Goal: Communication & Community: Answer question/provide support

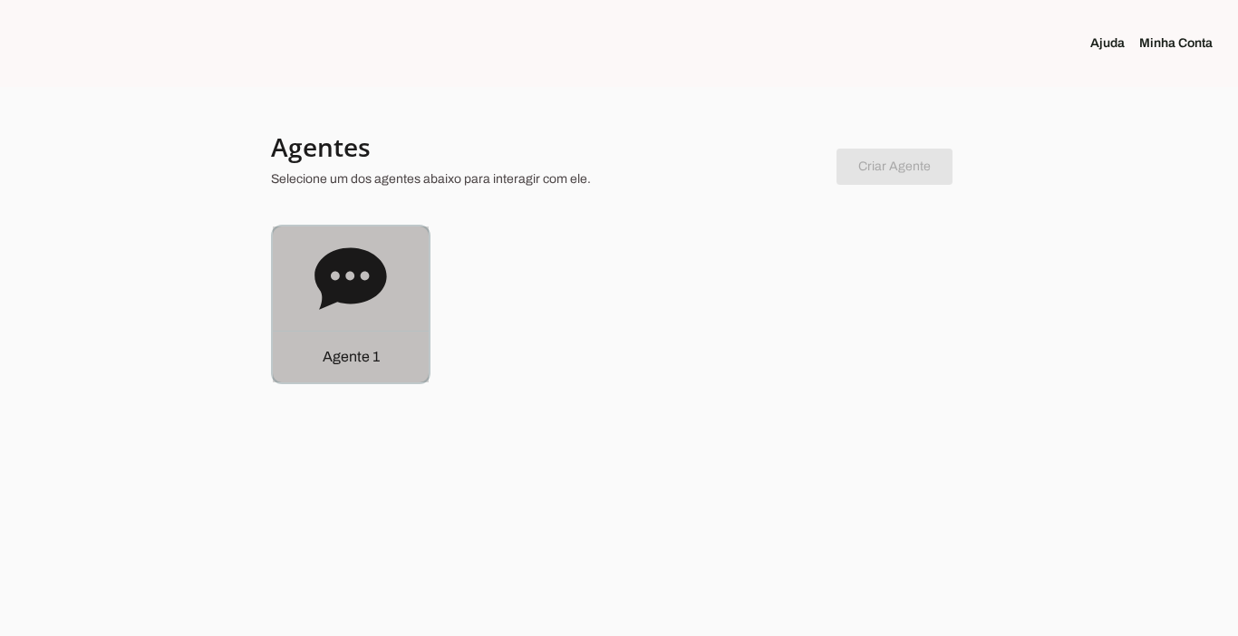
click at [361, 373] on div "Agente 1" at bounding box center [351, 357] width 156 height 52
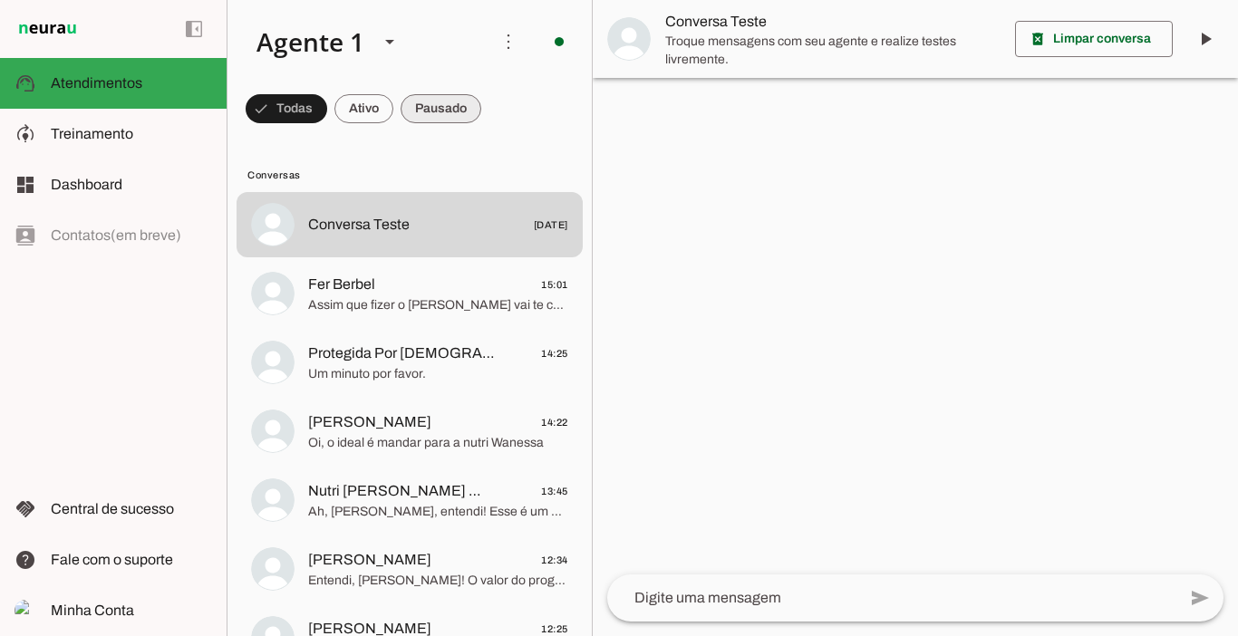
click at [443, 112] on span at bounding box center [441, 109] width 81 height 44
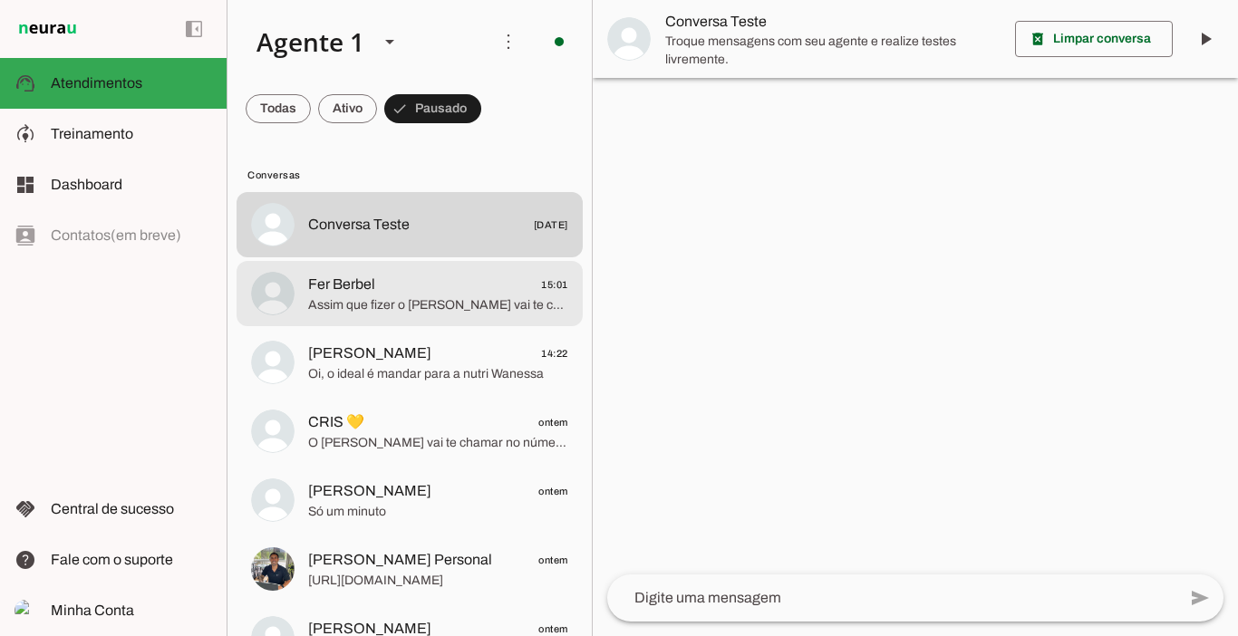
click at [375, 293] on span "Fer Berbel 15:01" at bounding box center [438, 285] width 260 height 23
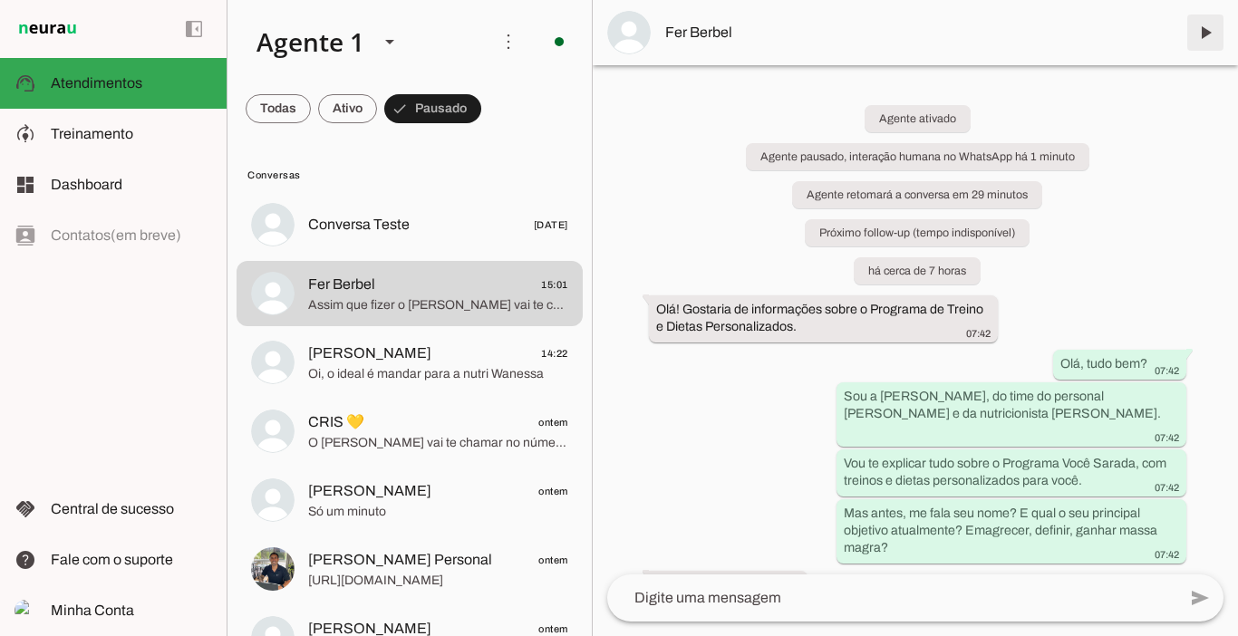
click at [1214, 34] on span at bounding box center [1206, 33] width 44 height 44
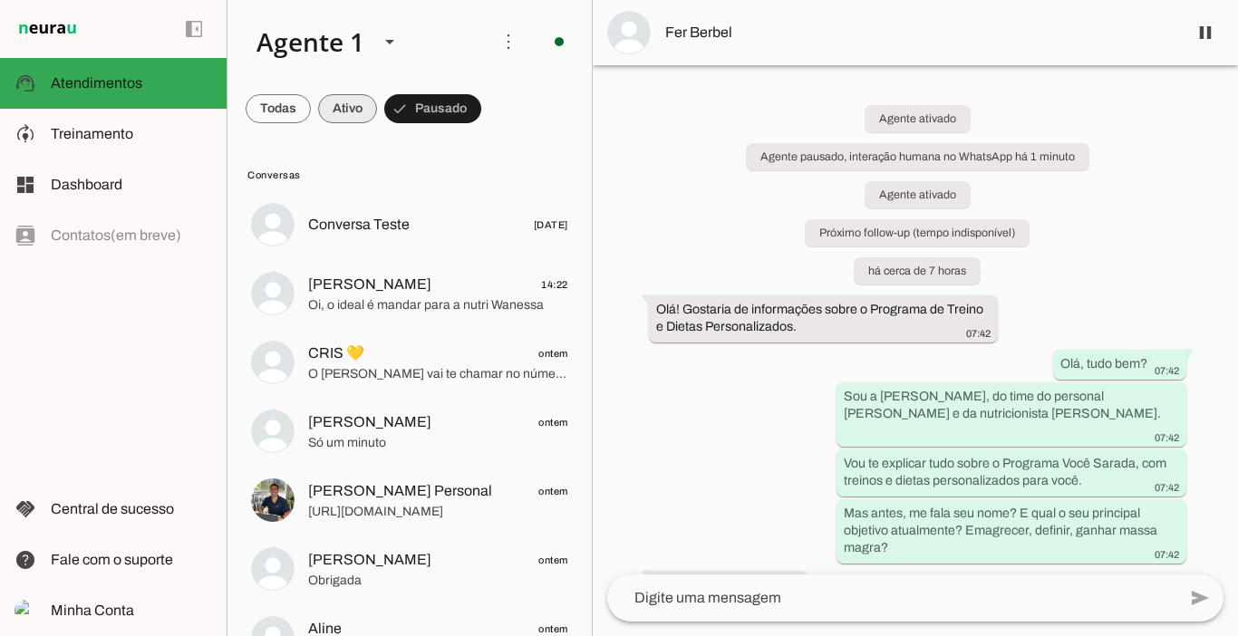
click at [357, 112] on span at bounding box center [347, 109] width 59 height 44
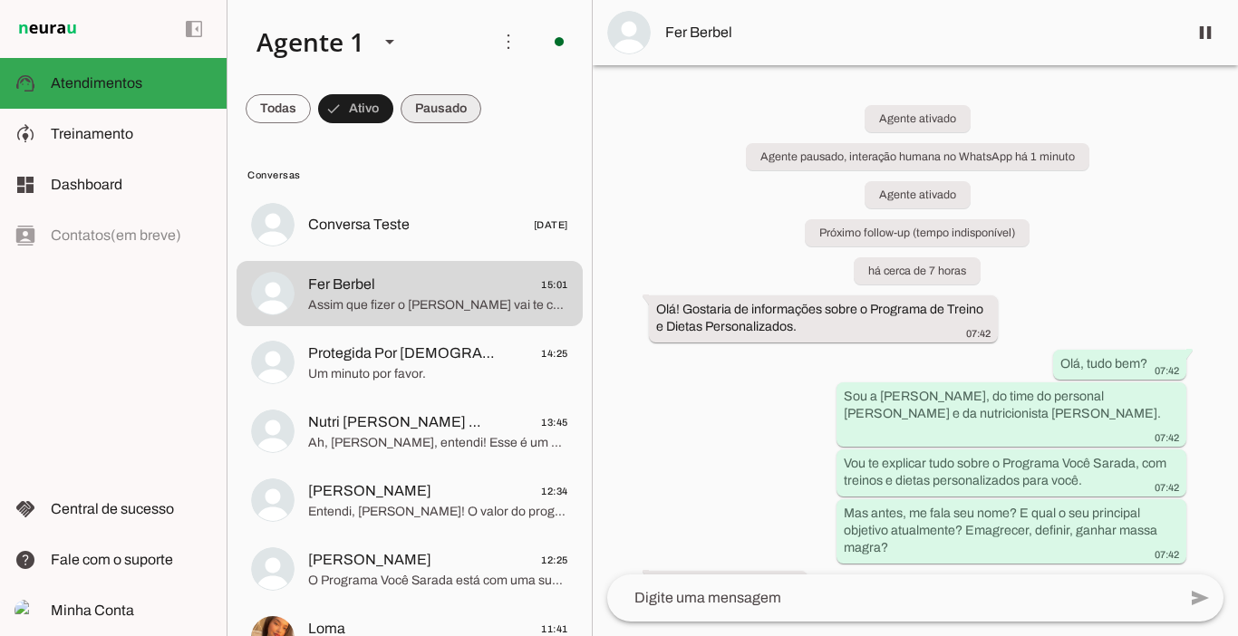
click at [442, 116] on span at bounding box center [441, 109] width 81 height 44
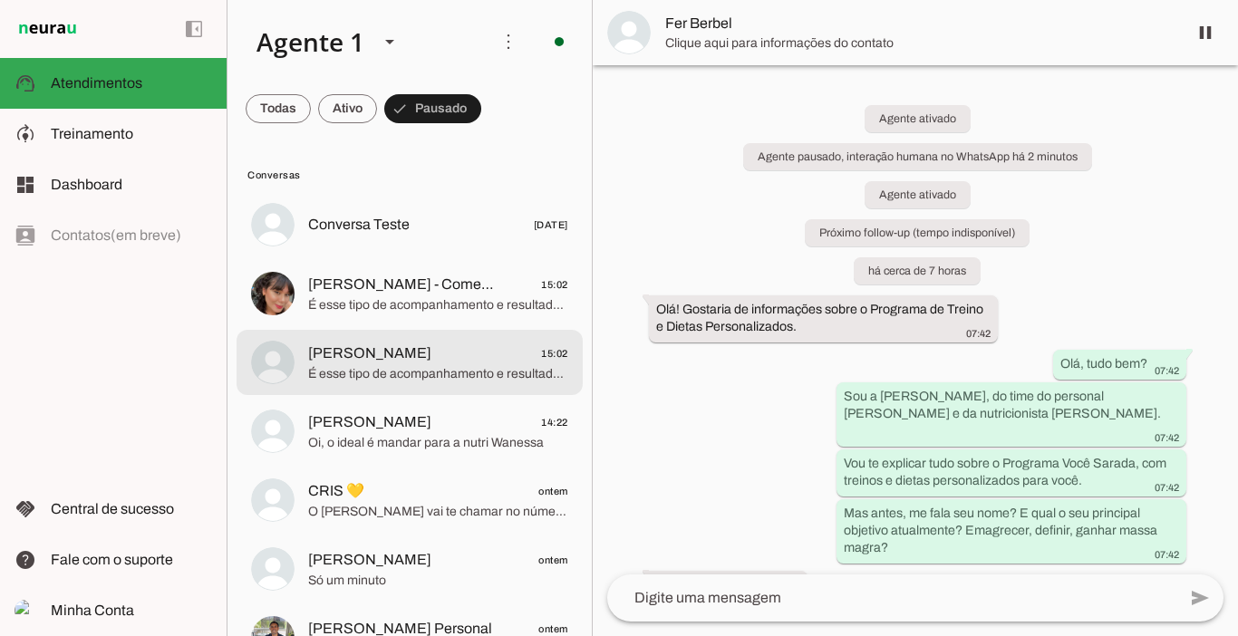
click at [357, 344] on span "[PERSON_NAME]" at bounding box center [369, 354] width 123 height 22
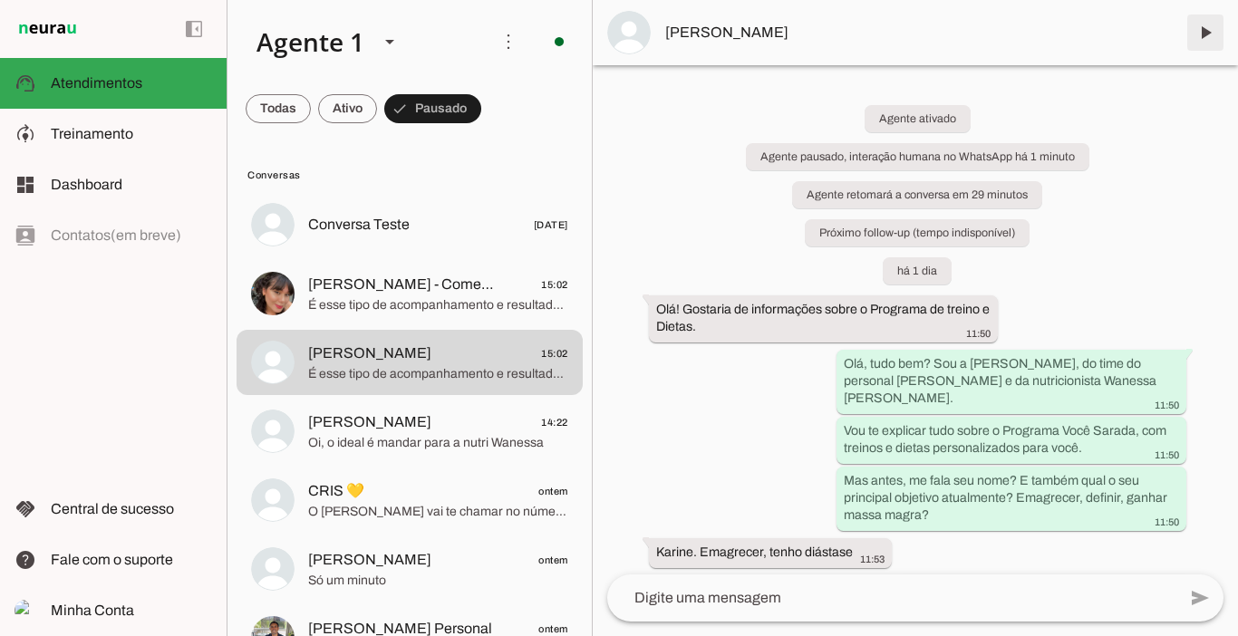
click at [1200, 37] on span at bounding box center [1206, 33] width 44 height 44
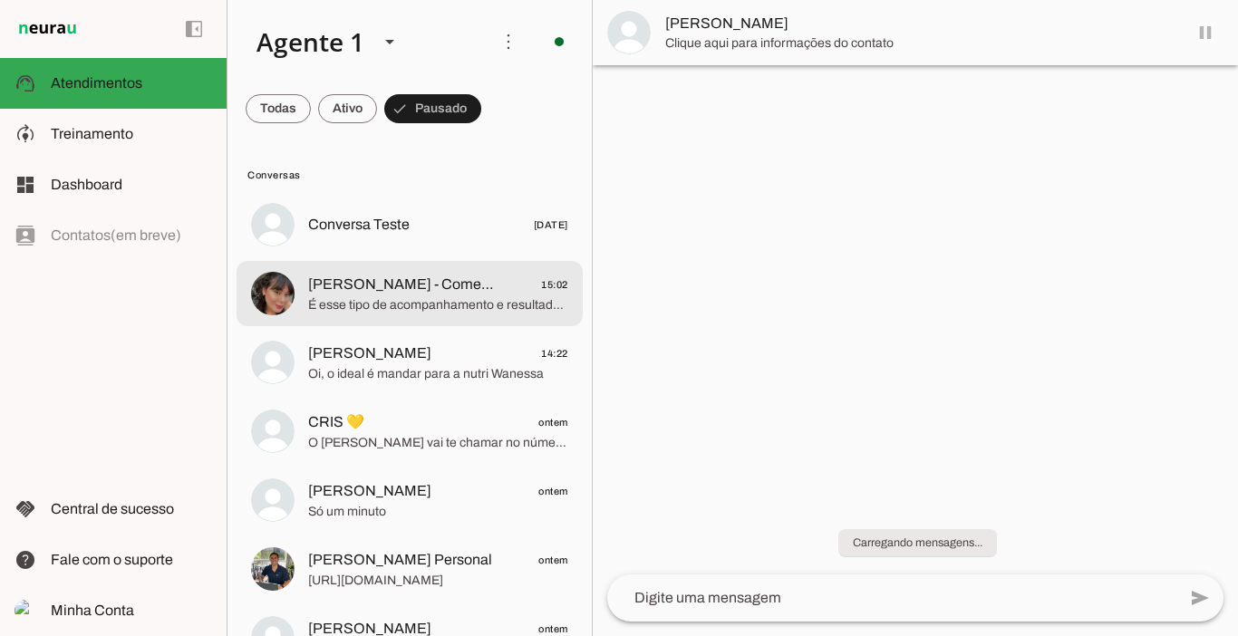
click at [407, 296] on span "É esse tipo de acompanhamento e resultados que você quer?" at bounding box center [438, 305] width 260 height 18
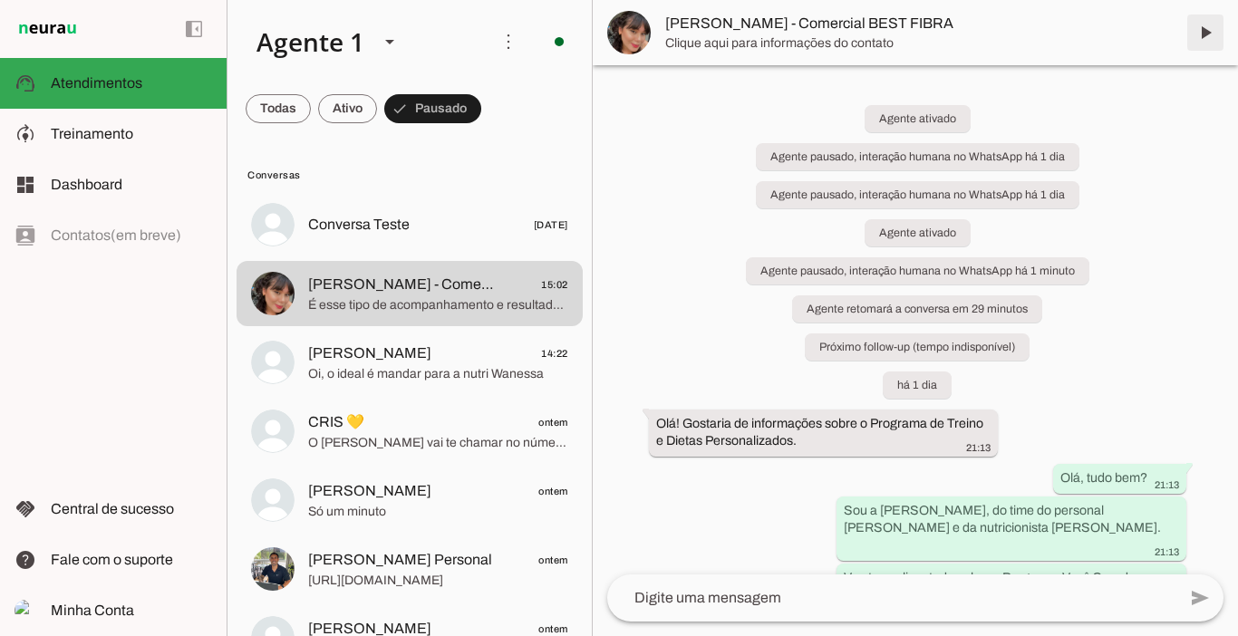
click at [1204, 31] on span at bounding box center [1206, 33] width 44 height 44
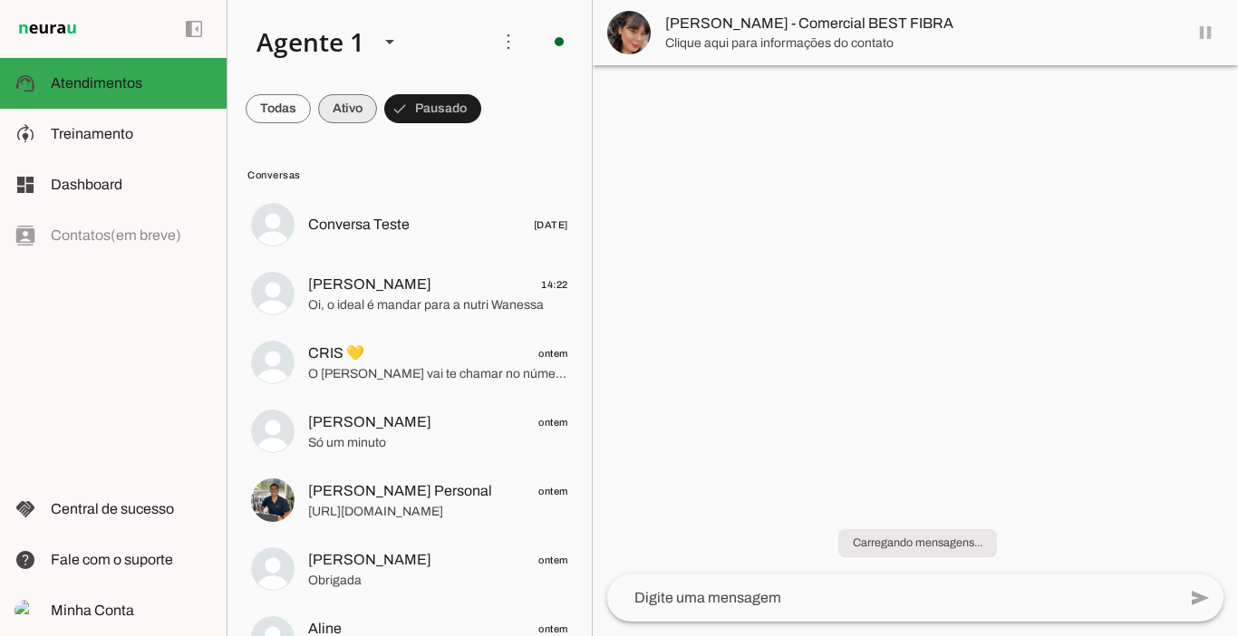
click at [350, 102] on span at bounding box center [347, 109] width 59 height 44
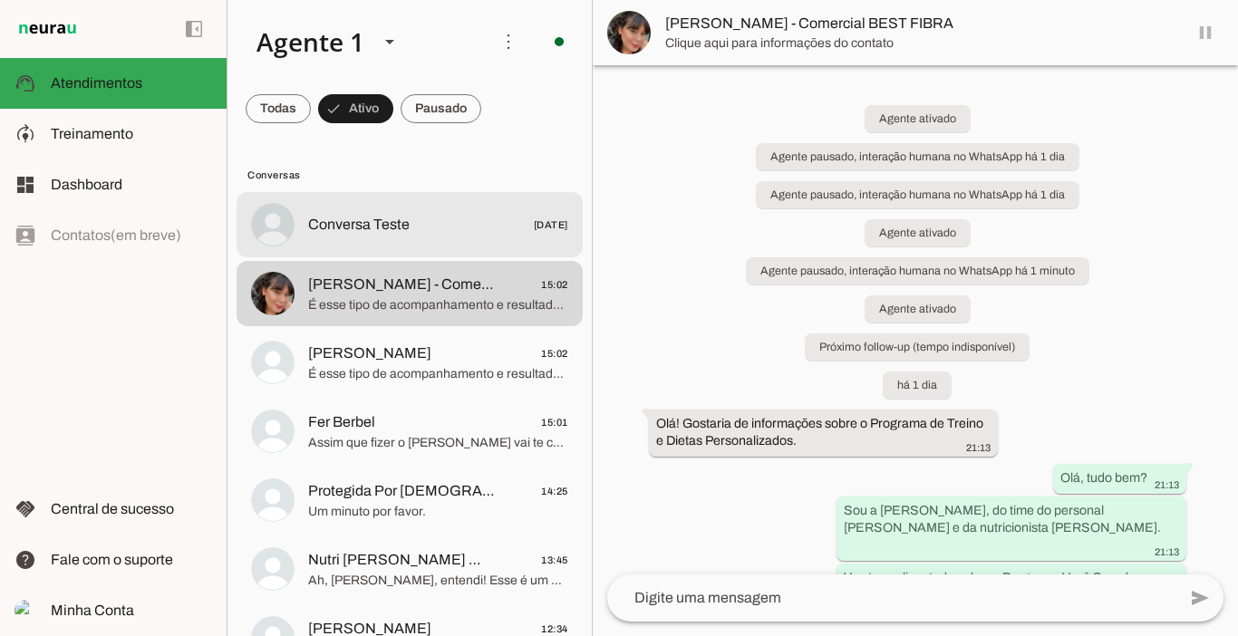
click at [368, 229] on span "Conversa Teste" at bounding box center [359, 225] width 102 height 22
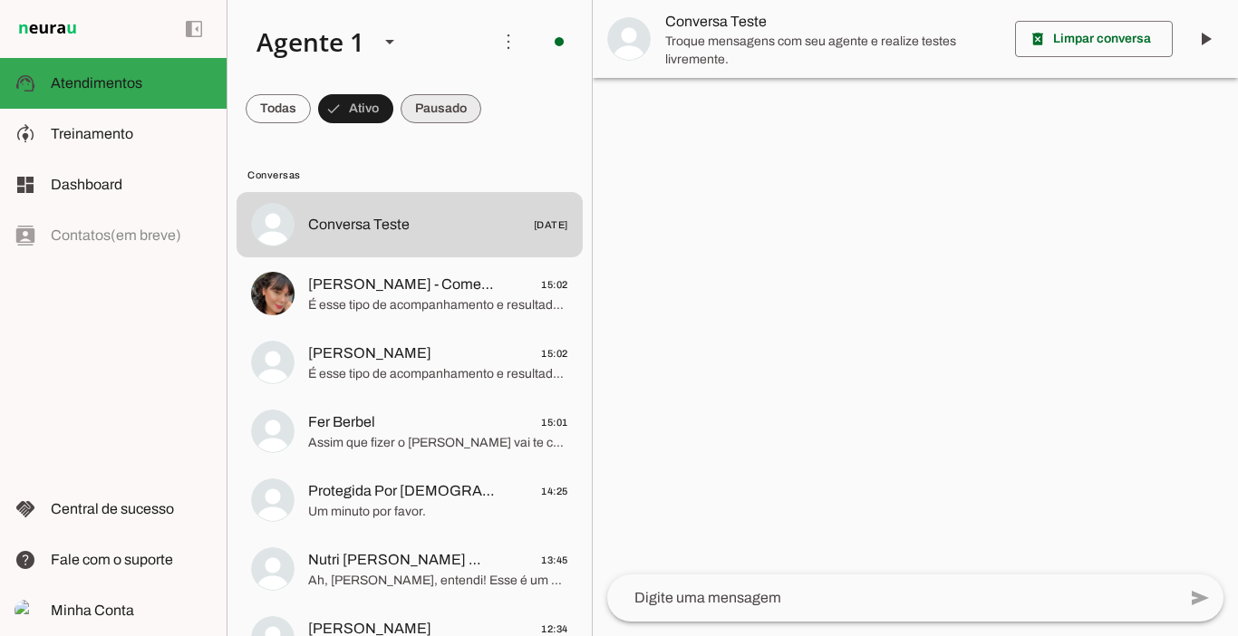
click at [440, 118] on span at bounding box center [441, 109] width 81 height 44
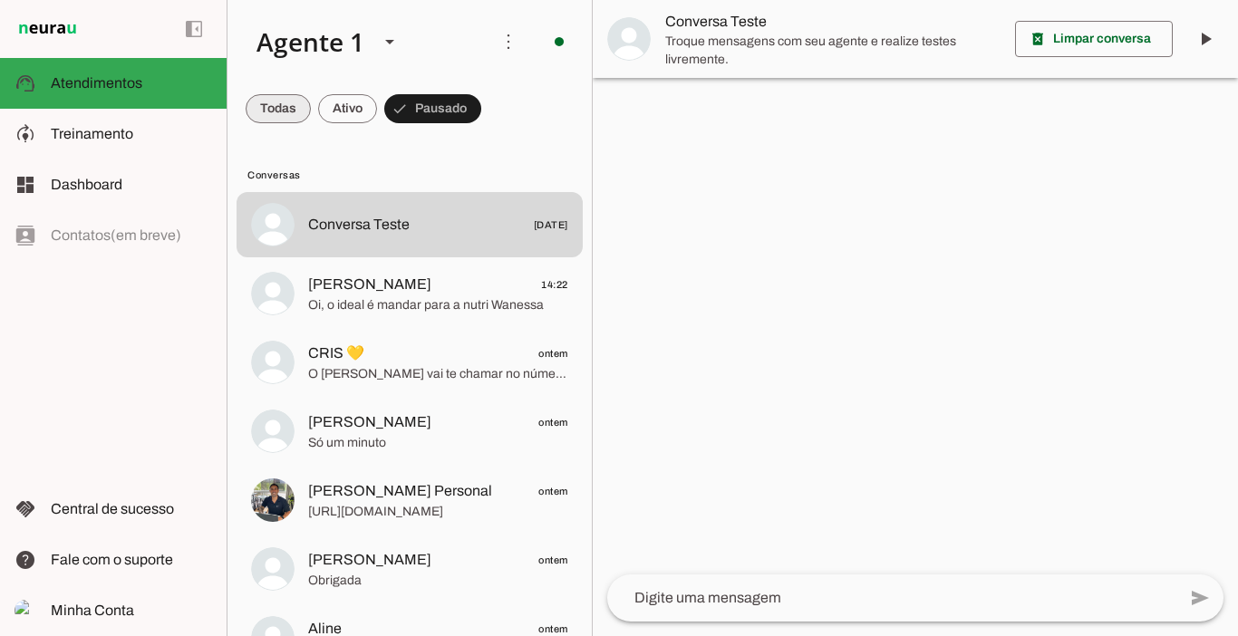
click at [296, 114] on span at bounding box center [278, 109] width 65 height 44
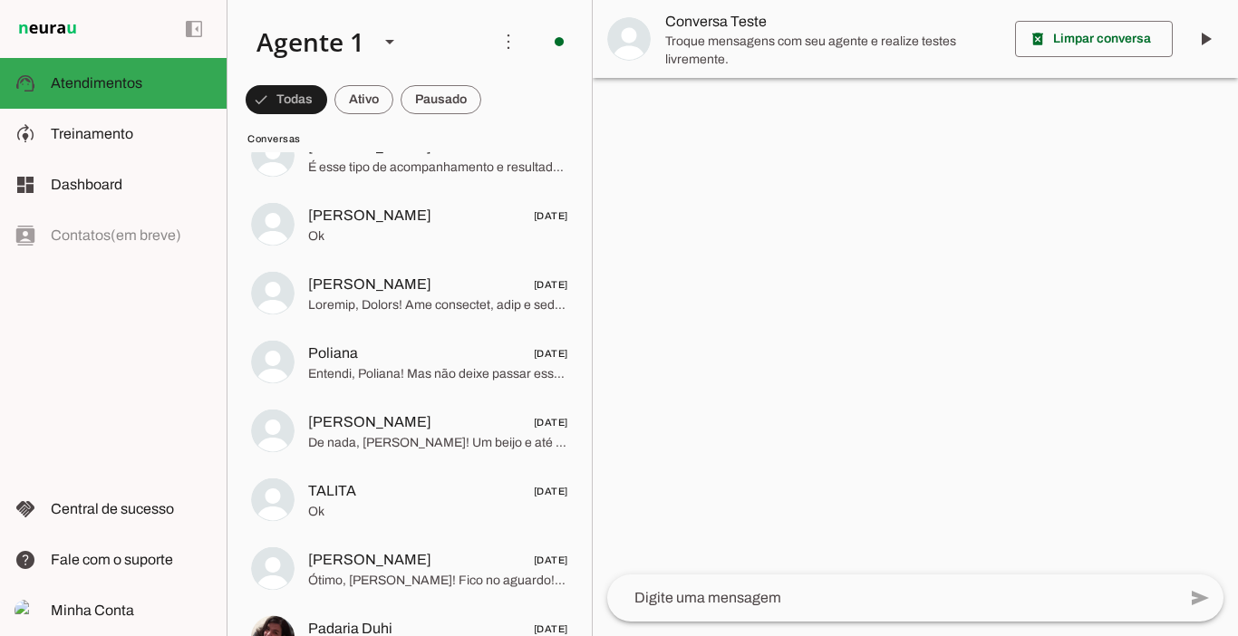
scroll to position [11472, 0]
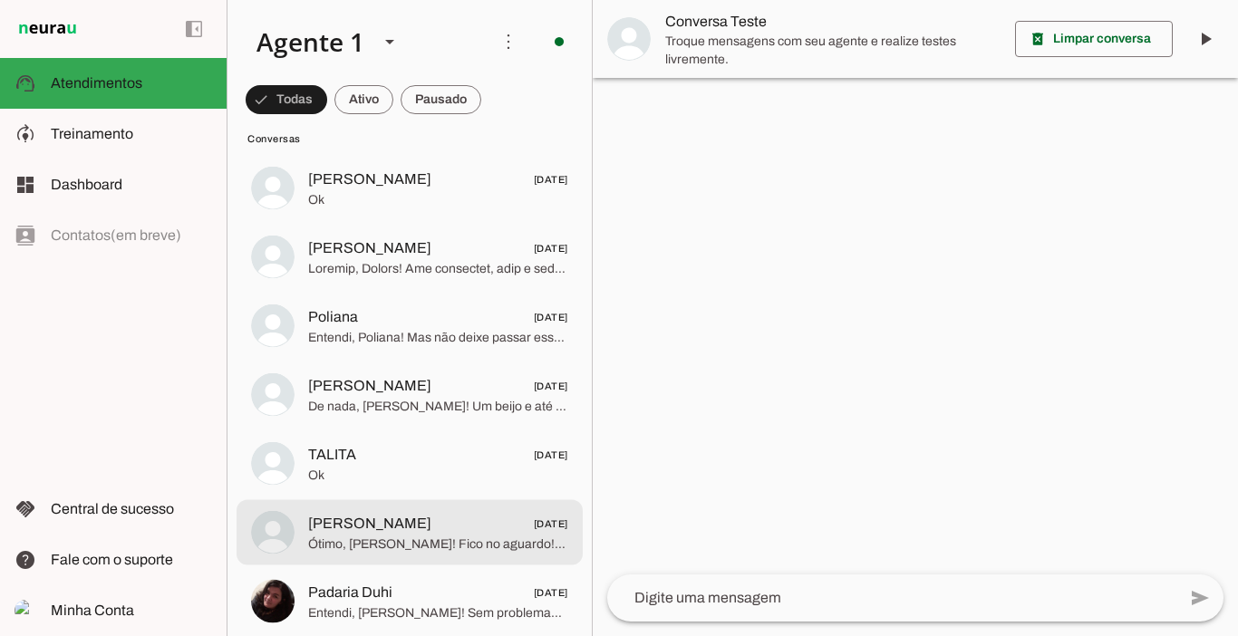
click at [385, 525] on span "Joyce Santos" at bounding box center [369, 524] width 123 height 22
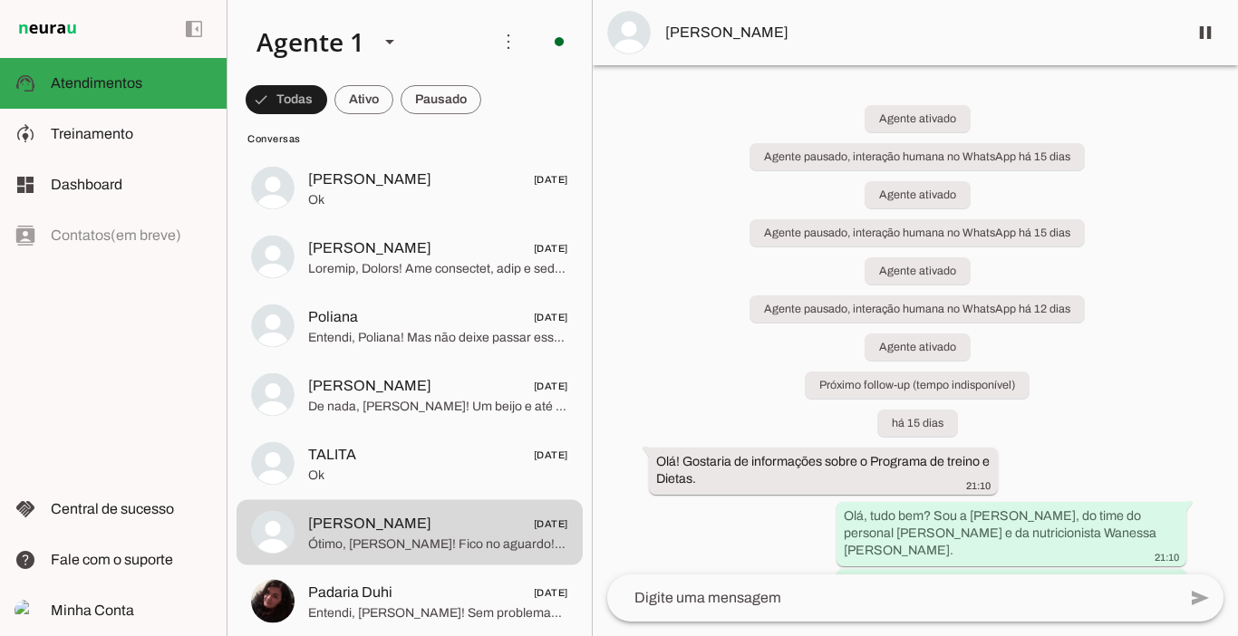
click at [714, 27] on span "Joyce Santos" at bounding box center [919, 33] width 508 height 22
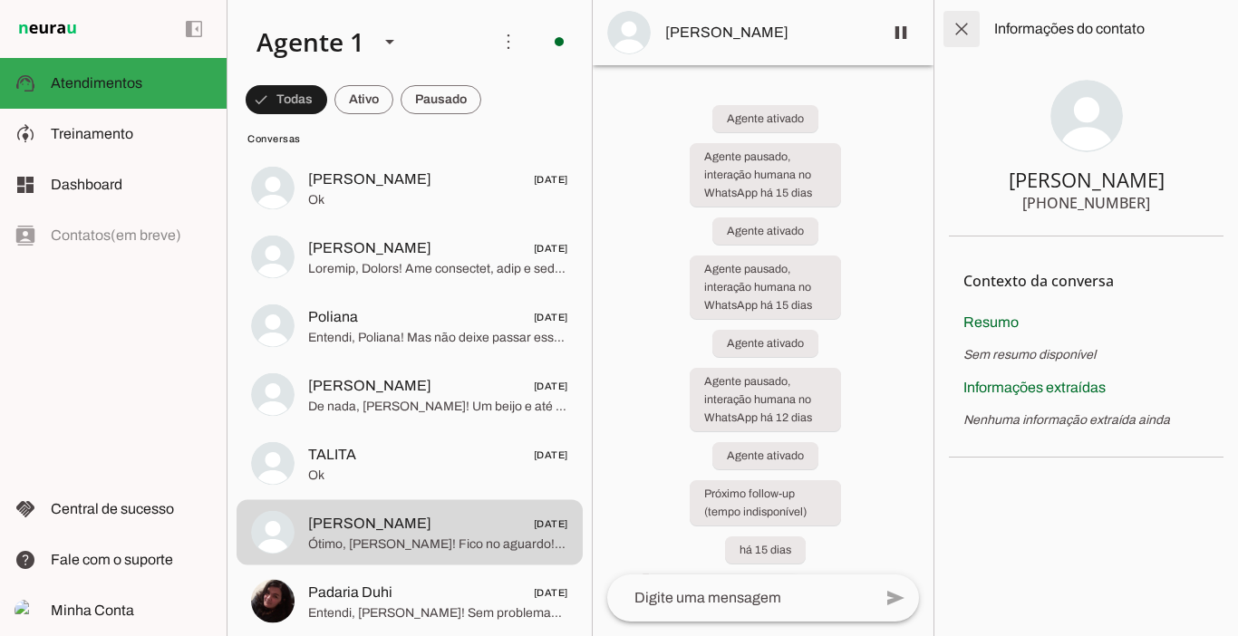
click at [959, 33] on span at bounding box center [962, 29] width 44 height 44
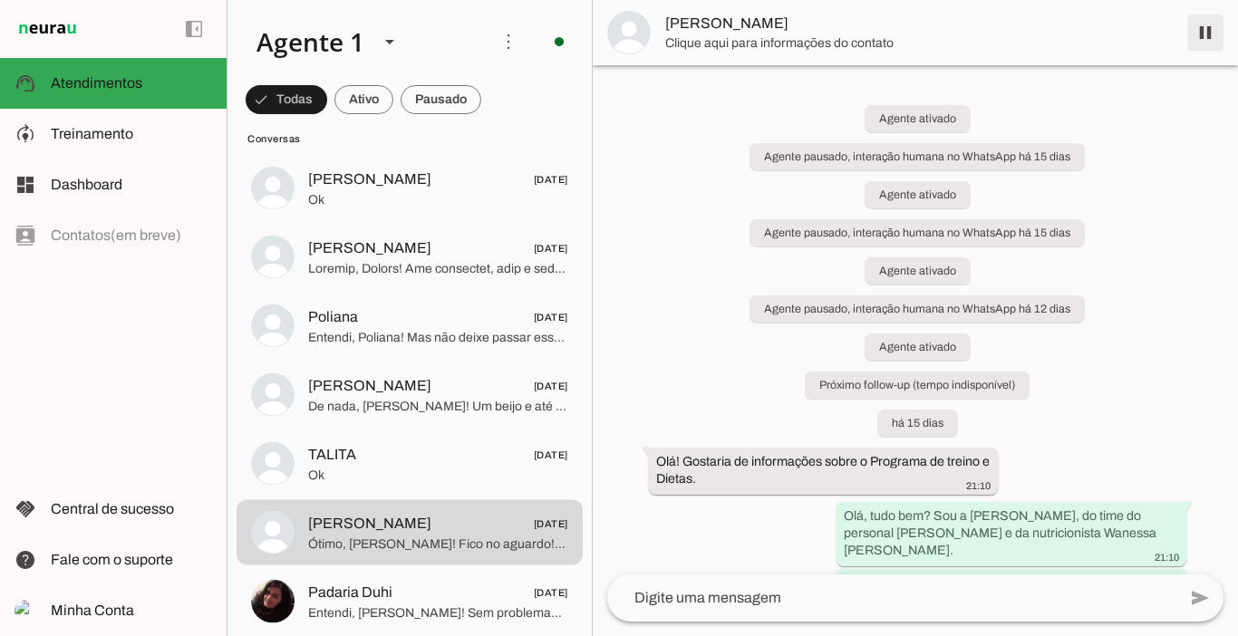
click at [1211, 32] on span at bounding box center [1206, 33] width 44 height 44
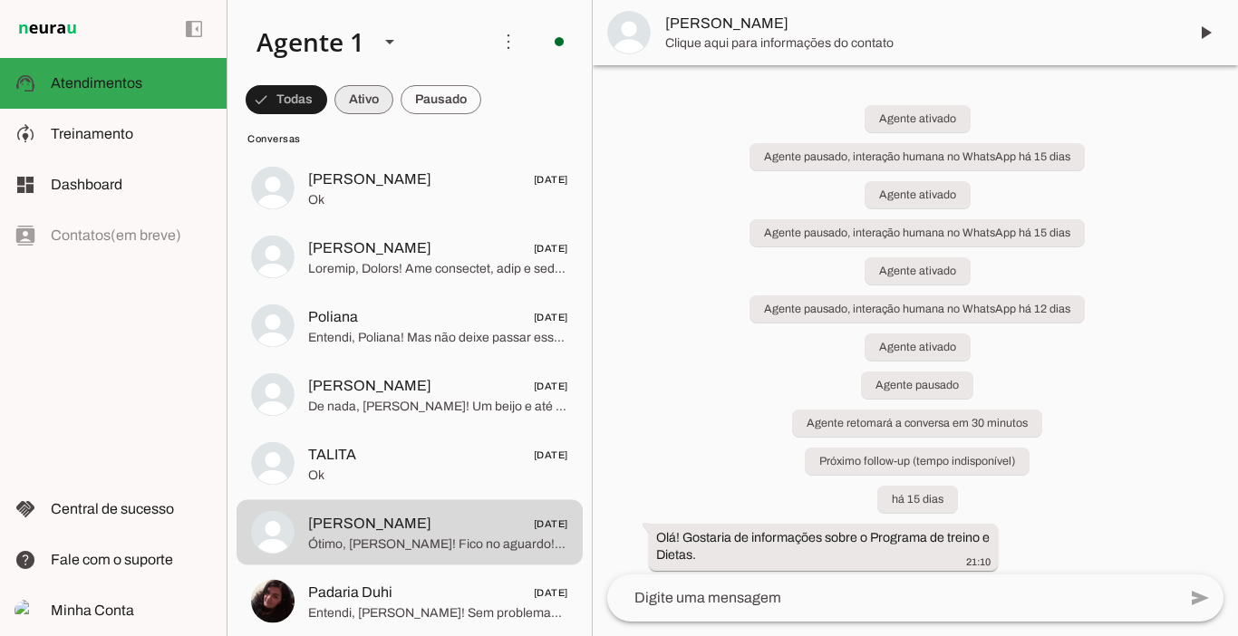
click at [359, 97] on span at bounding box center [364, 100] width 59 height 44
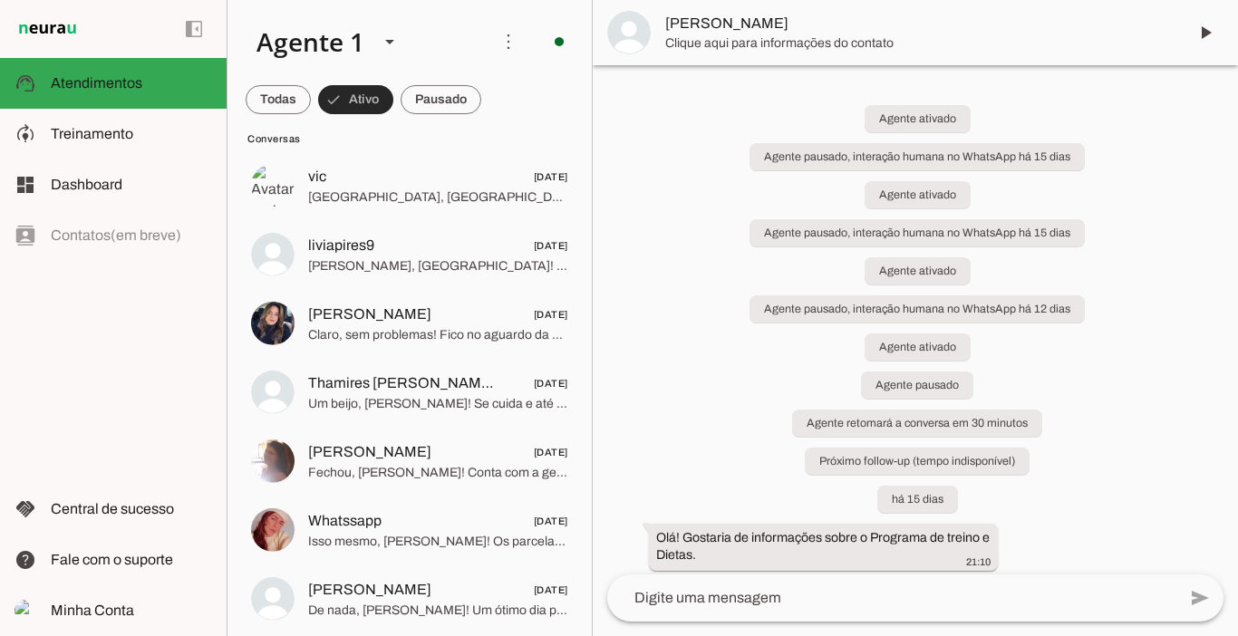
scroll to position [11401, 0]
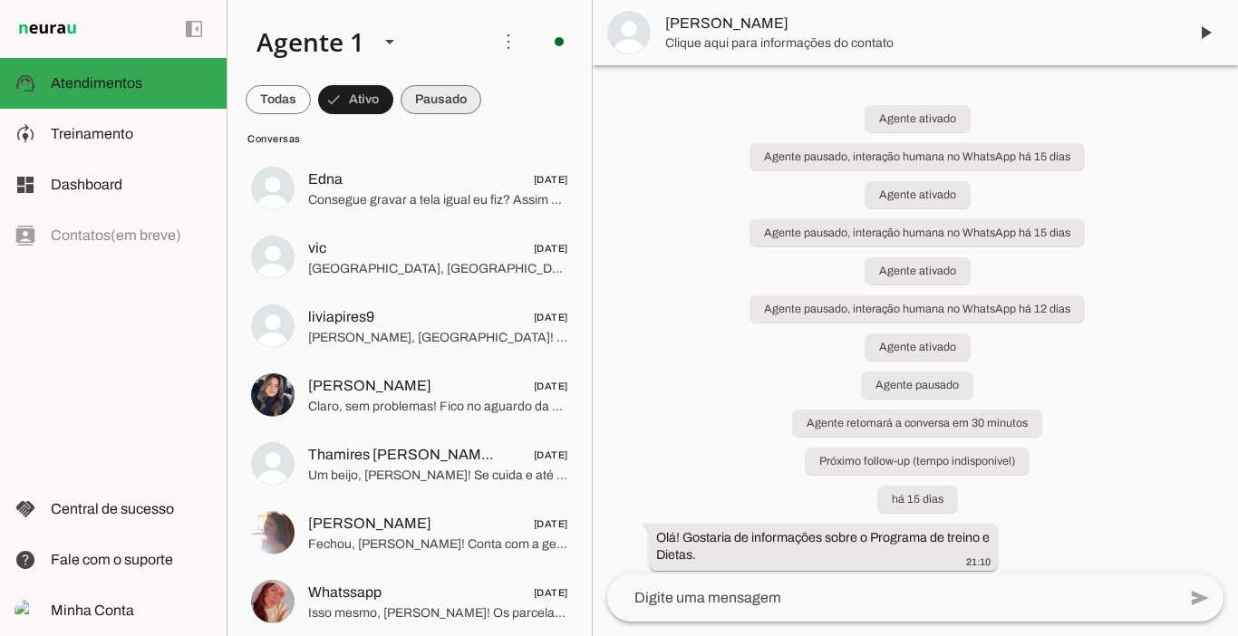
click at [461, 100] on span at bounding box center [441, 100] width 81 height 44
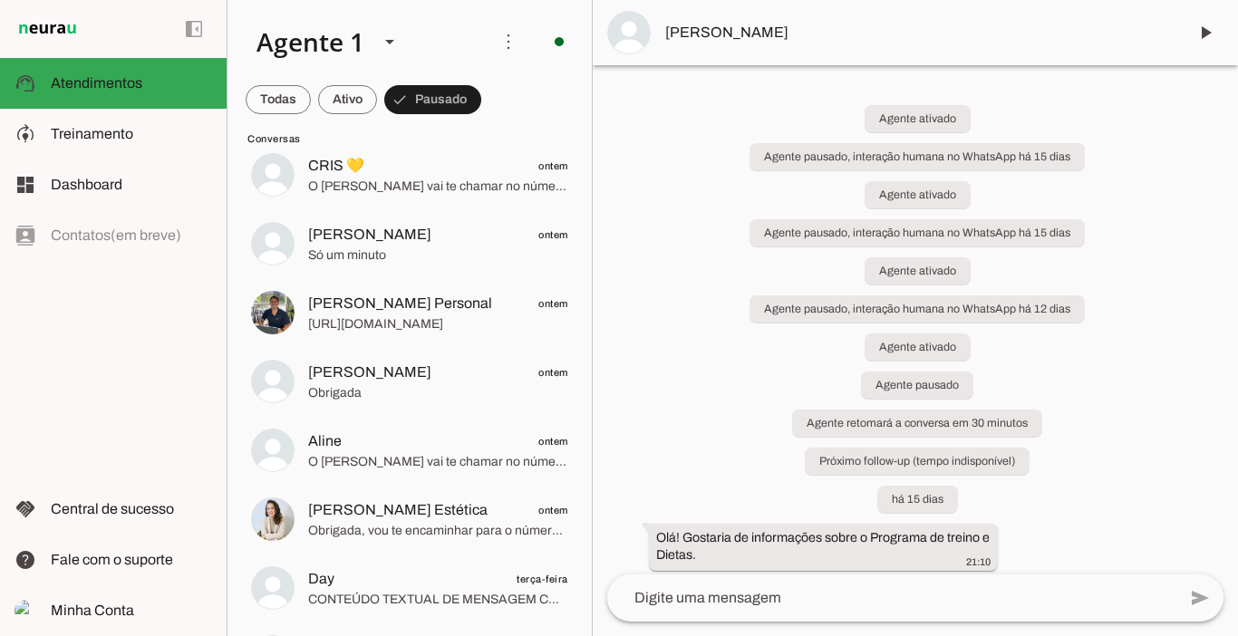
scroll to position [0, 0]
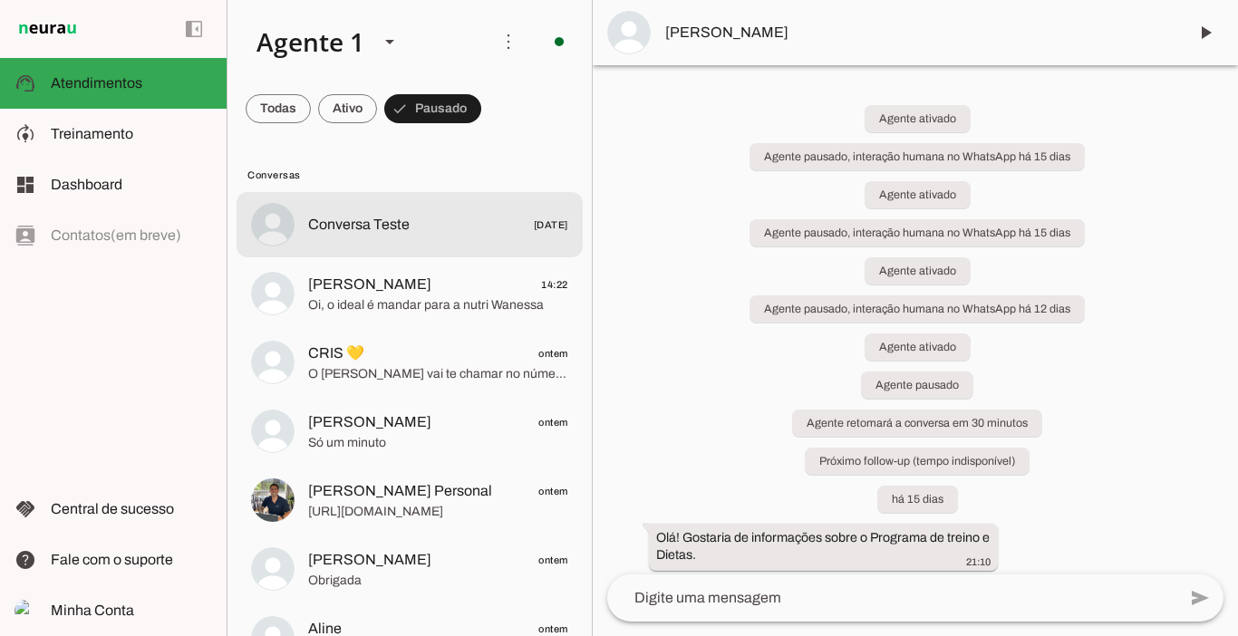
click at [351, 220] on span "Conversa Teste" at bounding box center [359, 225] width 102 height 22
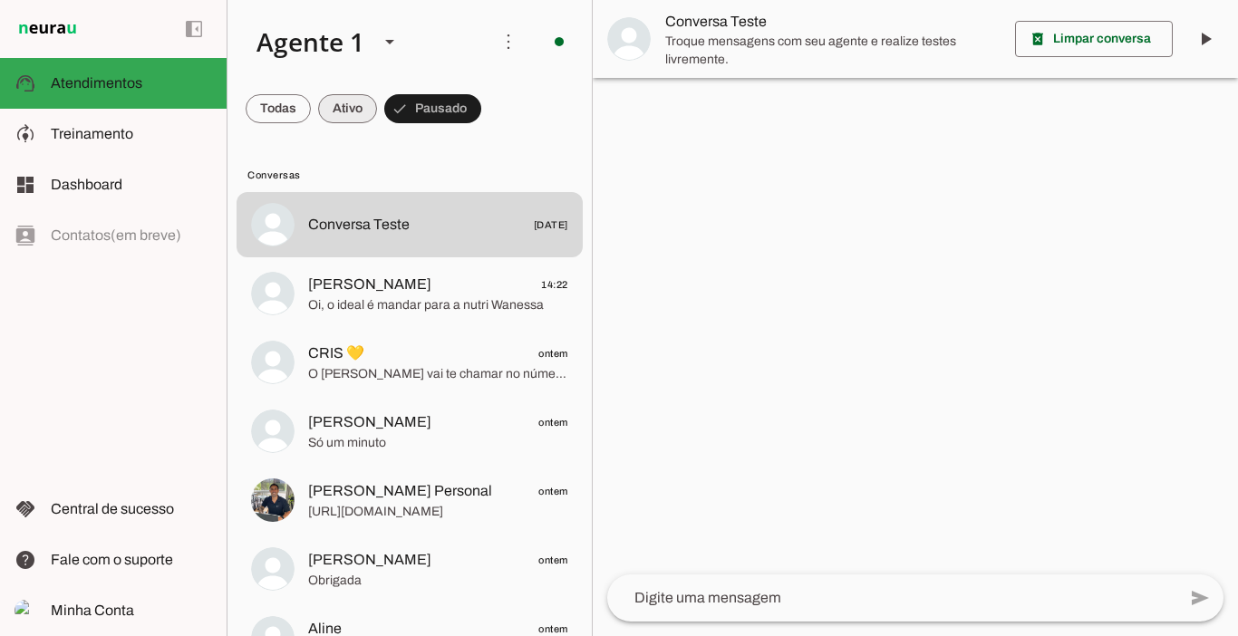
click at [354, 119] on span at bounding box center [347, 109] width 59 height 44
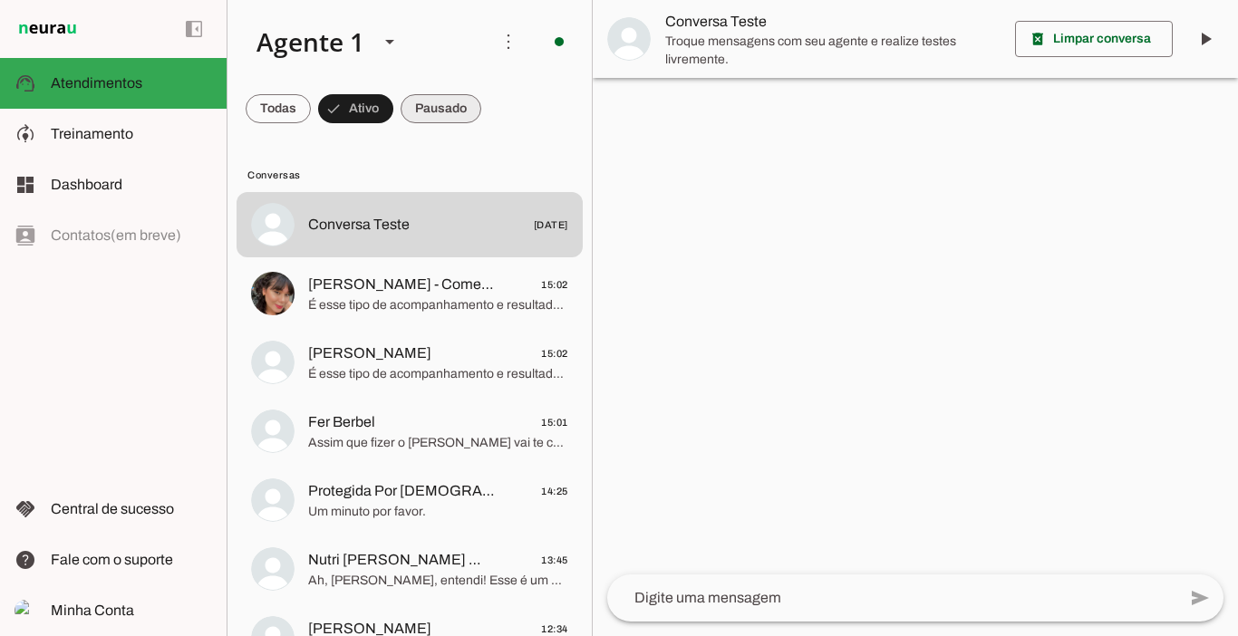
click at [420, 112] on span at bounding box center [441, 109] width 81 height 44
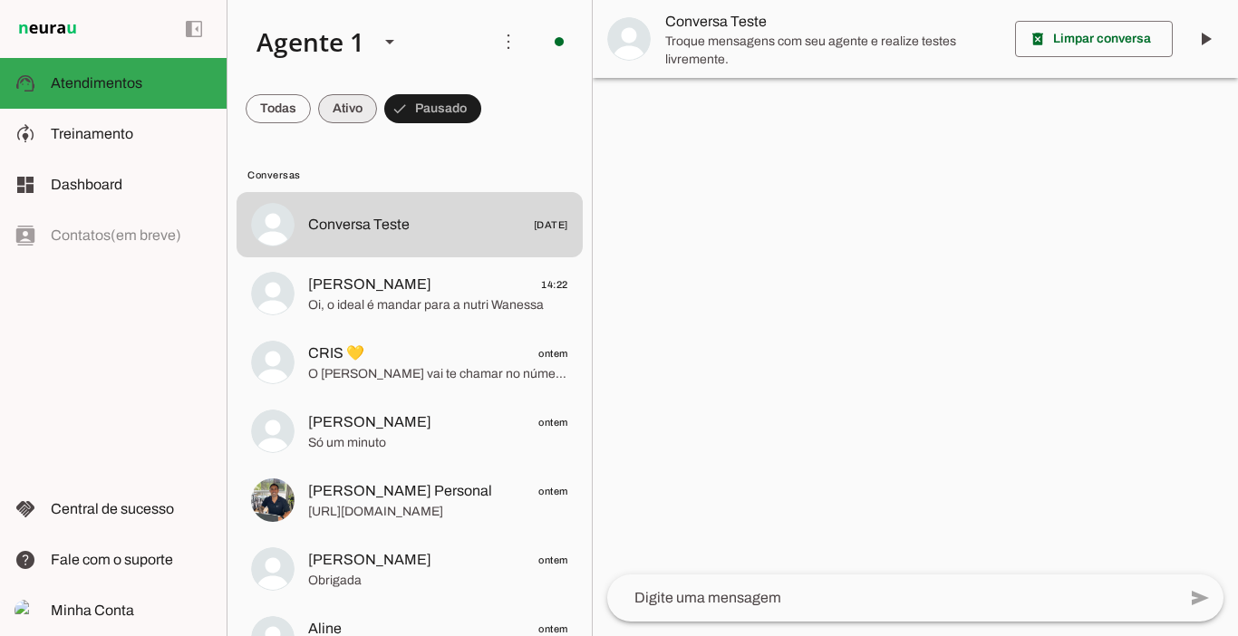
click at [350, 109] on span at bounding box center [347, 109] width 59 height 44
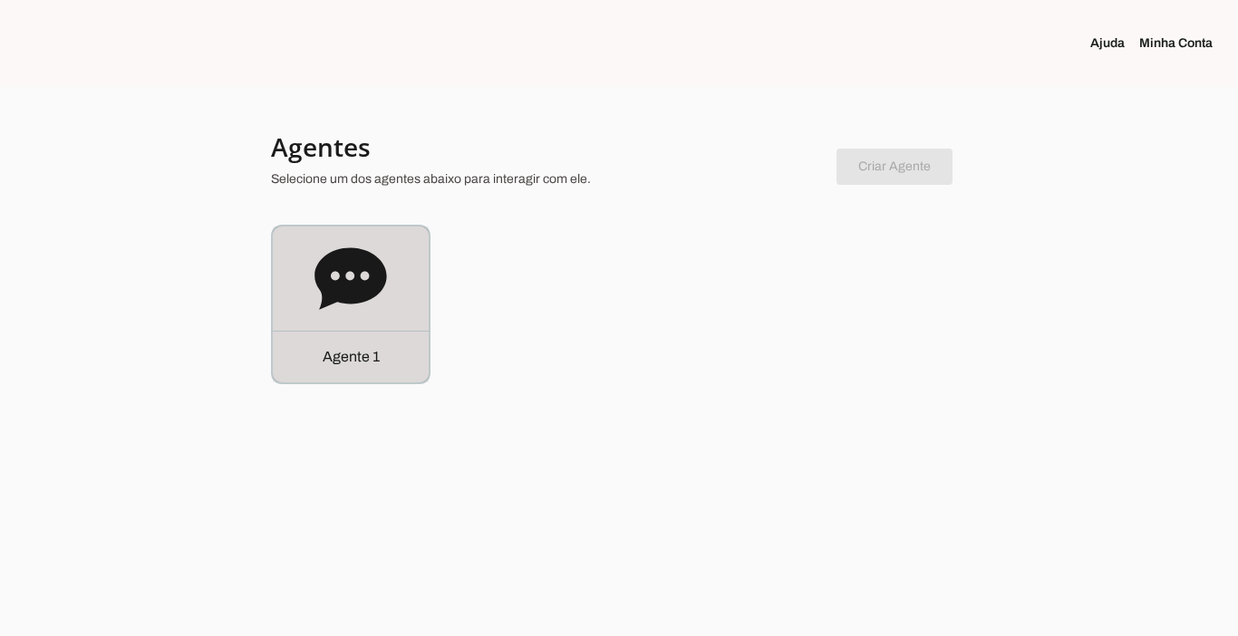
click at [328, 349] on p "Agente 1" at bounding box center [351, 357] width 57 height 22
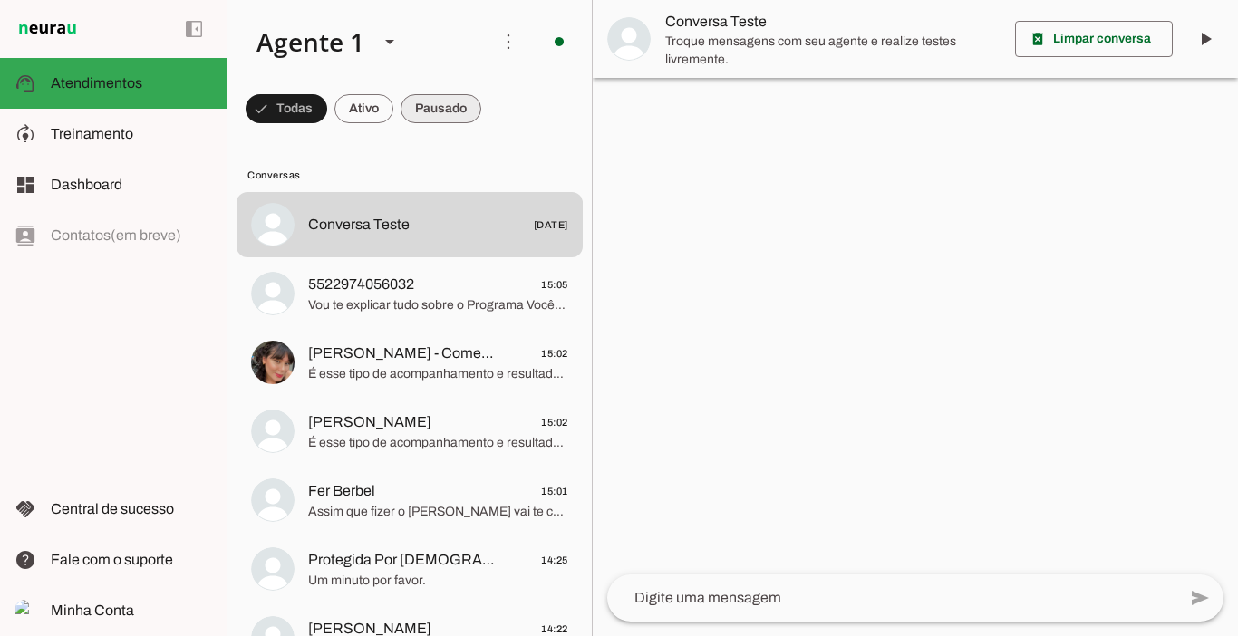
click at [431, 107] on span at bounding box center [441, 109] width 81 height 44
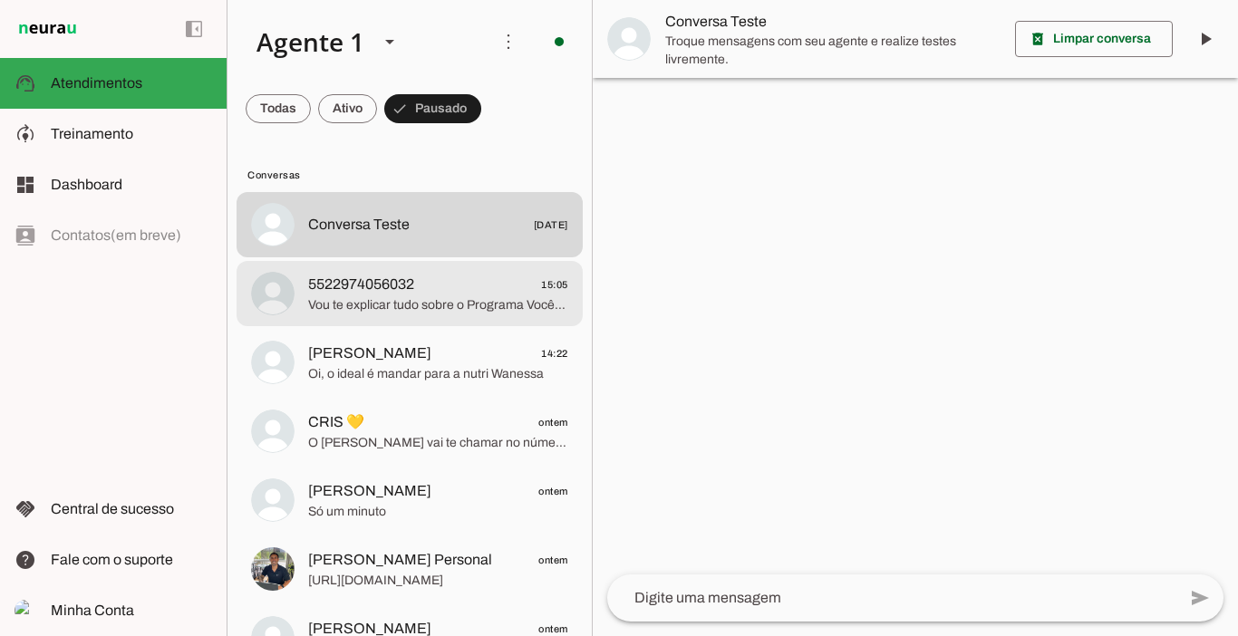
click at [393, 301] on span "Vou te explicar tudo sobre o Programa Você Sarada, com treinos e dietas persona…" at bounding box center [438, 305] width 260 height 18
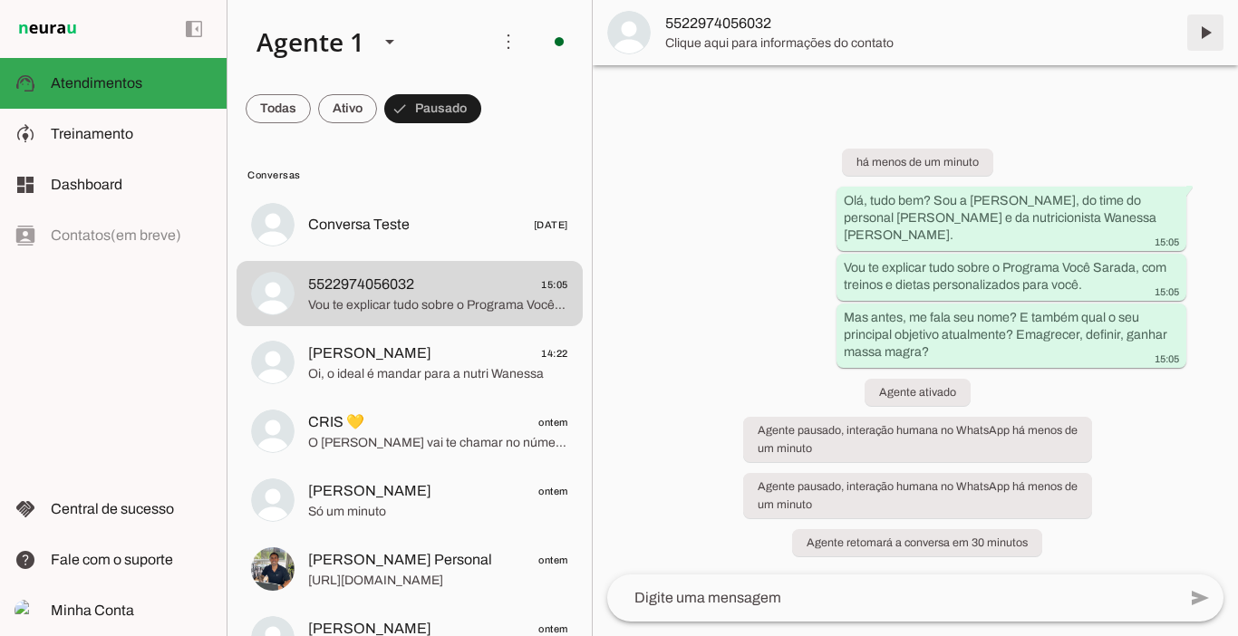
click at [1199, 34] on span at bounding box center [1206, 33] width 44 height 44
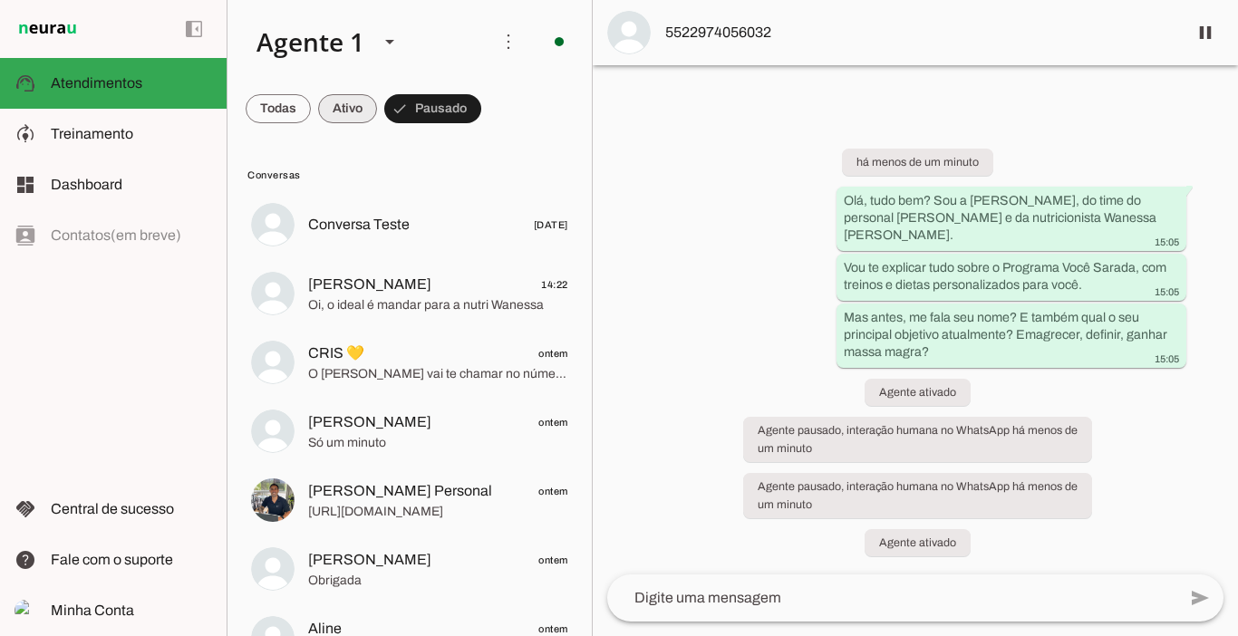
click at [350, 102] on span at bounding box center [347, 109] width 59 height 44
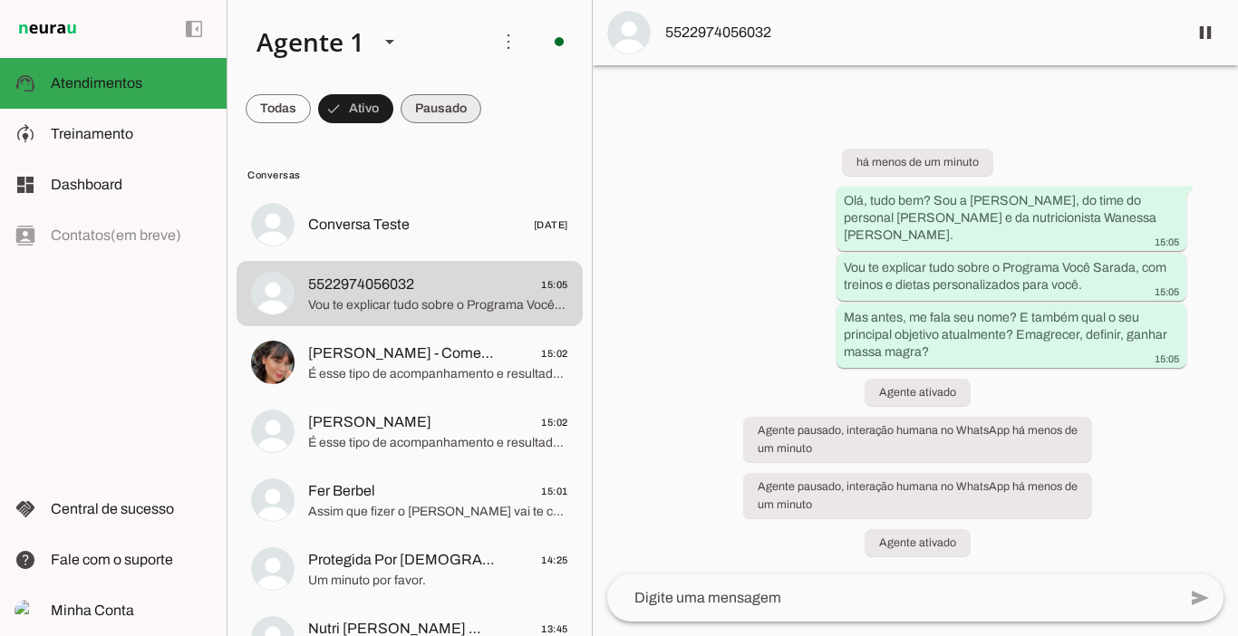
click at [458, 106] on span at bounding box center [441, 109] width 81 height 44
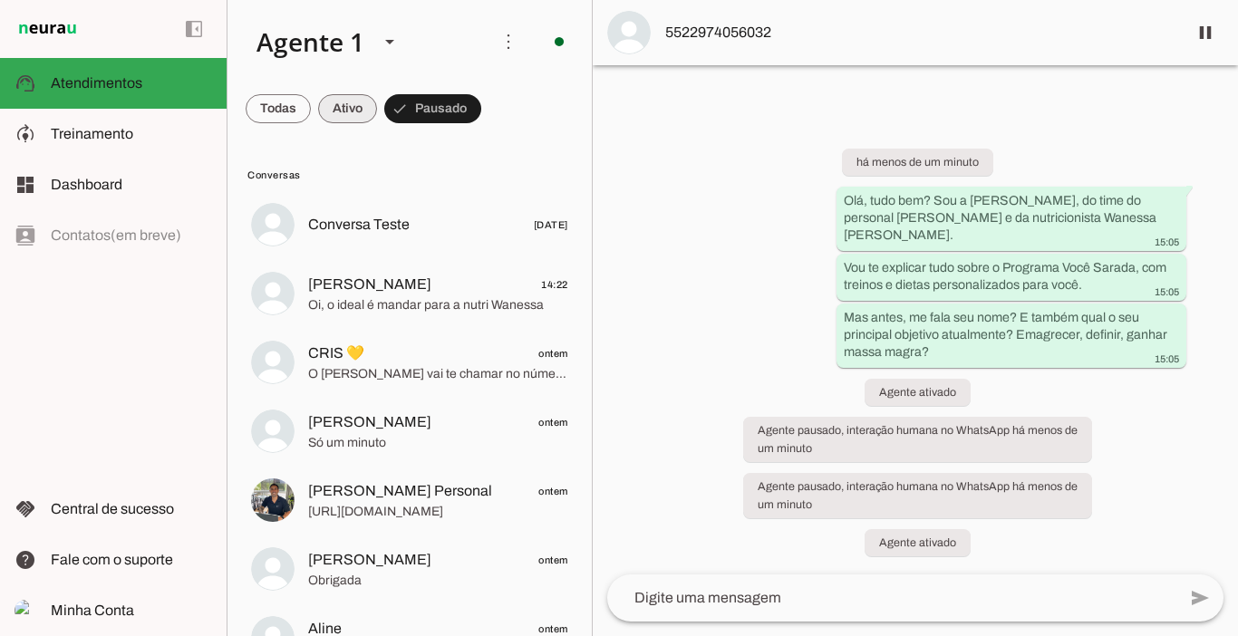
click at [361, 111] on span at bounding box center [347, 109] width 59 height 44
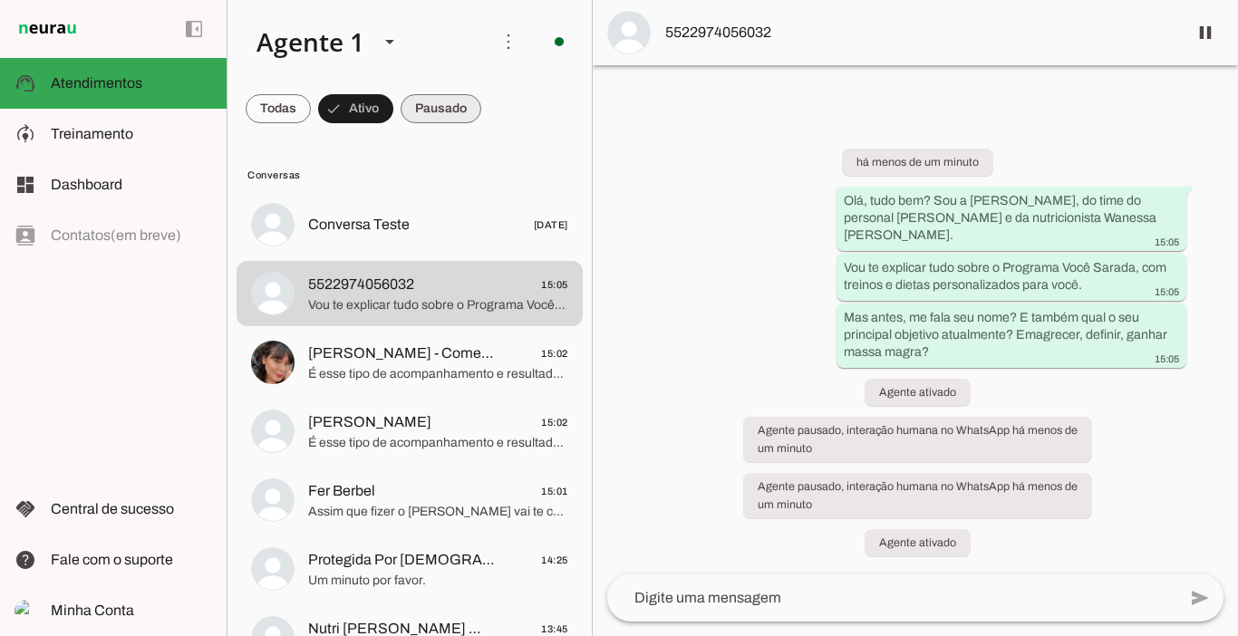
click at [441, 111] on span at bounding box center [441, 109] width 81 height 44
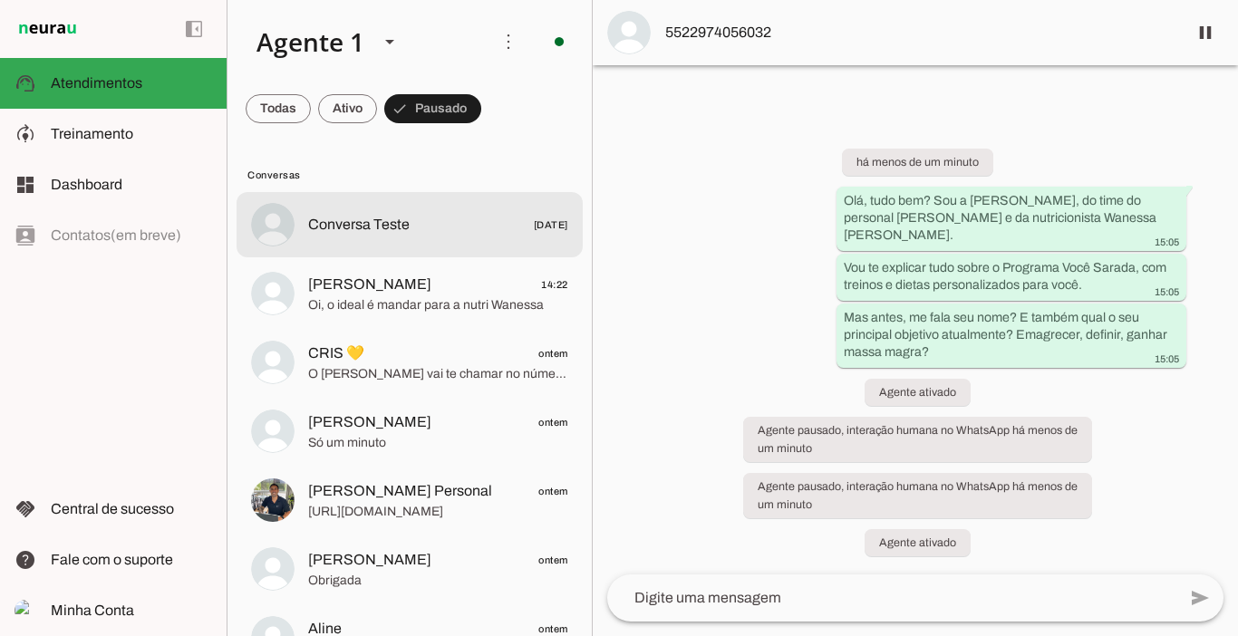
click at [382, 223] on span "Conversa Teste" at bounding box center [359, 225] width 102 height 22
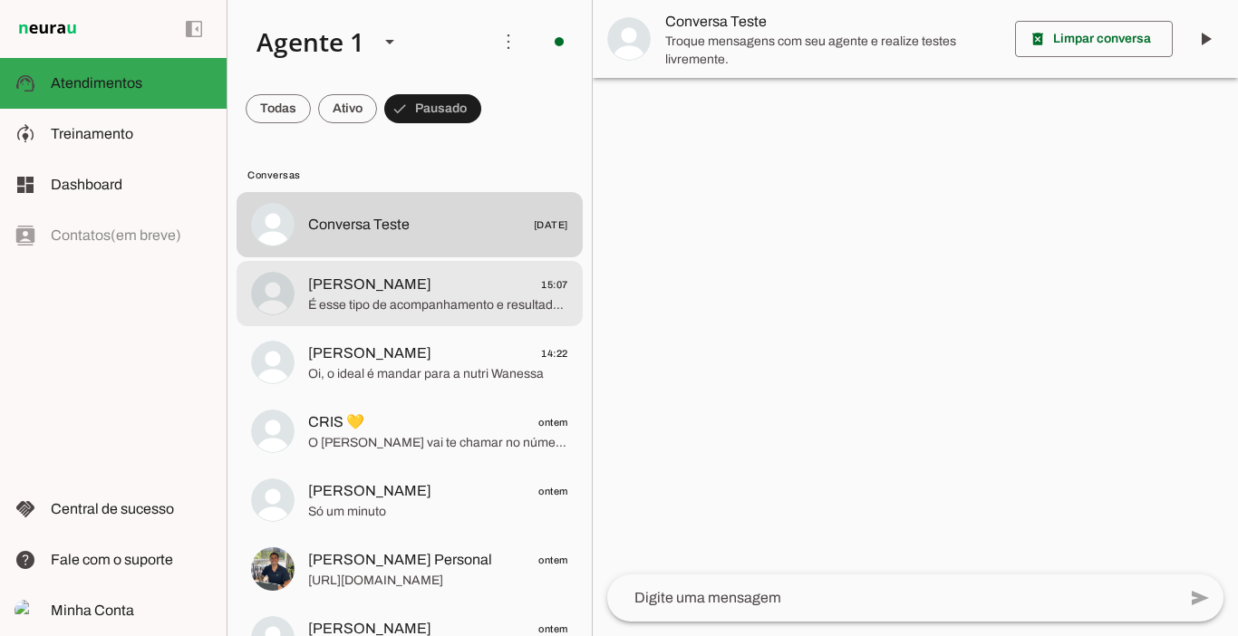
click at [384, 296] on span "É esse tipo de acompanhamento e resultados que você quer?" at bounding box center [438, 305] width 260 height 18
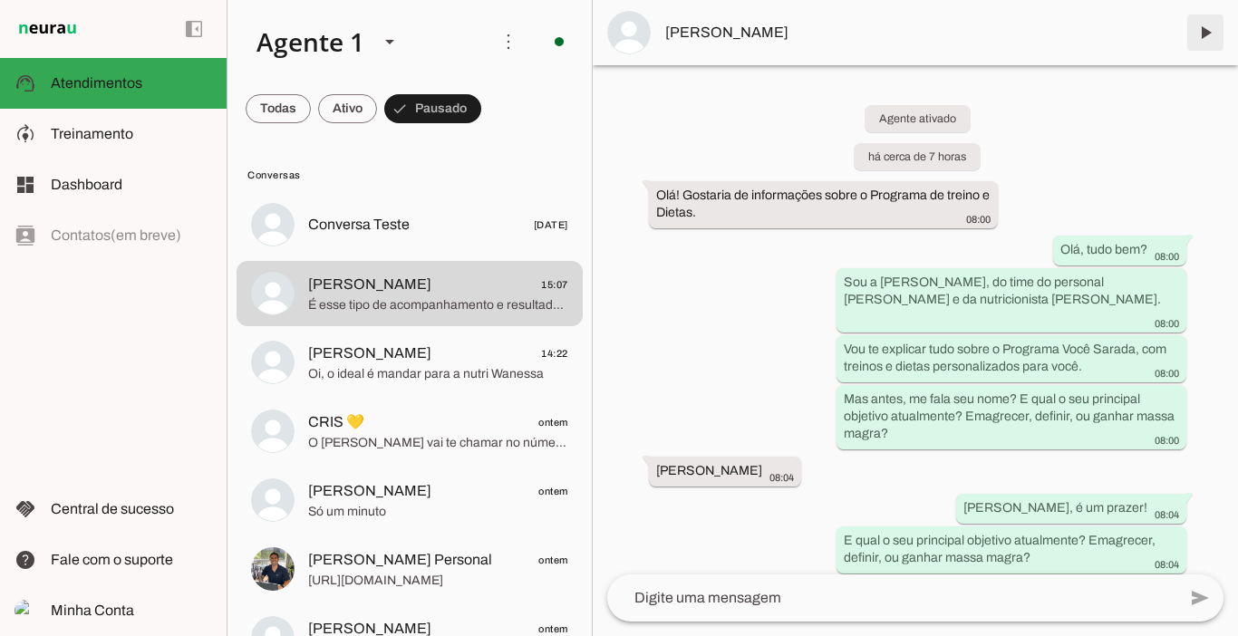
click at [1207, 32] on span at bounding box center [1206, 33] width 44 height 44
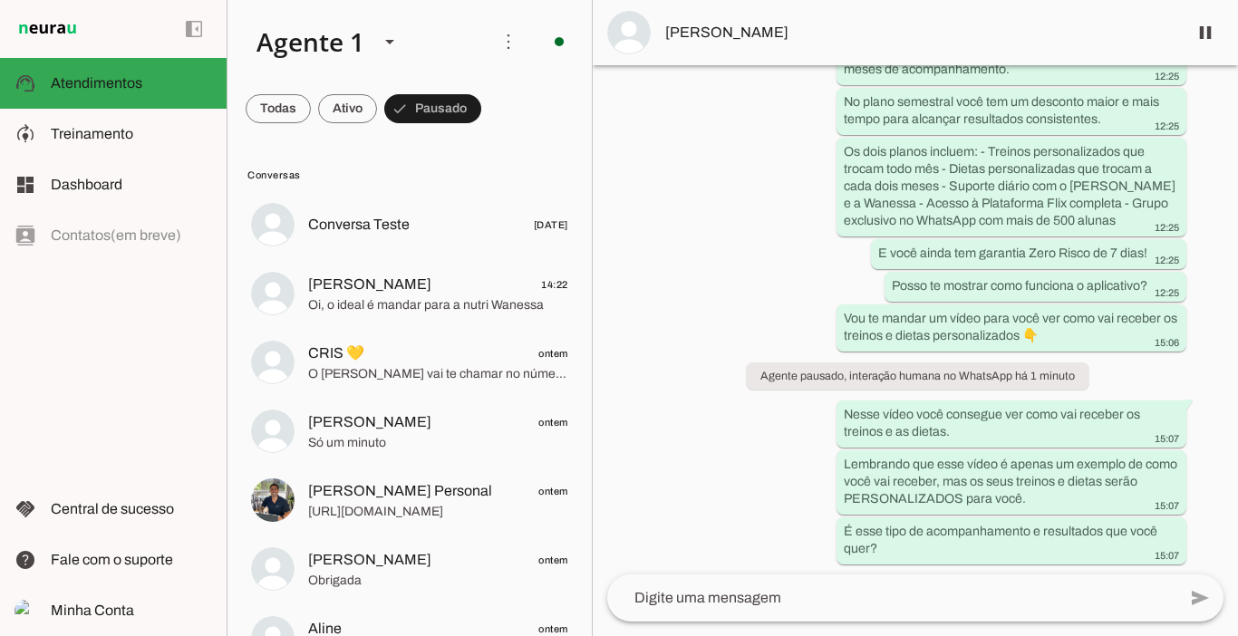
scroll to position [1539, 0]
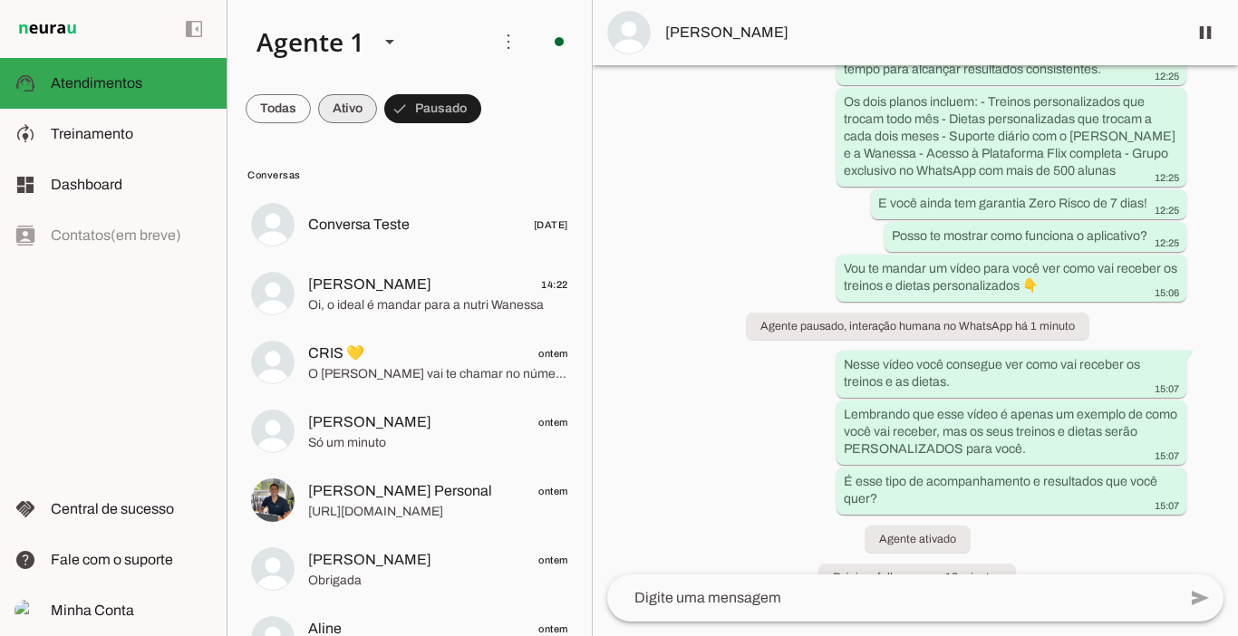
click at [361, 112] on span at bounding box center [347, 109] width 59 height 44
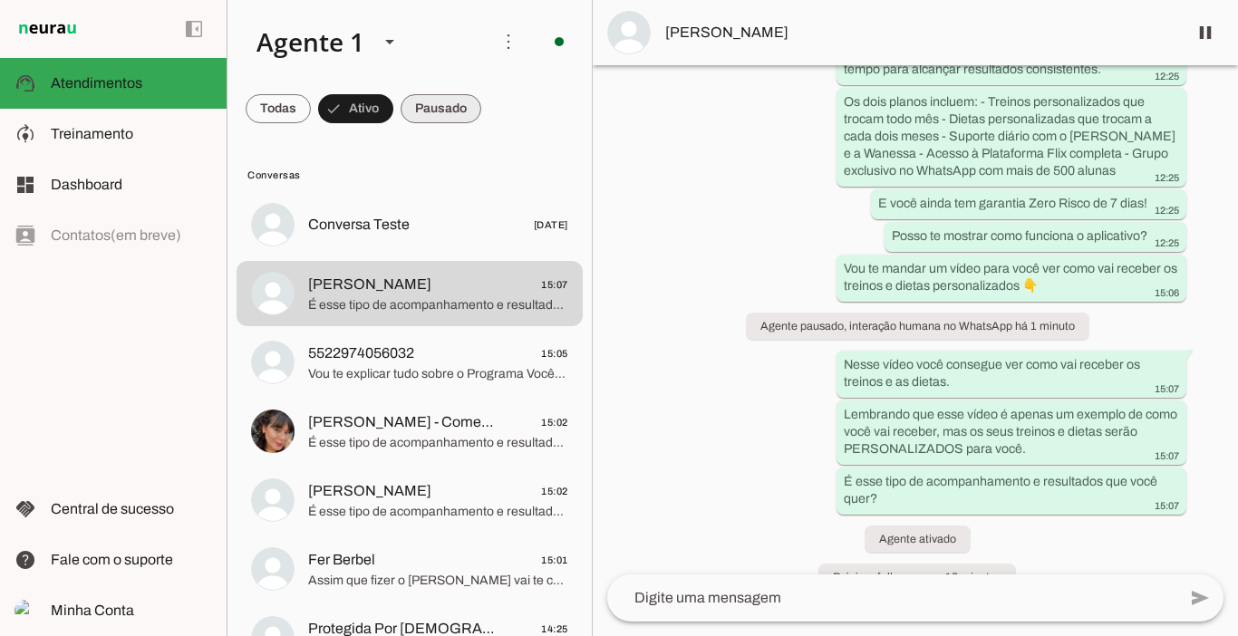
click at [429, 109] on span at bounding box center [441, 109] width 81 height 44
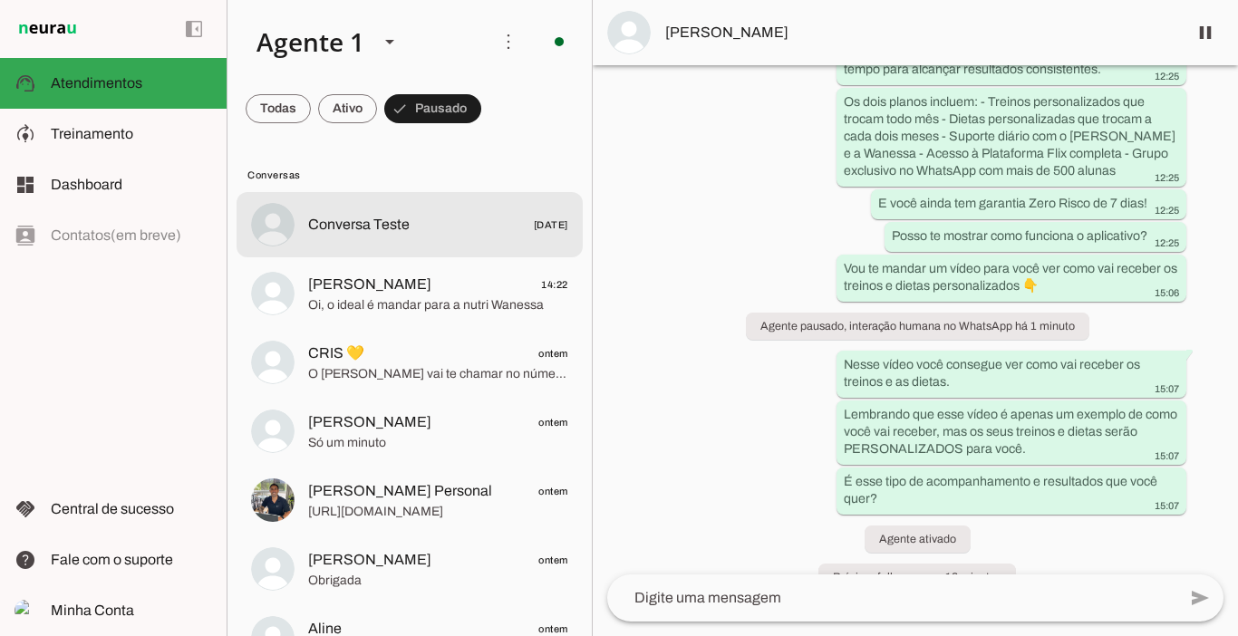
click at [409, 215] on span "Conversa Teste 01/07/2025" at bounding box center [438, 225] width 260 height 23
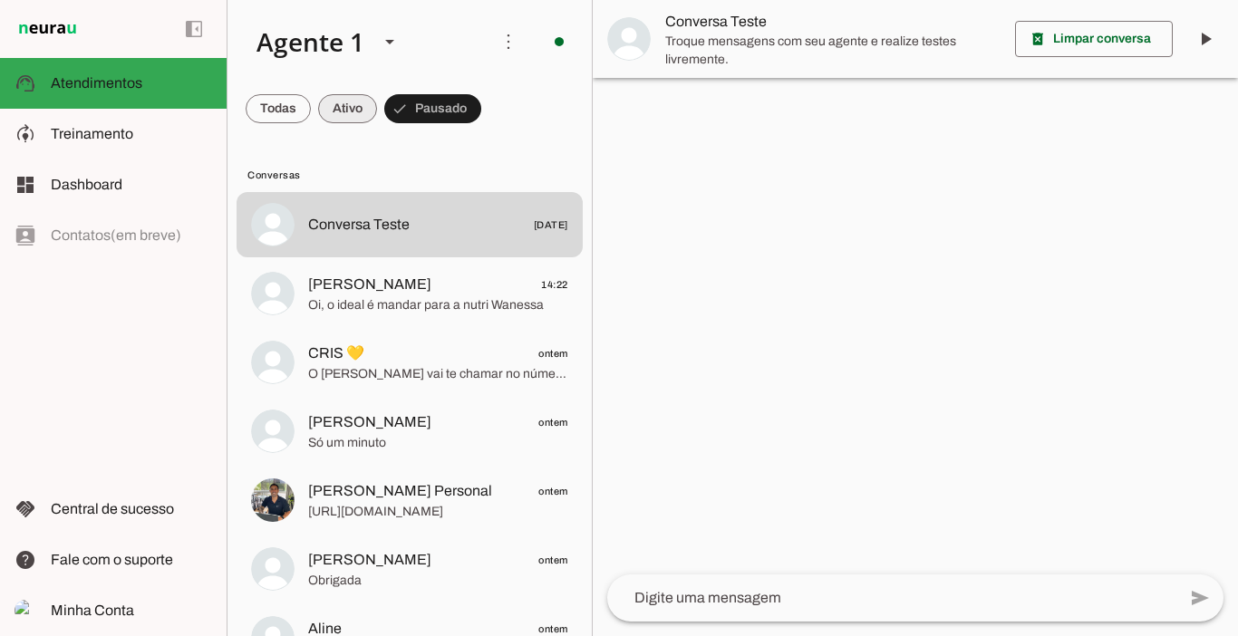
click at [351, 110] on span at bounding box center [347, 109] width 59 height 44
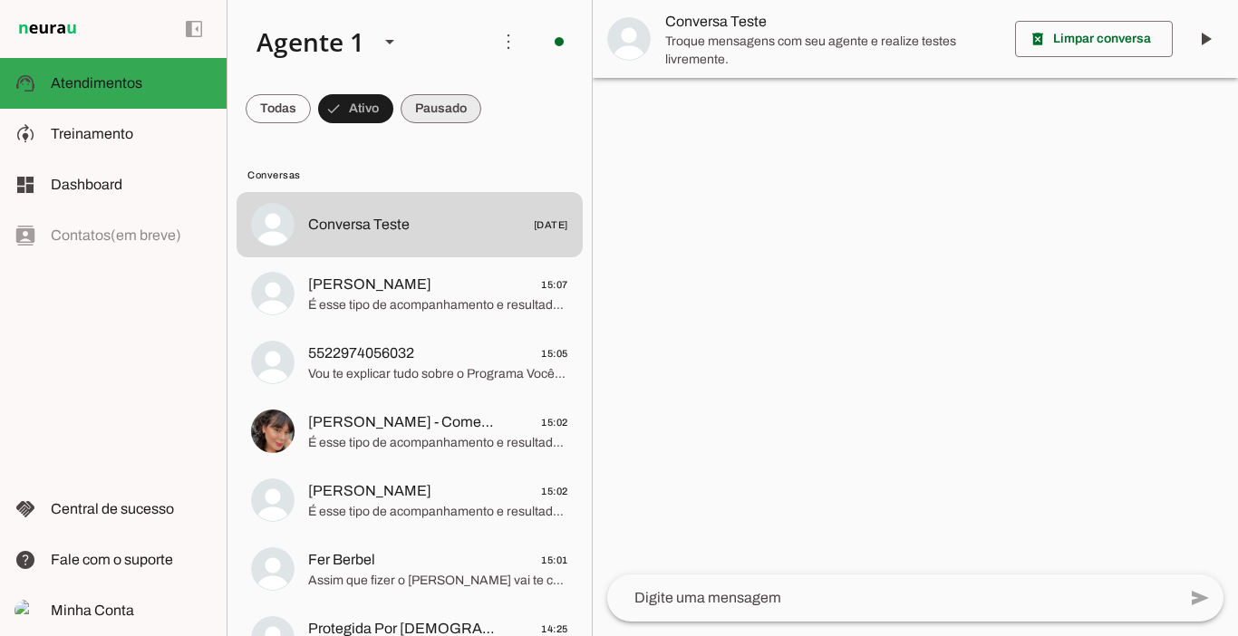
click at [420, 113] on span at bounding box center [441, 109] width 81 height 44
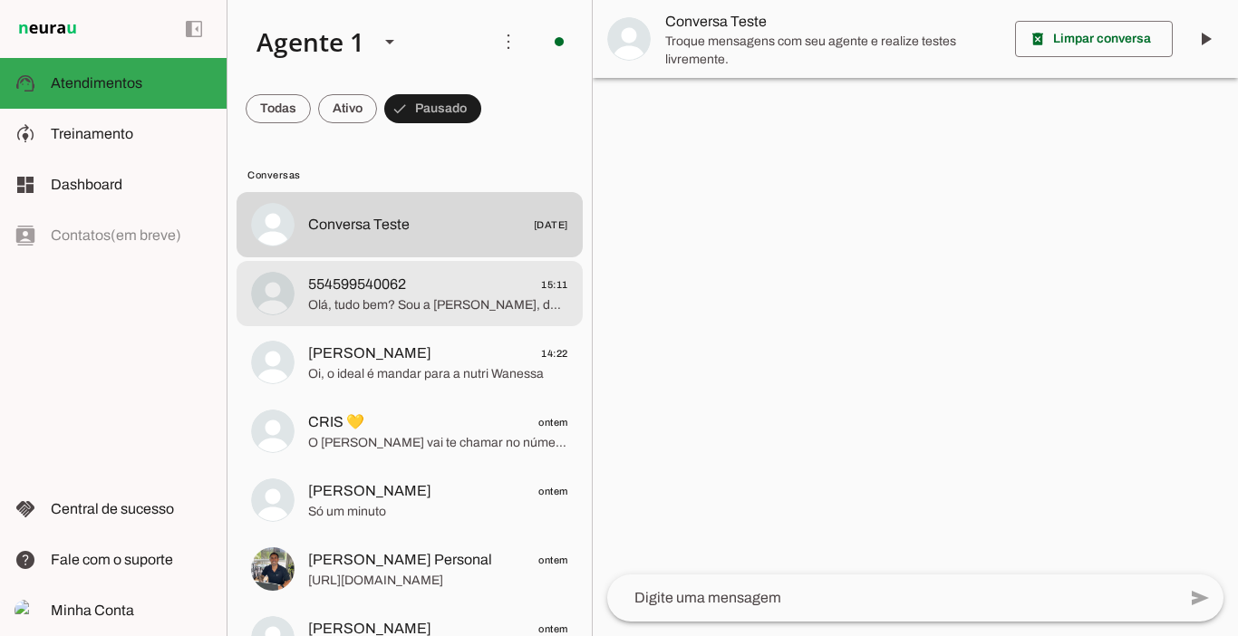
click at [364, 286] on span "554599540062" at bounding box center [357, 285] width 98 height 22
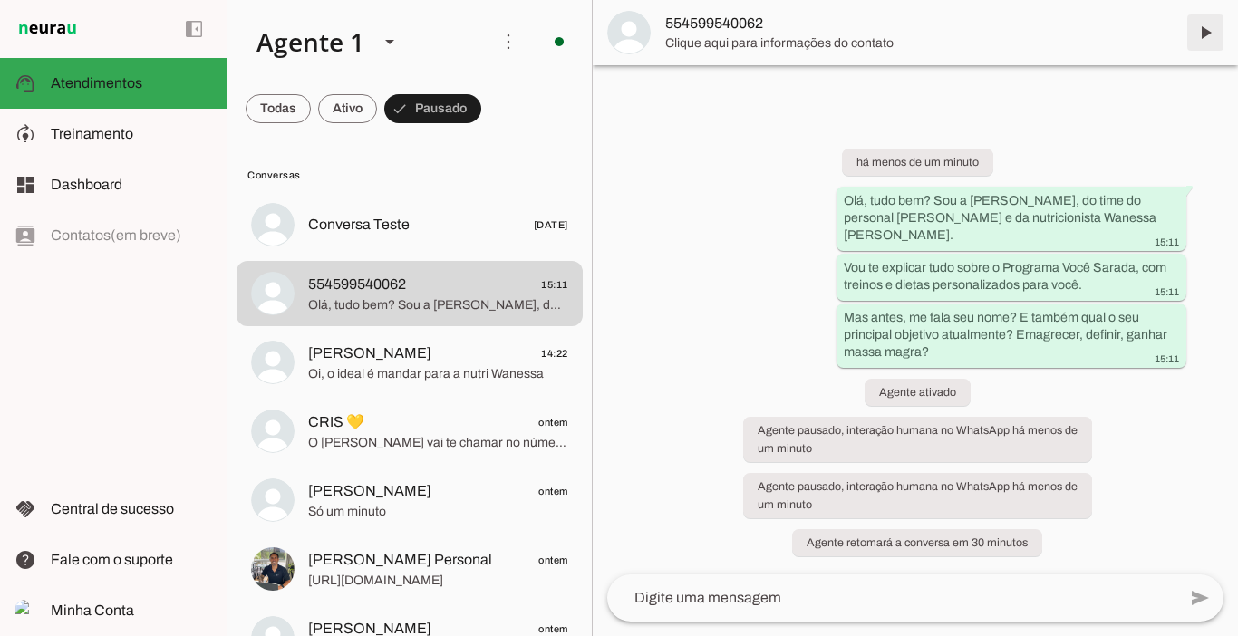
click at [1211, 36] on span at bounding box center [1206, 33] width 44 height 44
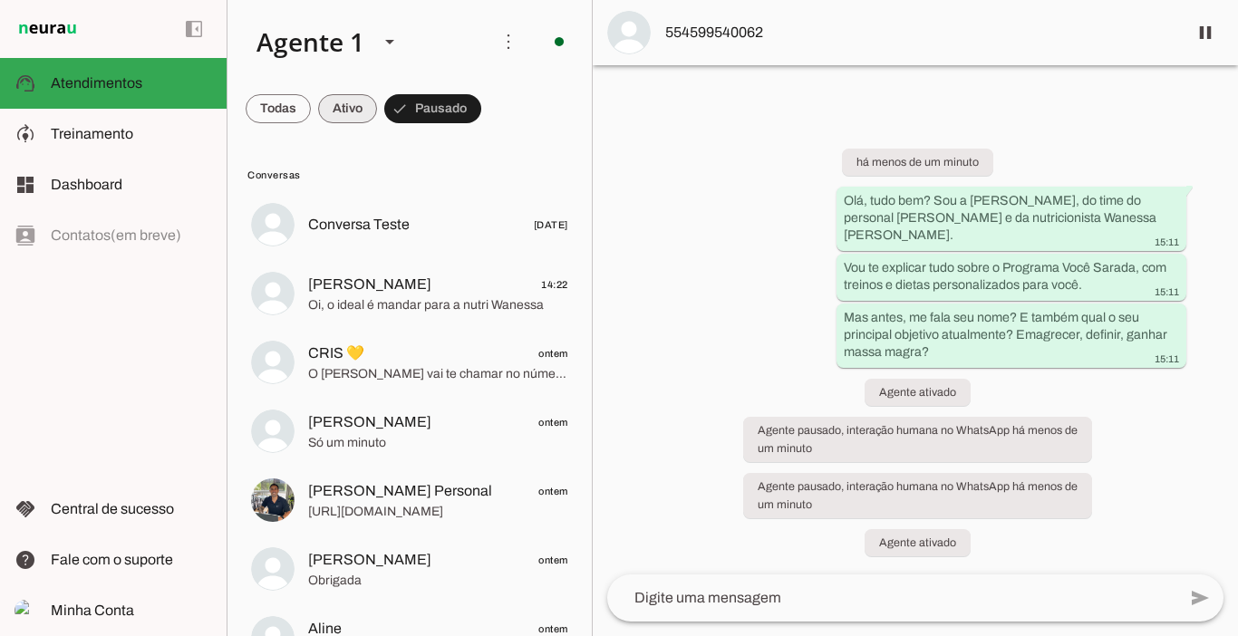
click at [346, 119] on span at bounding box center [347, 109] width 59 height 44
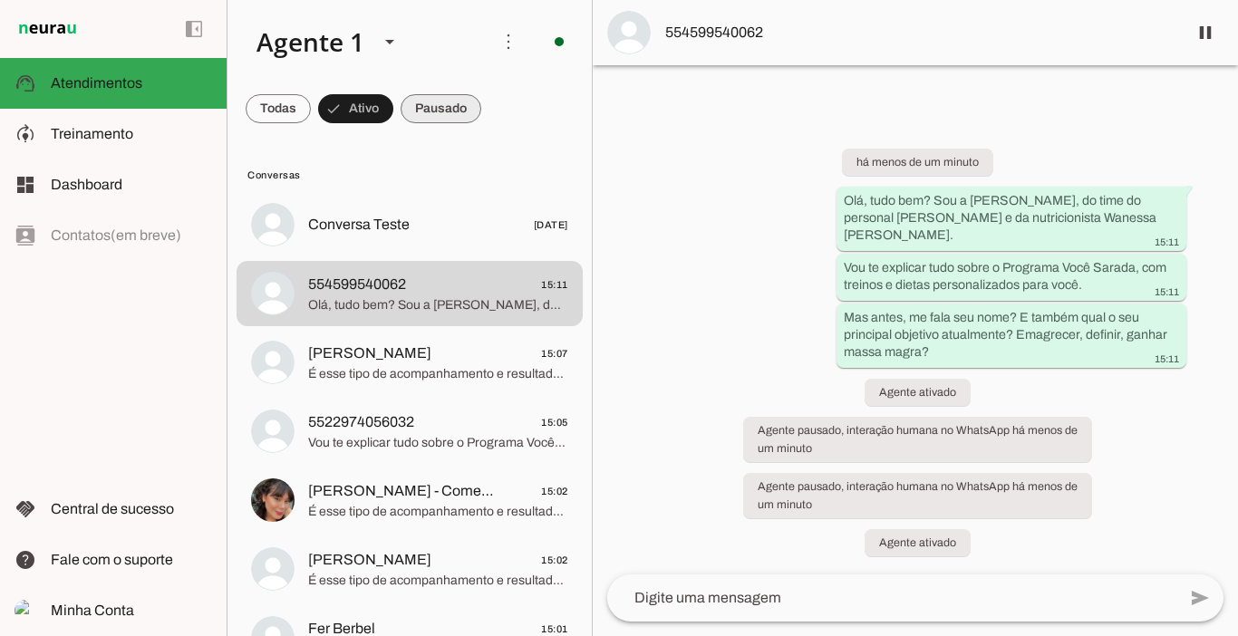
click at [439, 89] on span at bounding box center [441, 109] width 81 height 44
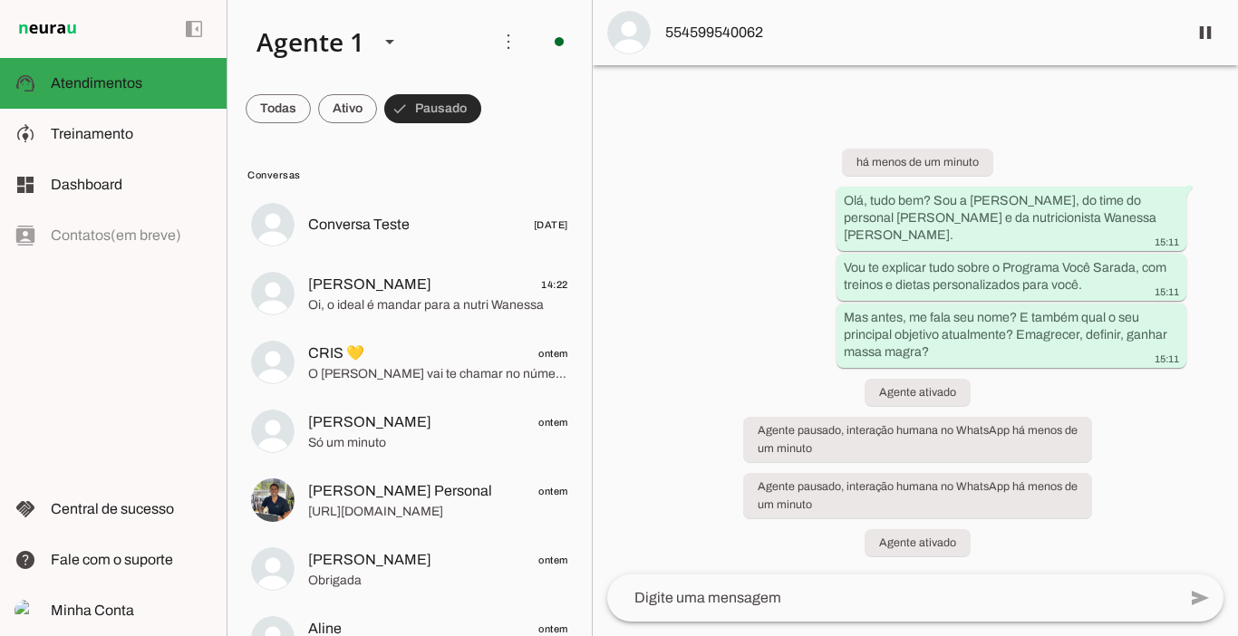
click at [447, 100] on span at bounding box center [432, 109] width 97 height 44
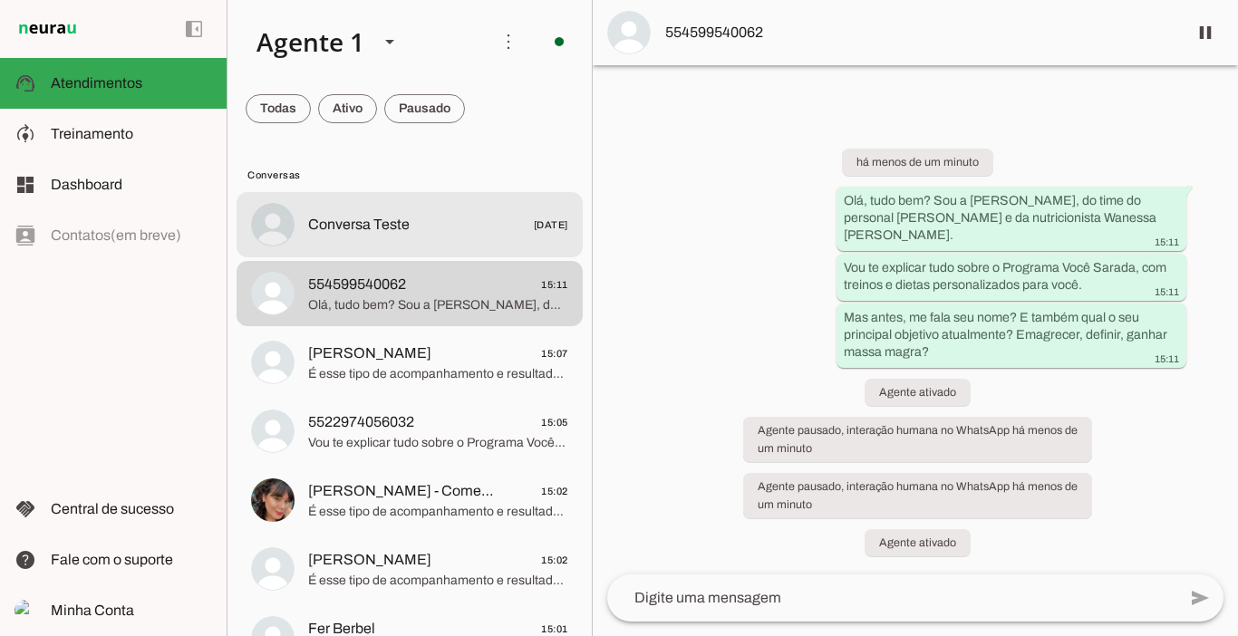
click at [362, 215] on span "Conversa Teste" at bounding box center [359, 225] width 102 height 22
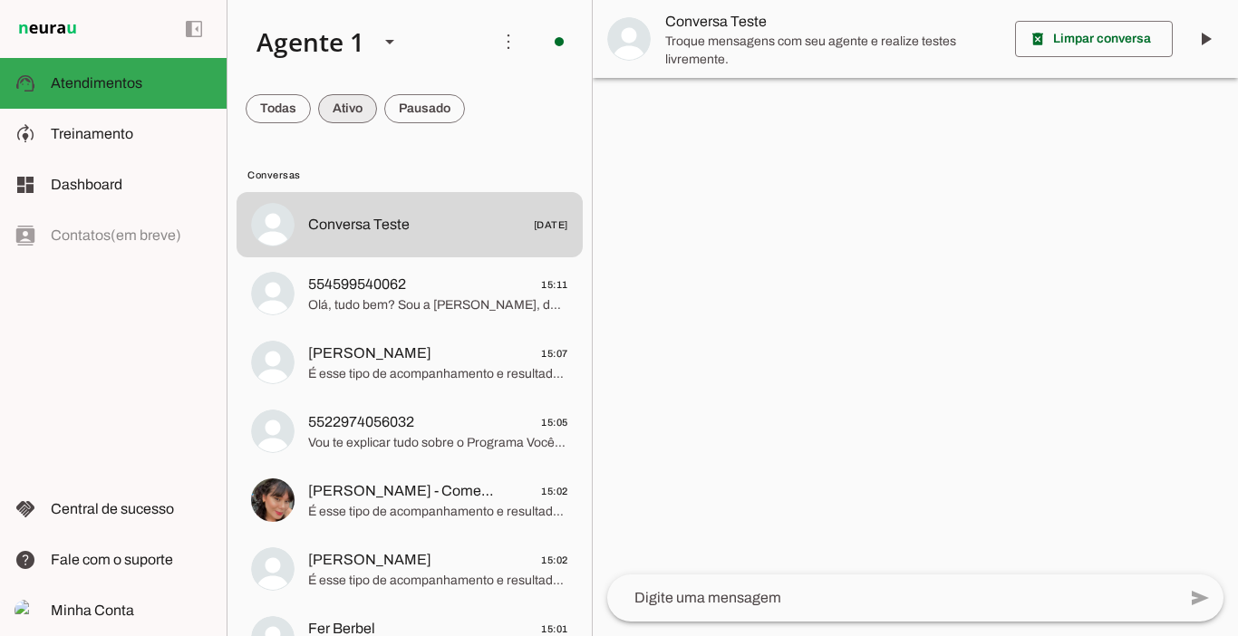
click at [347, 94] on span at bounding box center [347, 109] width 59 height 44
click at [438, 115] on span at bounding box center [441, 109] width 81 height 44
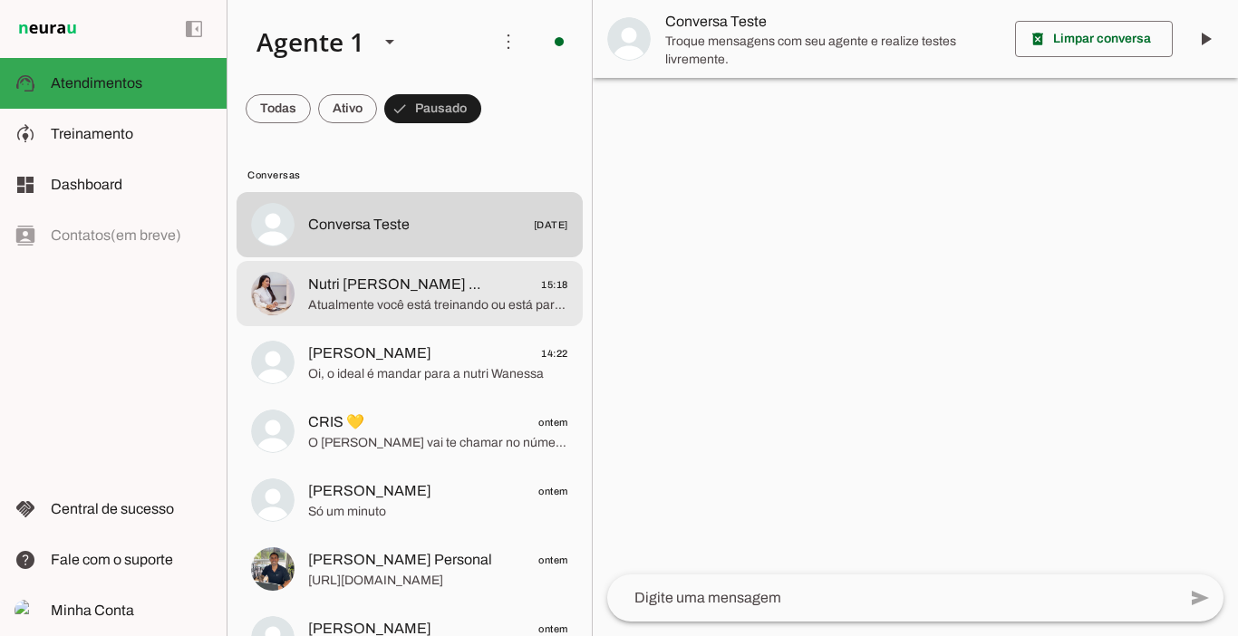
click at [467, 298] on span "Atualmente você está treinando ou está parada?" at bounding box center [438, 305] width 260 height 18
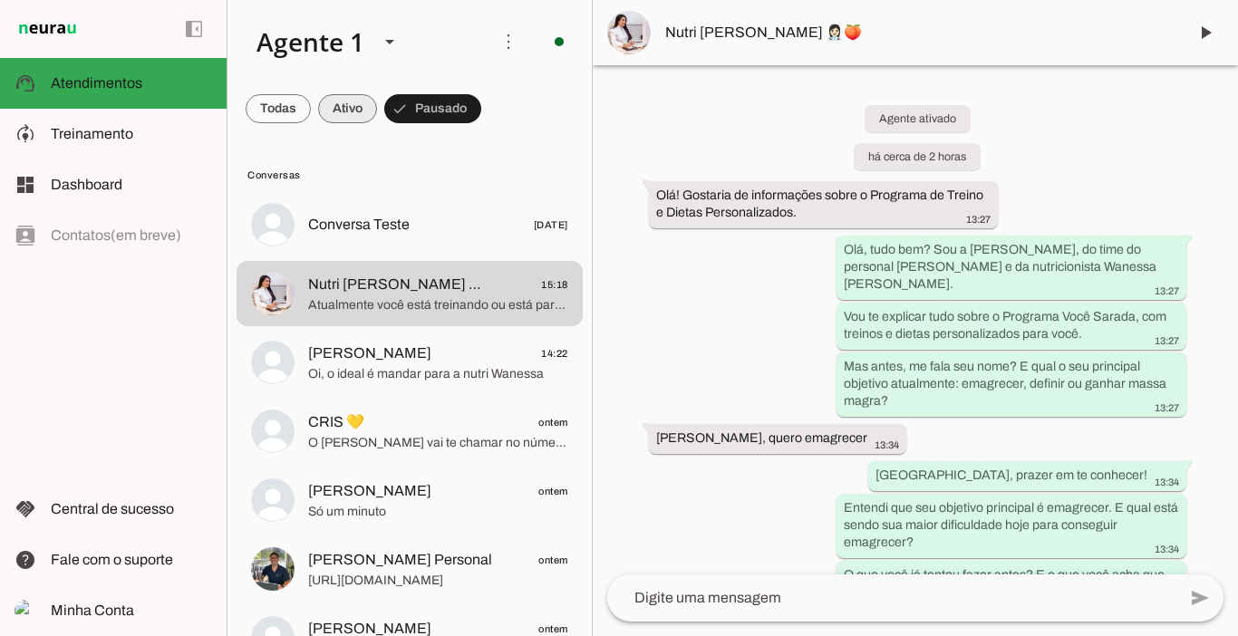
click at [347, 118] on span at bounding box center [347, 109] width 59 height 44
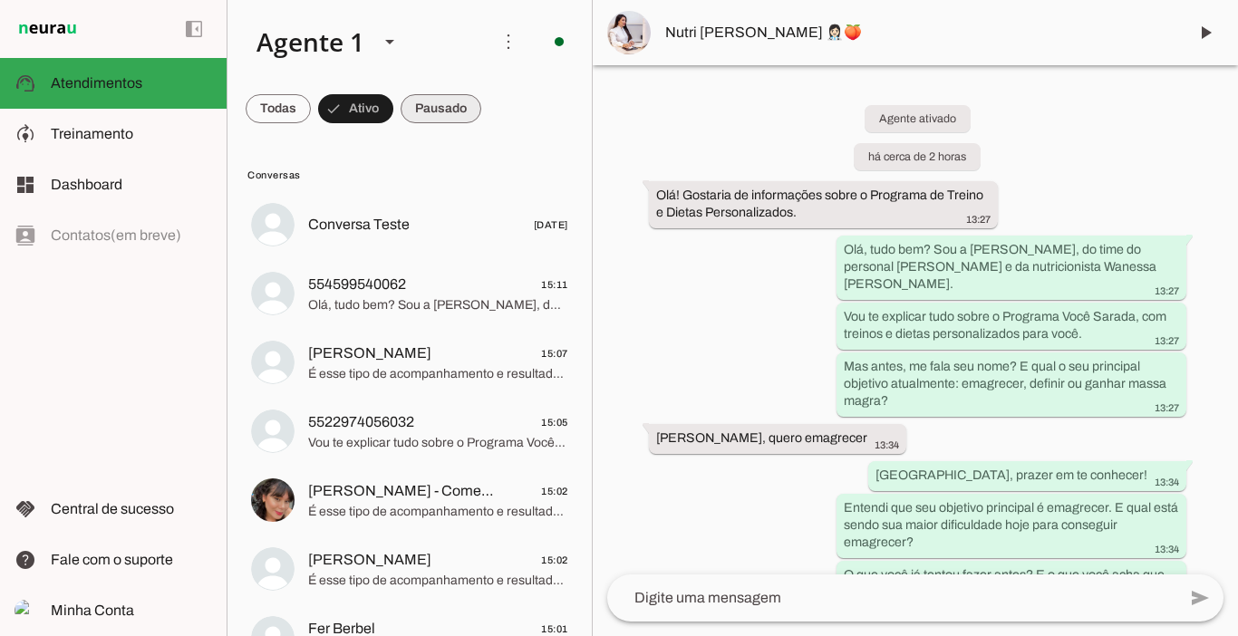
click at [424, 110] on span at bounding box center [441, 109] width 81 height 44
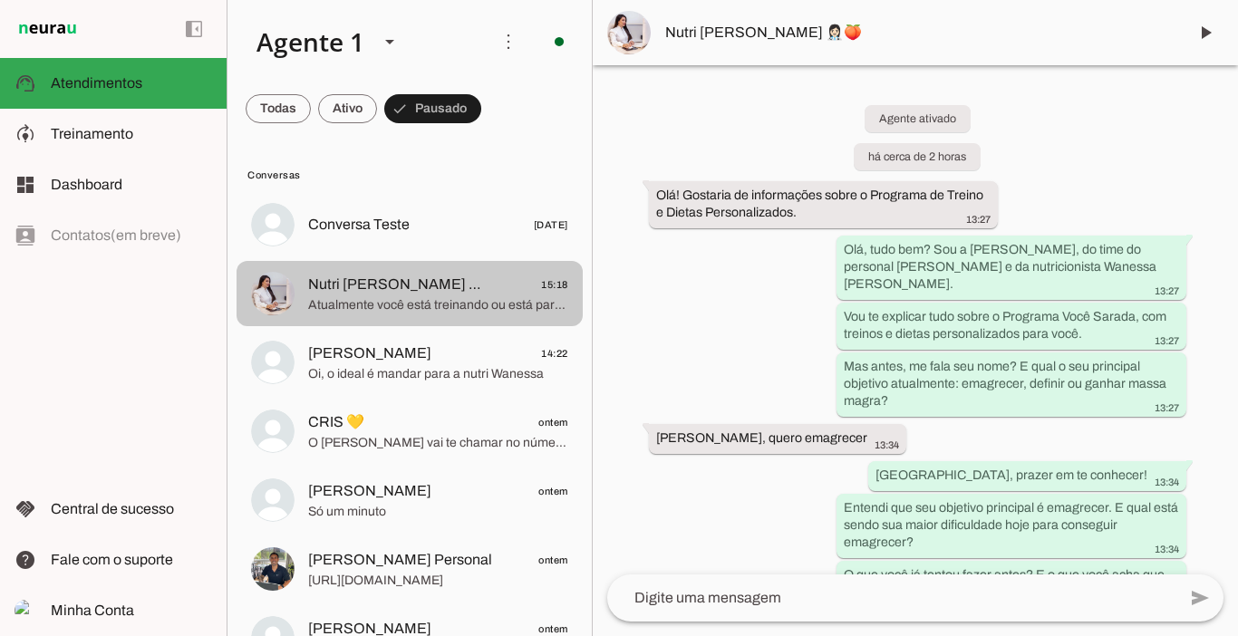
click at [389, 288] on span "Nutri [PERSON_NAME] 👩🏻‍⚕️🍑" at bounding box center [401, 285] width 187 height 22
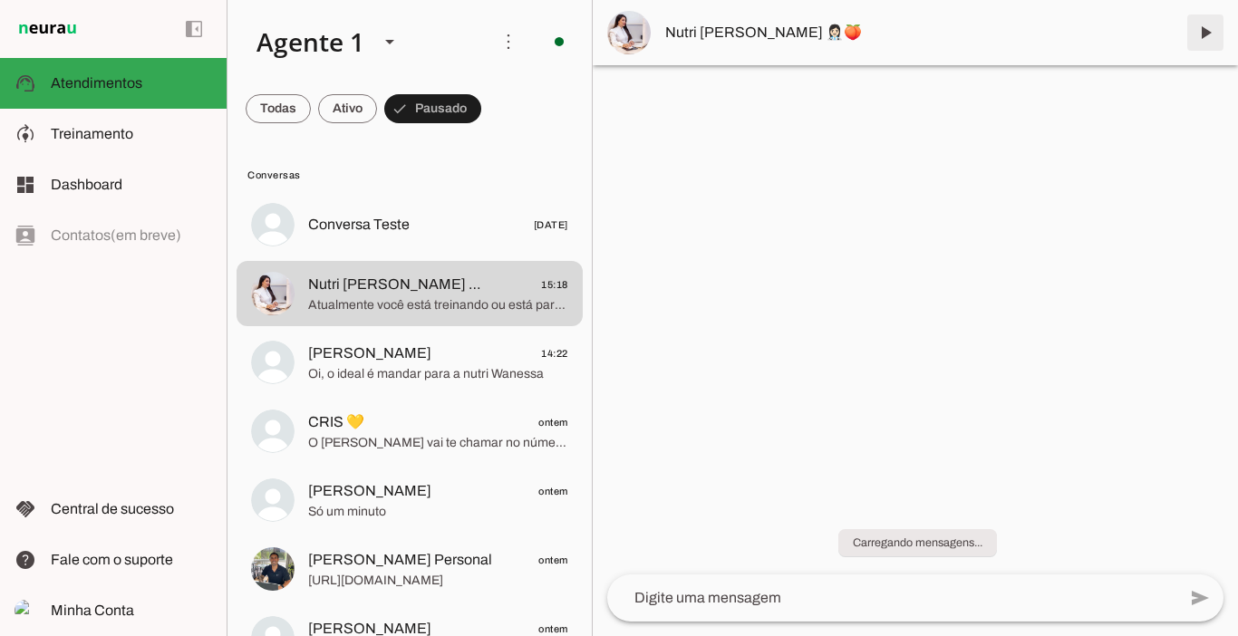
click at [1209, 29] on span at bounding box center [1206, 33] width 44 height 44
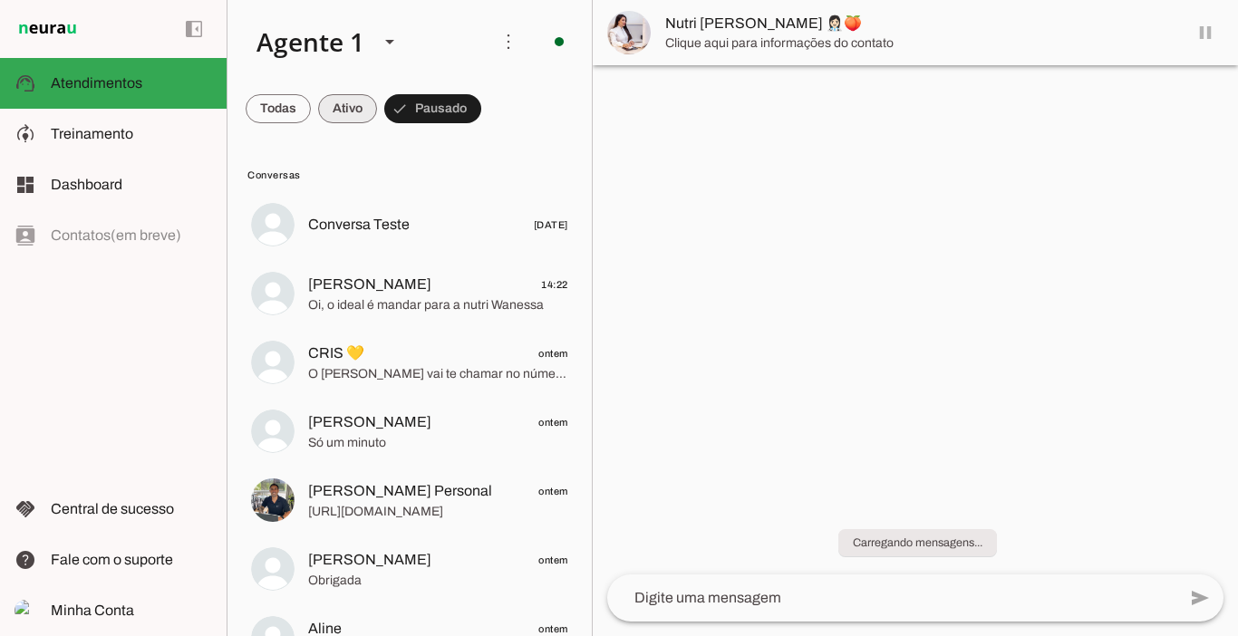
click at [349, 103] on span at bounding box center [347, 109] width 59 height 44
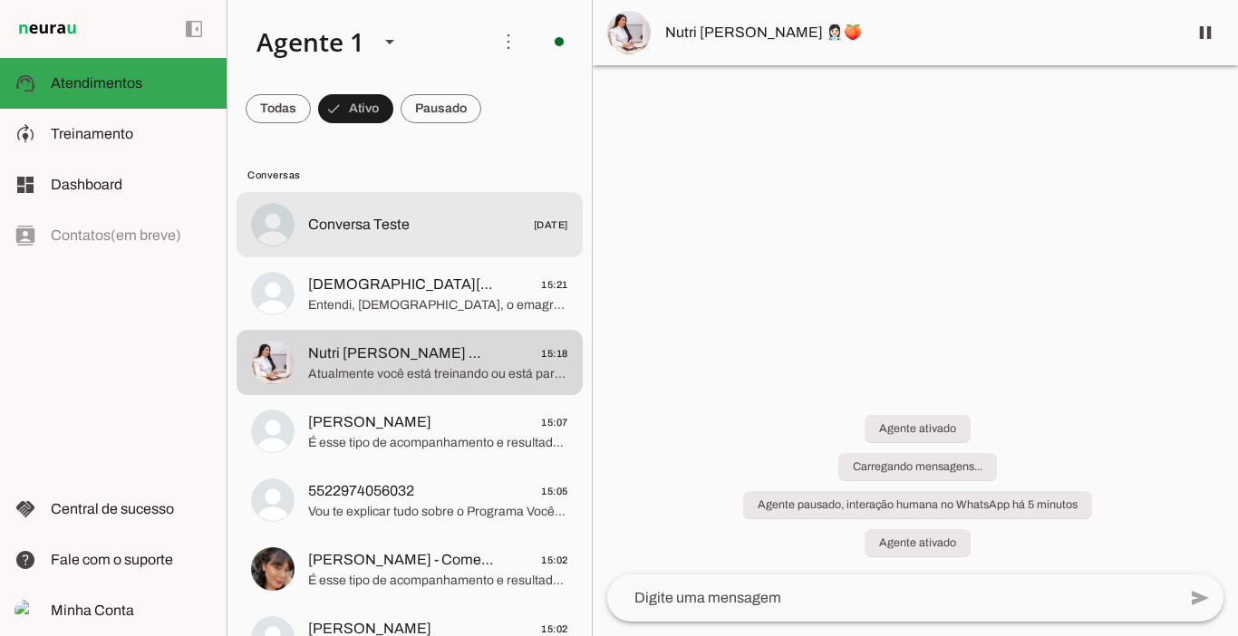
click at [373, 215] on span "Conversa Teste" at bounding box center [359, 225] width 102 height 22
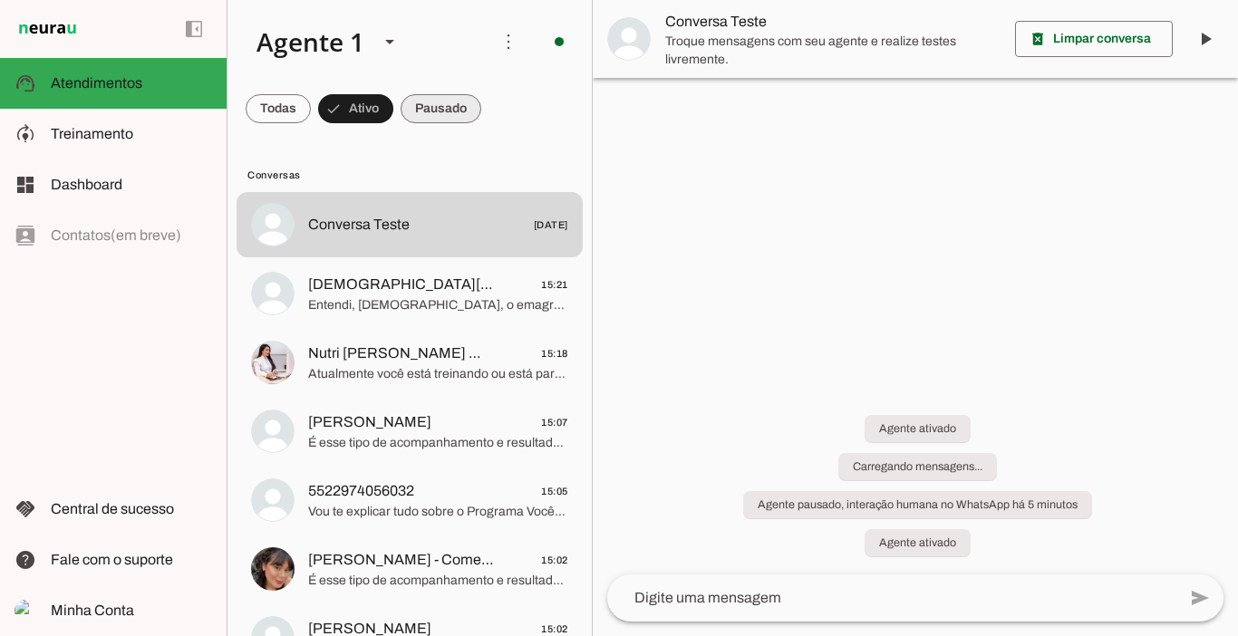
click at [452, 121] on span at bounding box center [441, 109] width 81 height 44
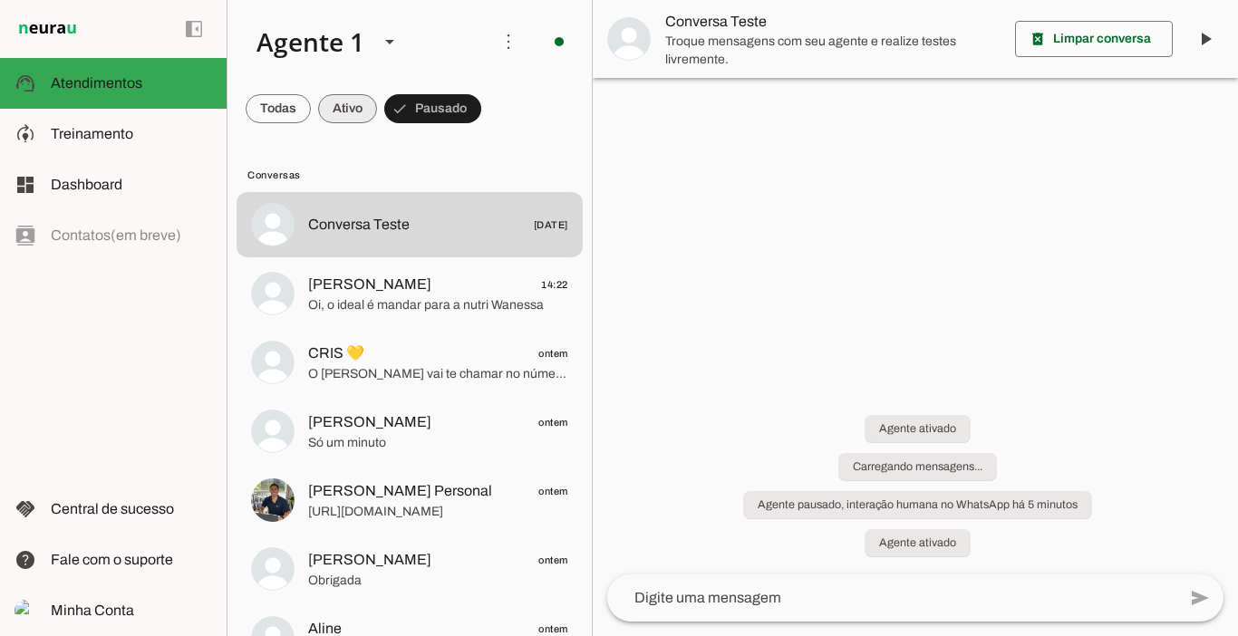
click at [342, 92] on span at bounding box center [347, 109] width 59 height 44
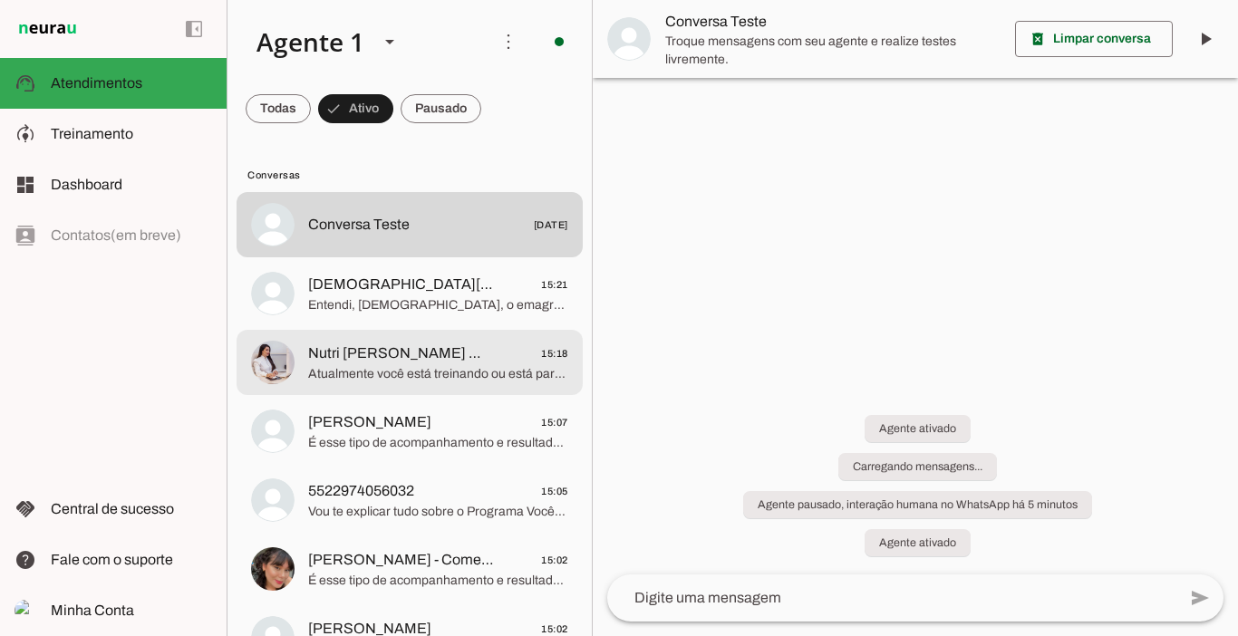
click at [384, 344] on span "Nutri [PERSON_NAME] 👩🏻‍⚕️🍑" at bounding box center [401, 354] width 187 height 22
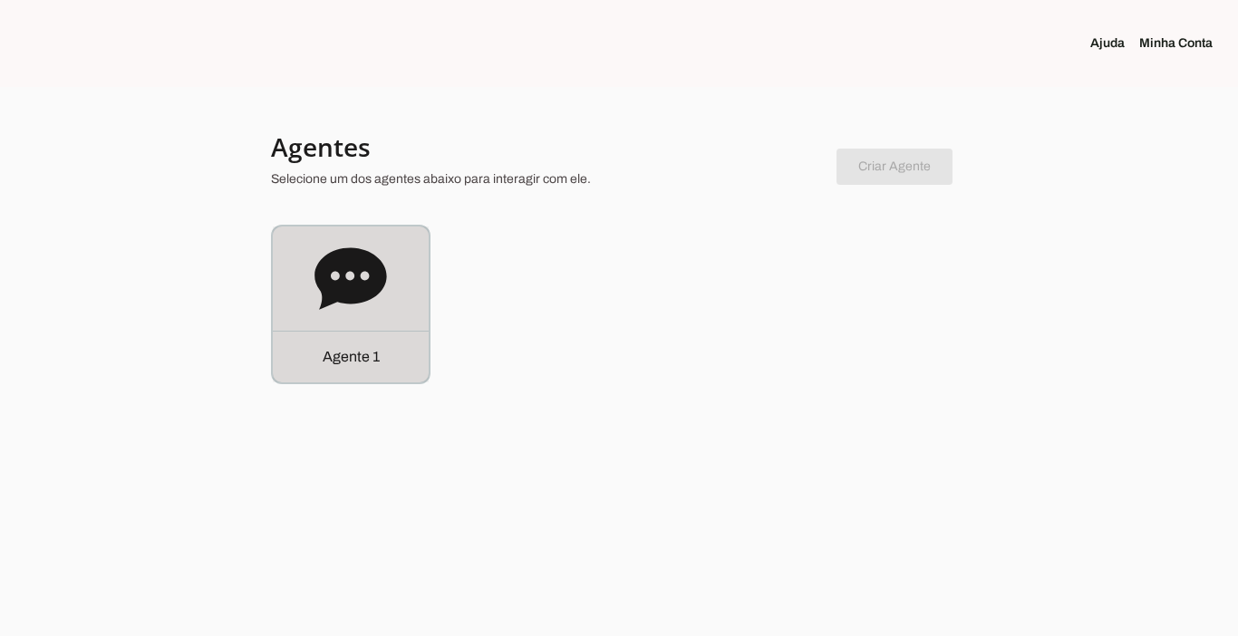
click at [349, 362] on p "Agente 1" at bounding box center [351, 357] width 57 height 22
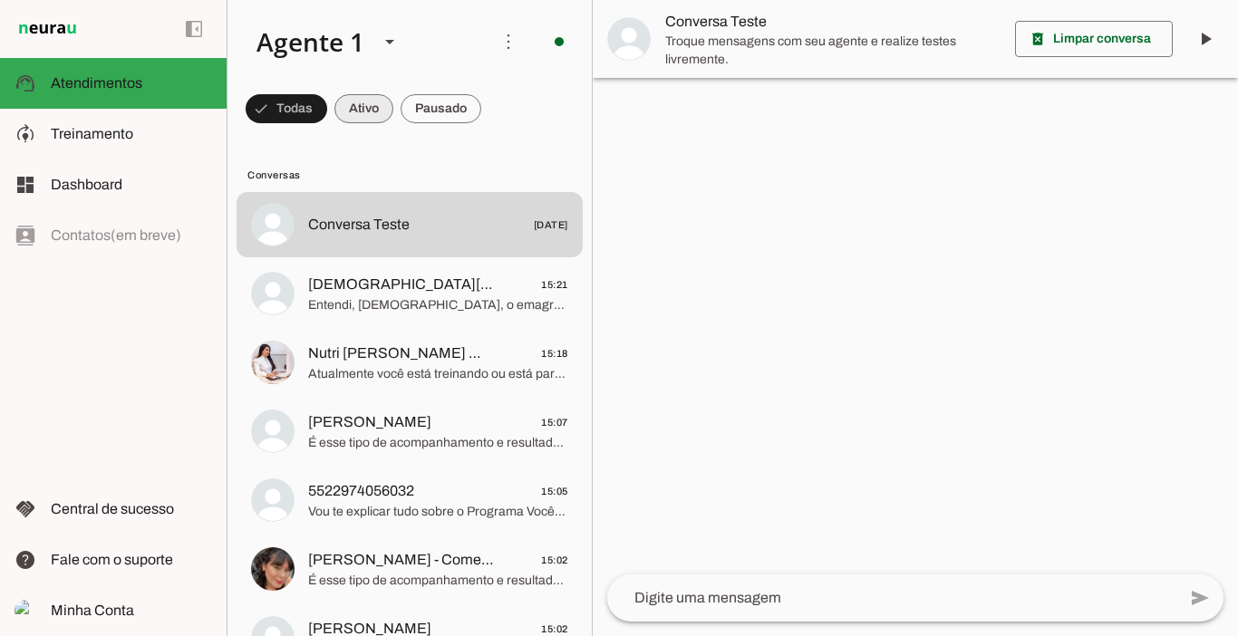
click at [372, 111] on span at bounding box center [364, 109] width 59 height 44
click at [435, 108] on span at bounding box center [441, 109] width 81 height 44
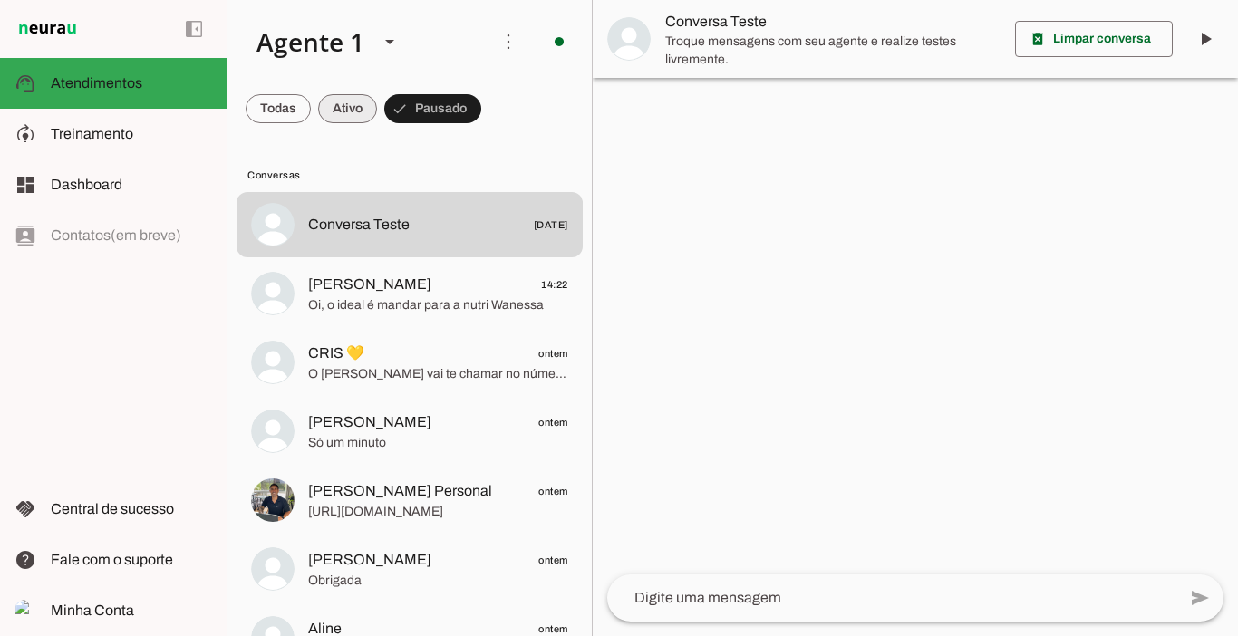
click at [343, 111] on span at bounding box center [347, 109] width 59 height 44
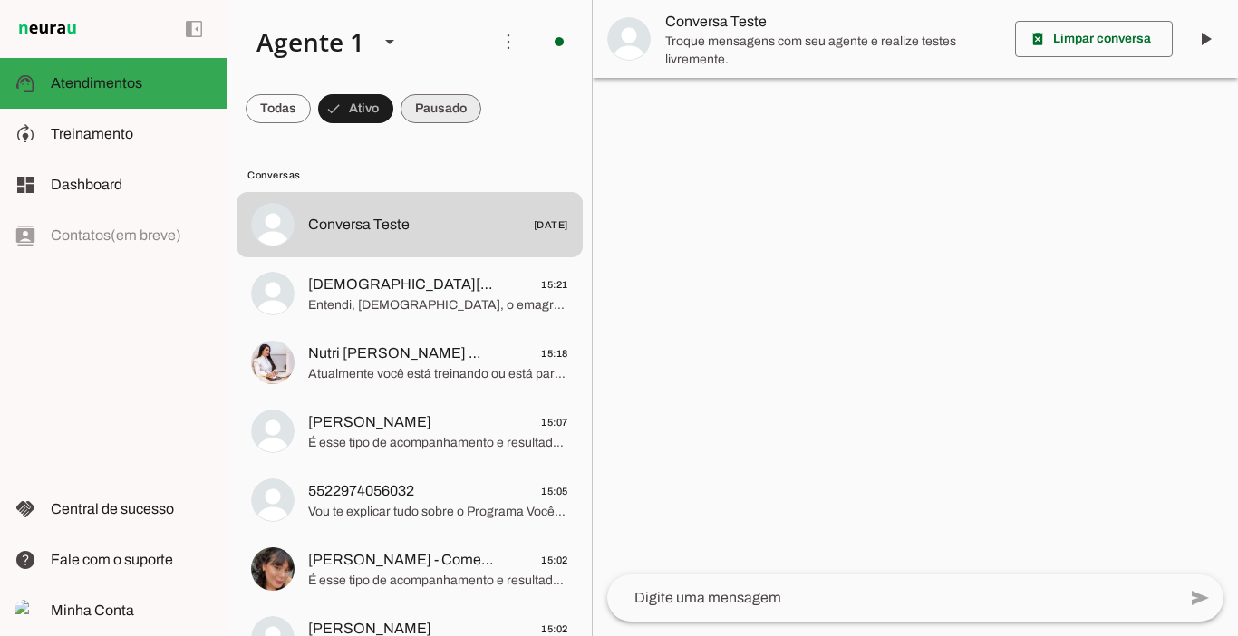
click at [410, 111] on span at bounding box center [441, 109] width 81 height 44
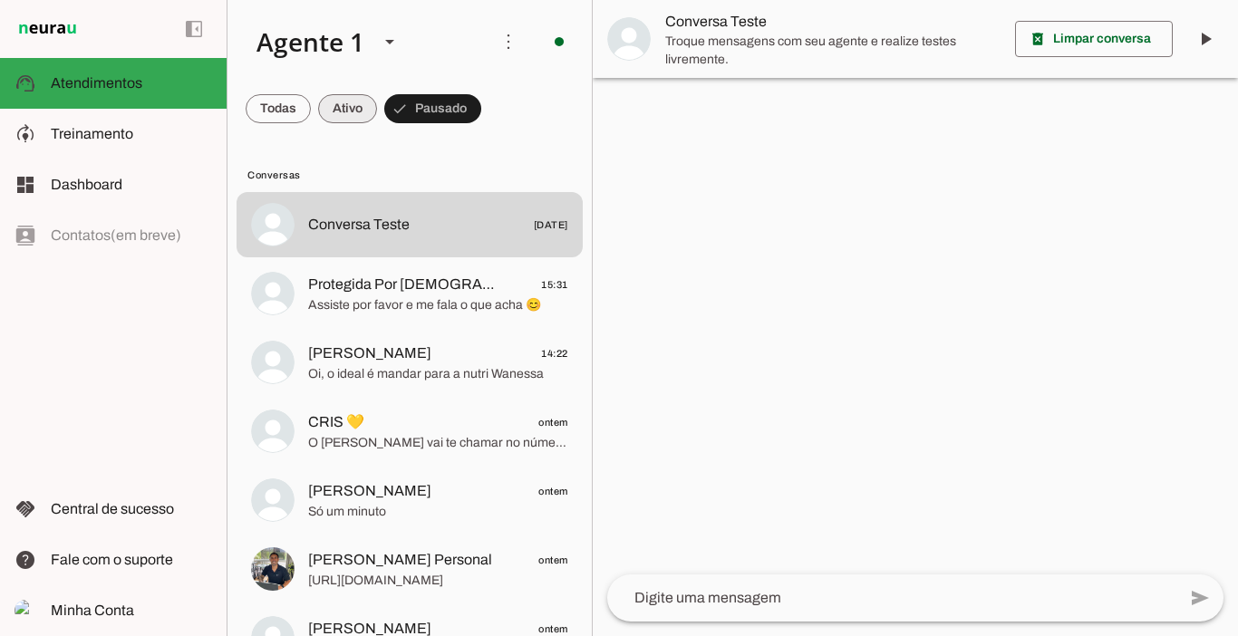
click at [364, 119] on span at bounding box center [347, 109] width 59 height 44
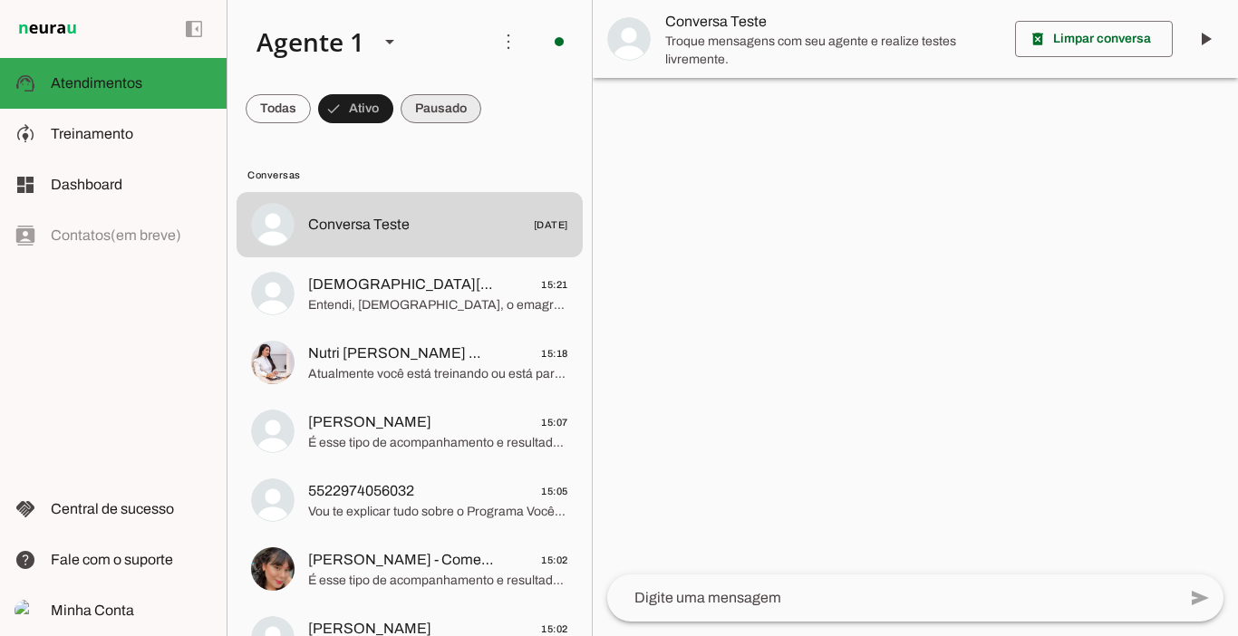
click at [454, 114] on span at bounding box center [441, 109] width 81 height 44
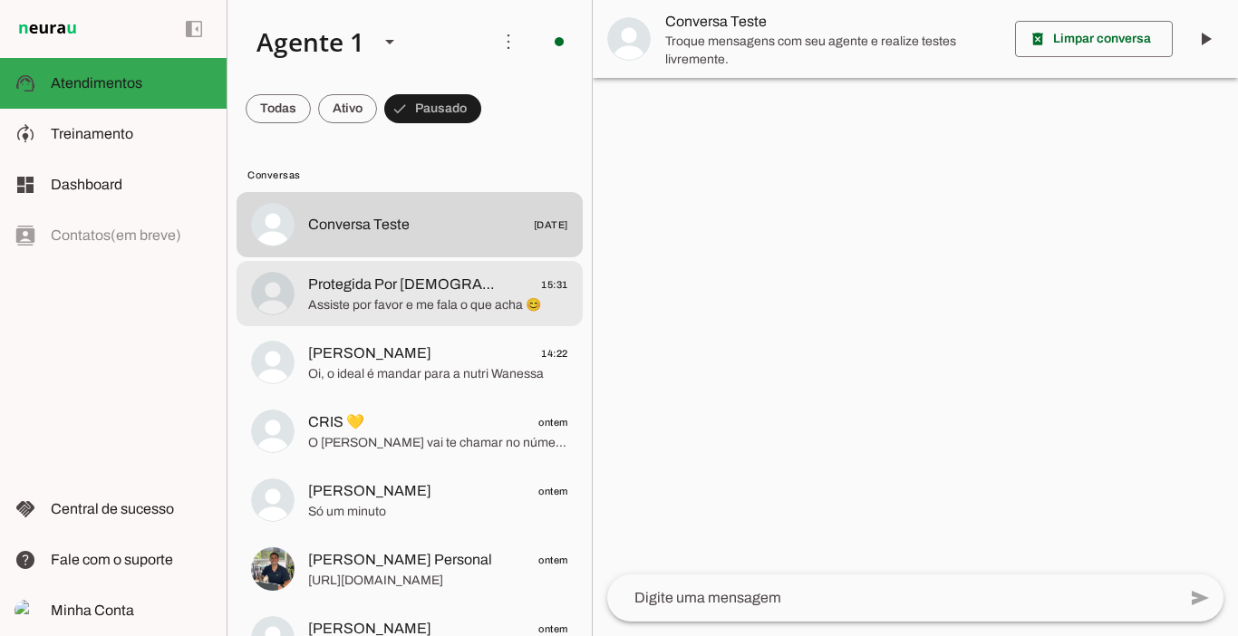
click at [382, 276] on span "Protegida Por [DEMOGRAPHIC_DATA]" at bounding box center [401, 285] width 187 height 22
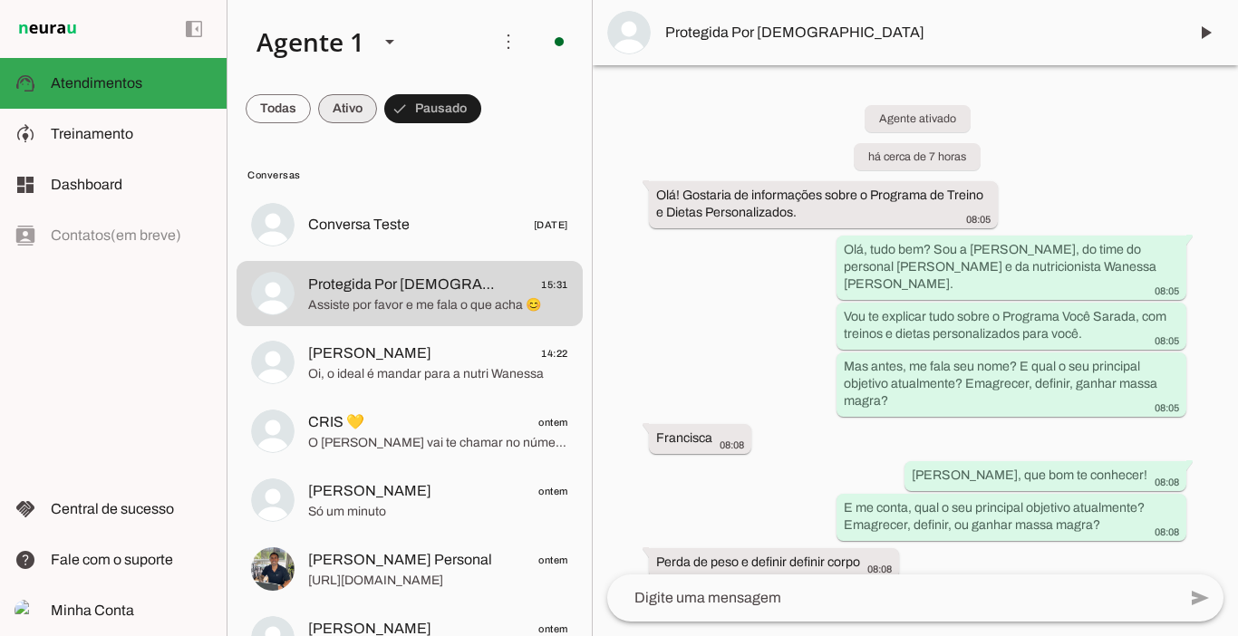
click at [339, 112] on span at bounding box center [347, 109] width 59 height 44
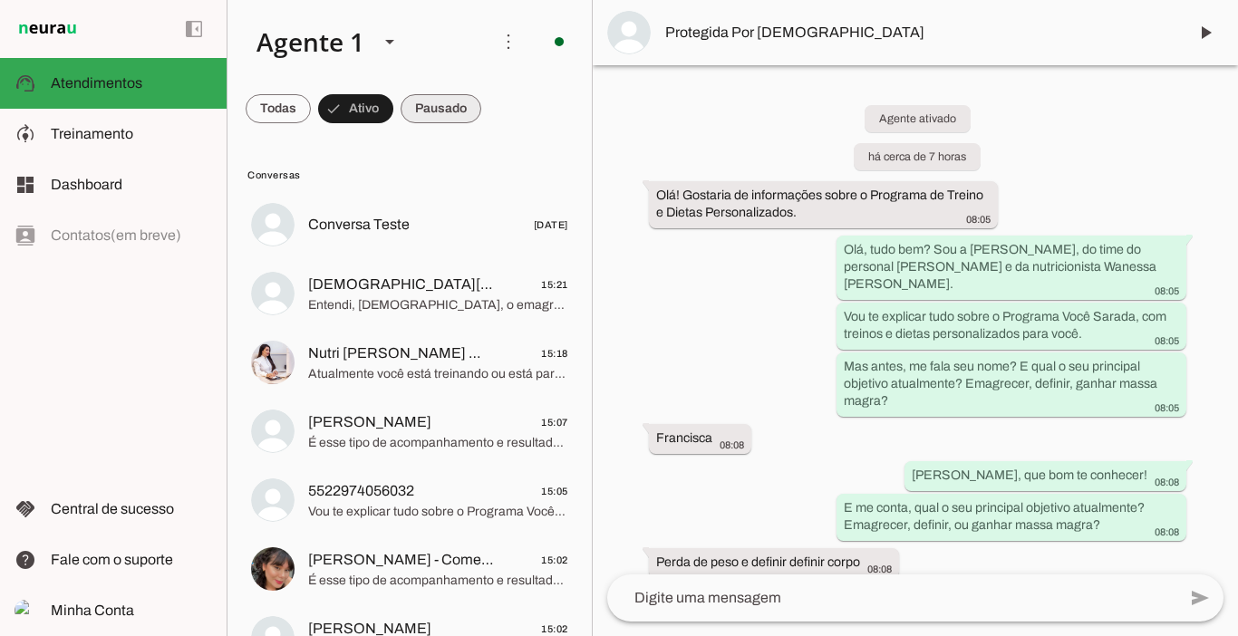
click at [425, 115] on span at bounding box center [441, 109] width 81 height 44
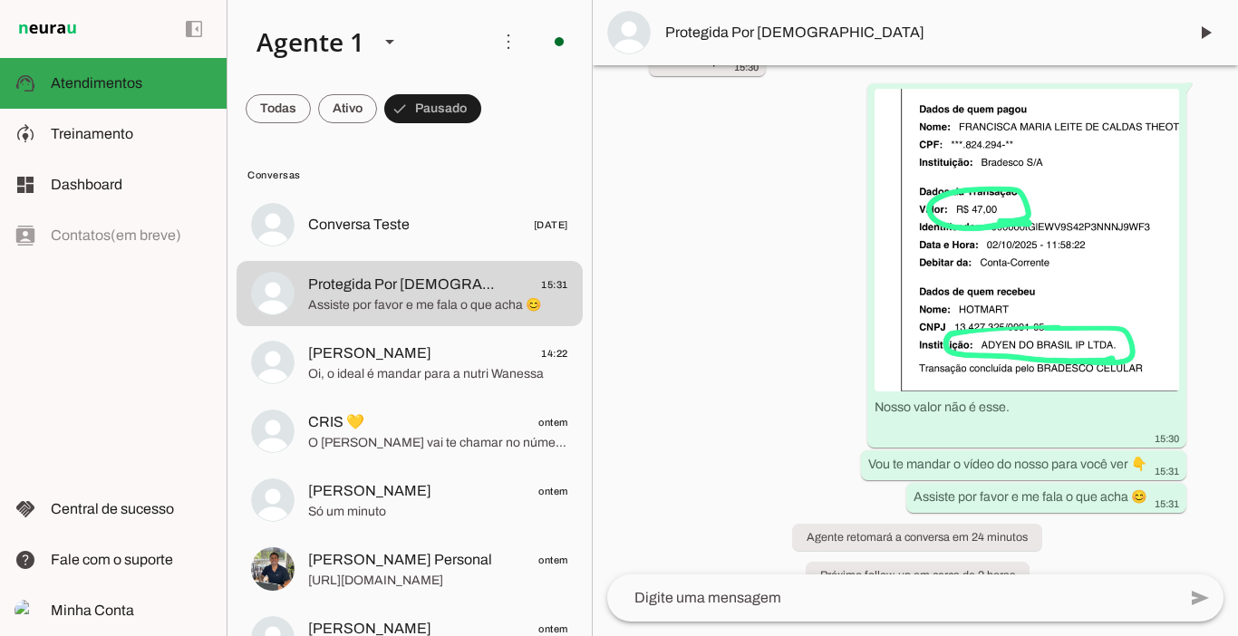
scroll to position [3112, 0]
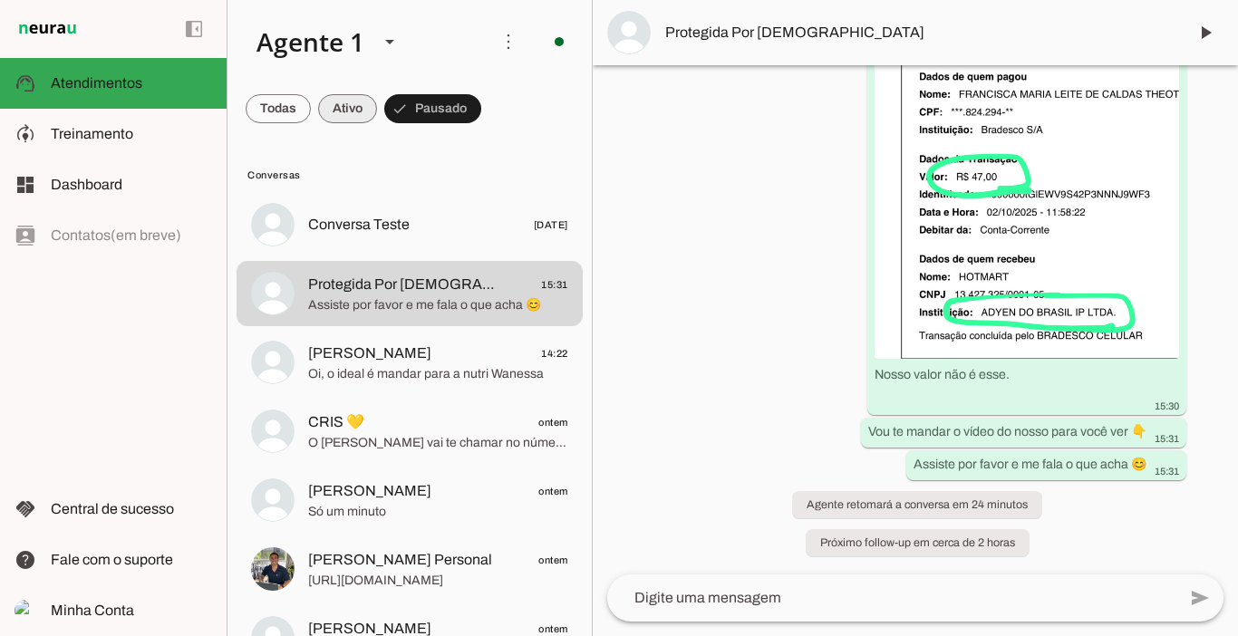
click at [347, 103] on span at bounding box center [347, 109] width 59 height 44
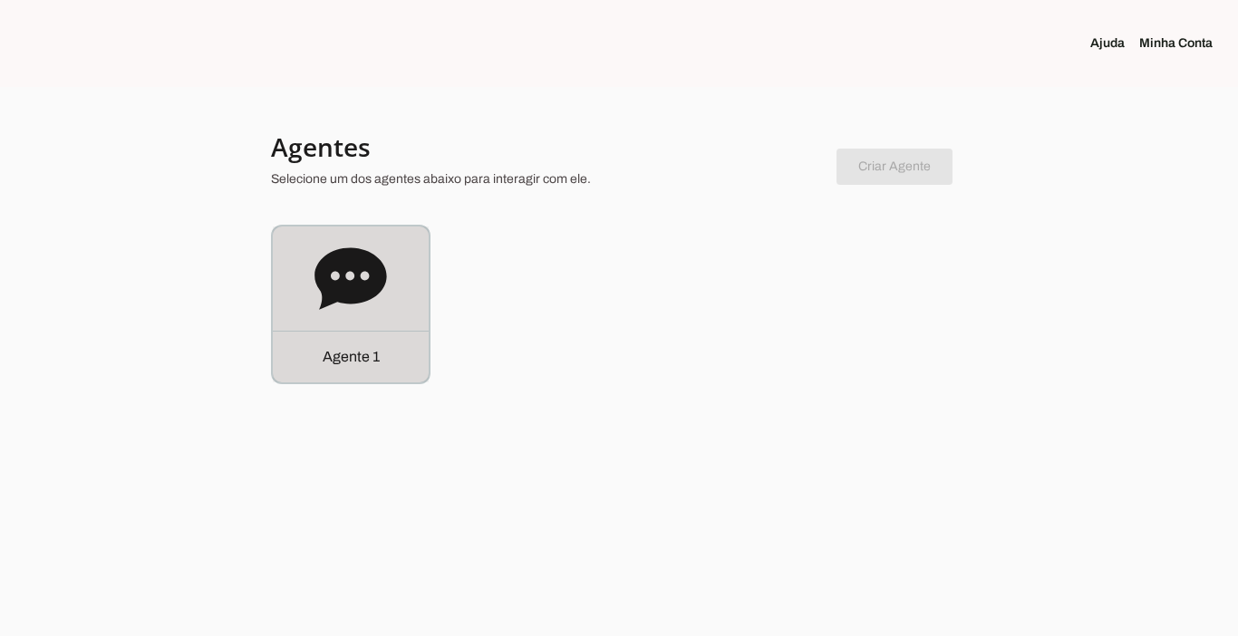
click at [343, 350] on p "Agente 1" at bounding box center [351, 357] width 57 height 22
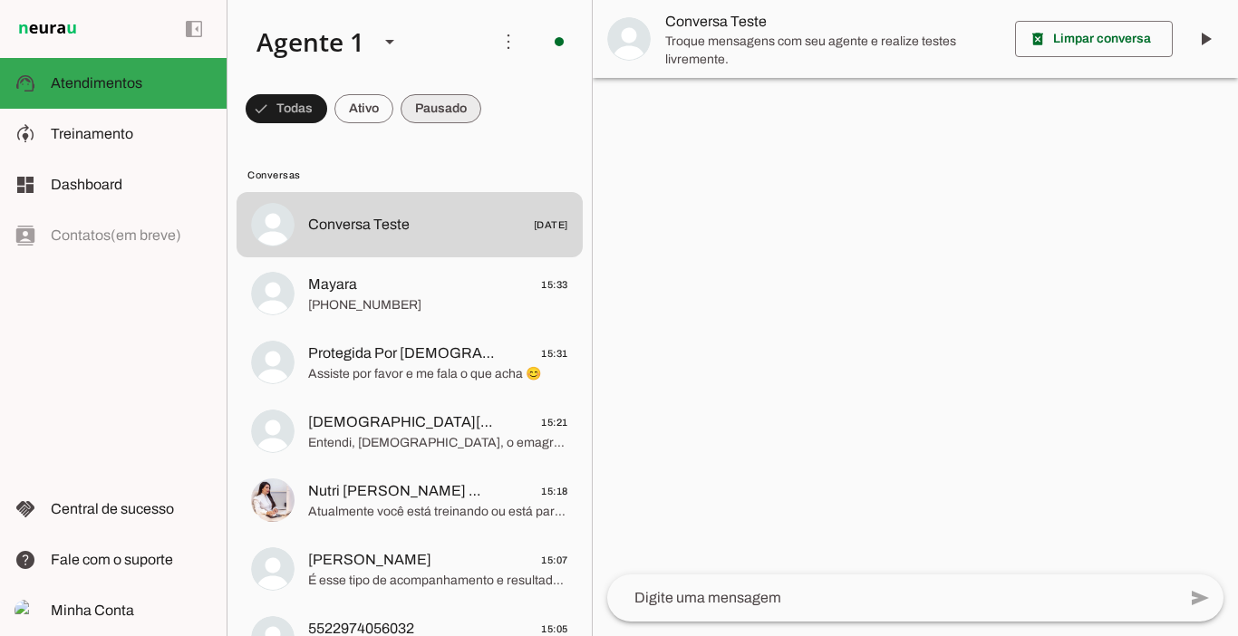
click at [453, 120] on span at bounding box center [441, 109] width 81 height 44
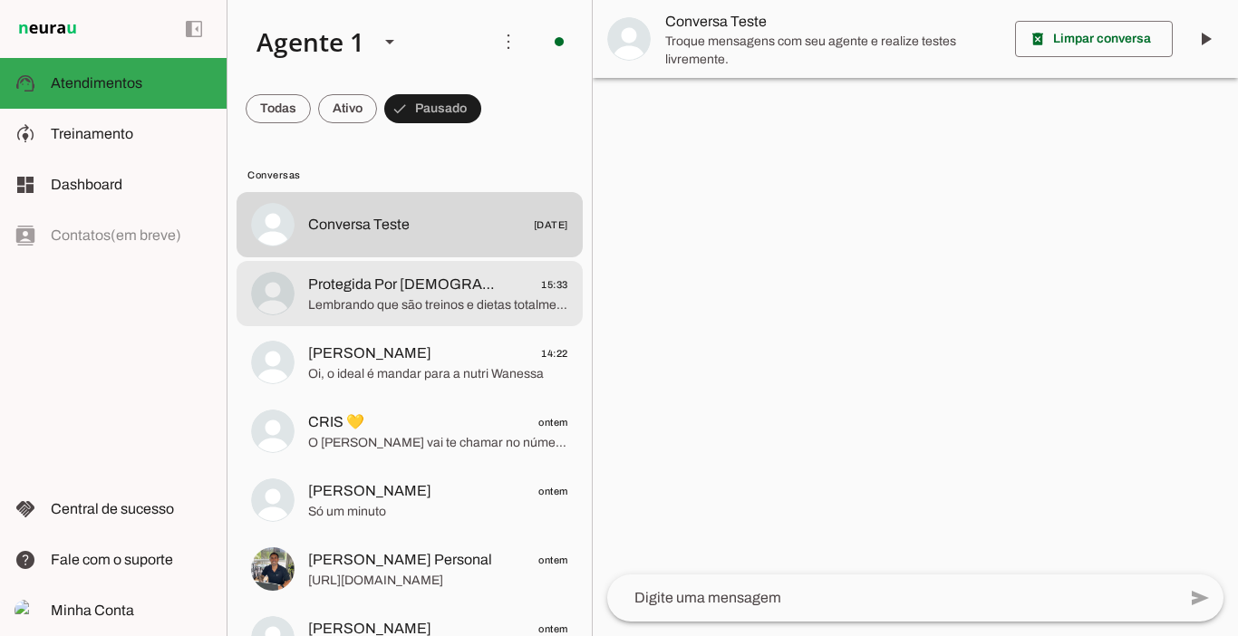
click at [441, 293] on span "Protegida Por DEUS 15:33" at bounding box center [438, 285] width 260 height 23
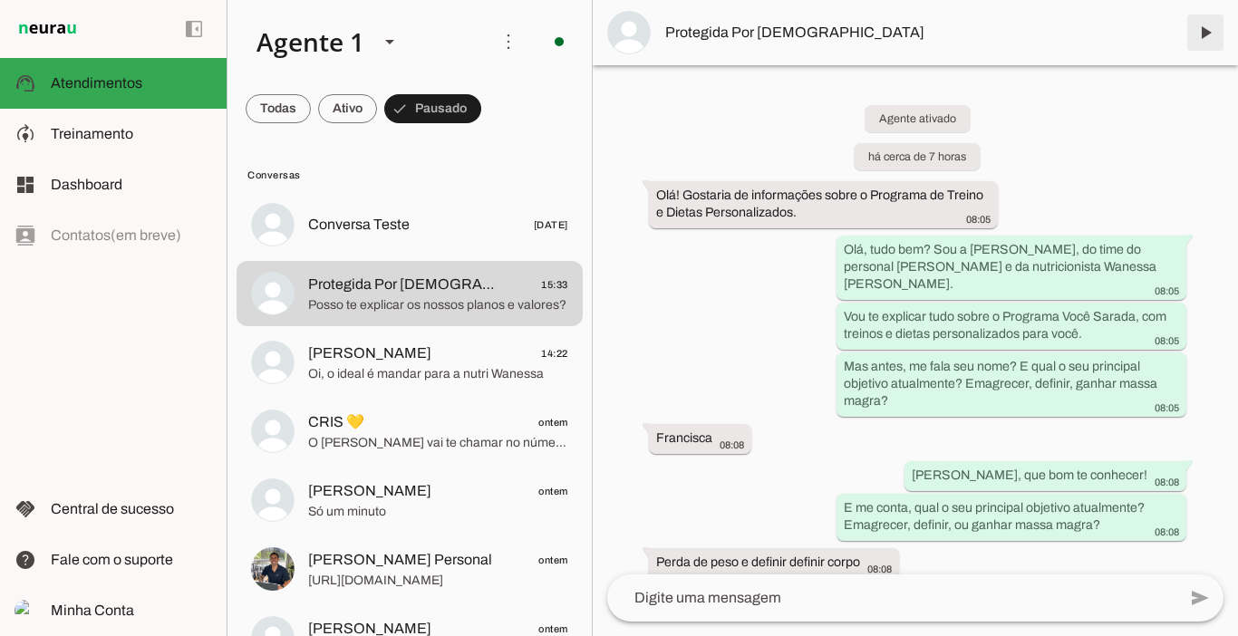
click at [1211, 34] on span at bounding box center [1206, 33] width 44 height 44
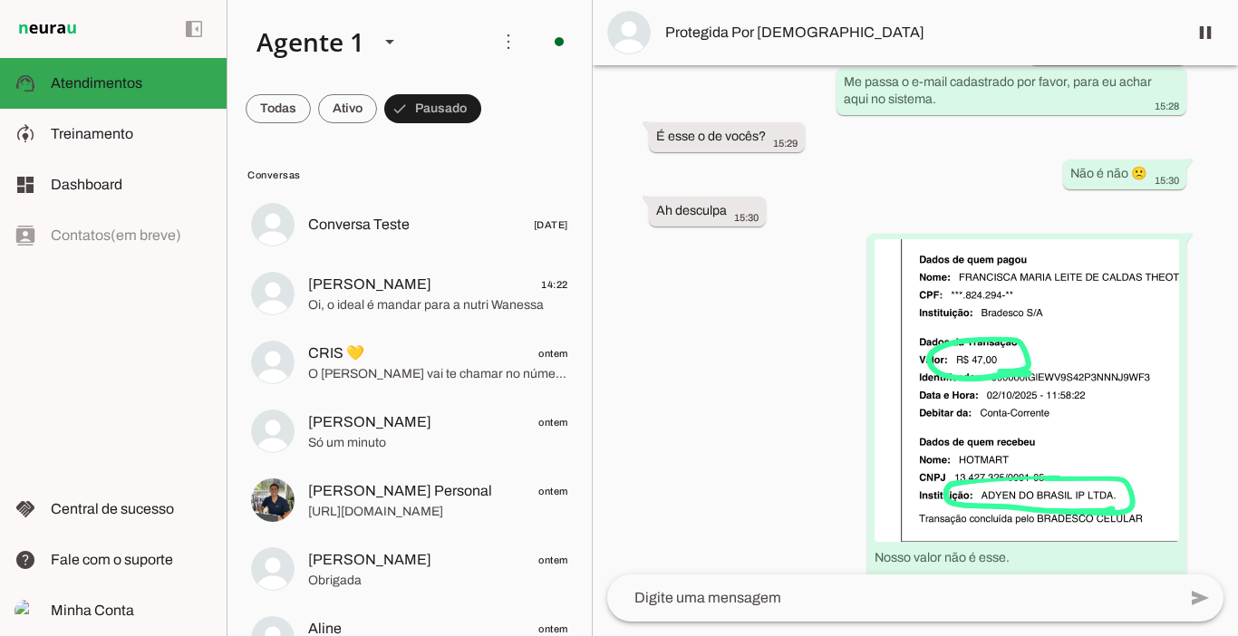
scroll to position [3212, 0]
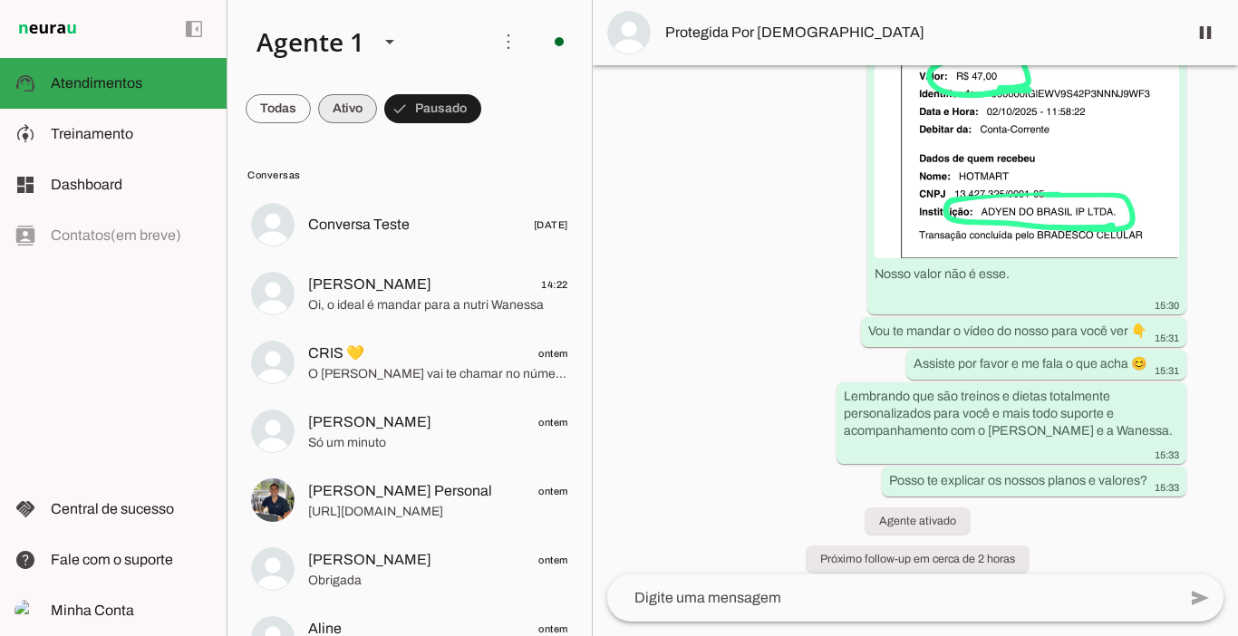
click at [346, 103] on span at bounding box center [347, 109] width 59 height 44
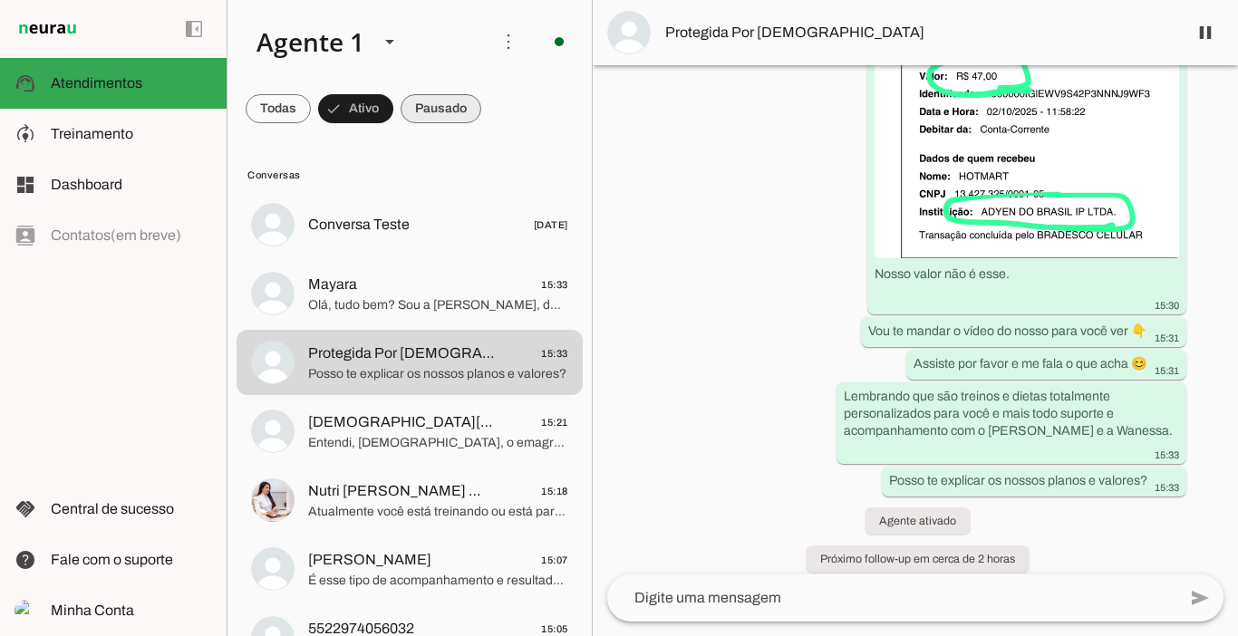
click at [442, 116] on span at bounding box center [441, 109] width 81 height 44
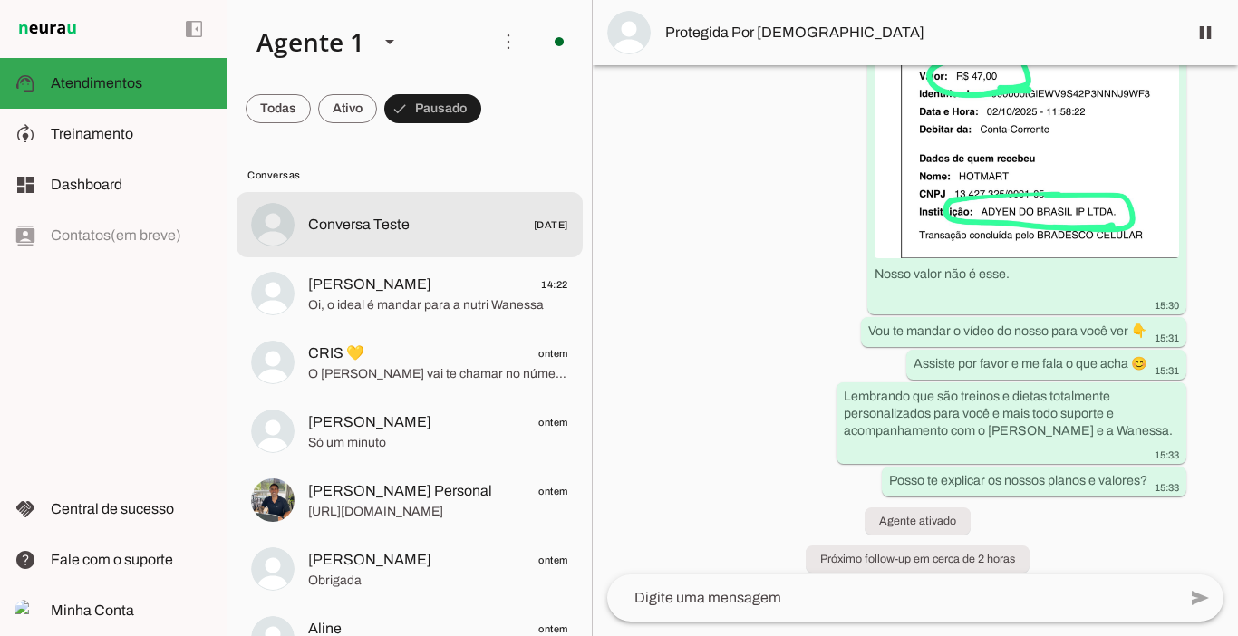
click at [370, 214] on span "Conversa Teste [DATE]" at bounding box center [438, 225] width 260 height 23
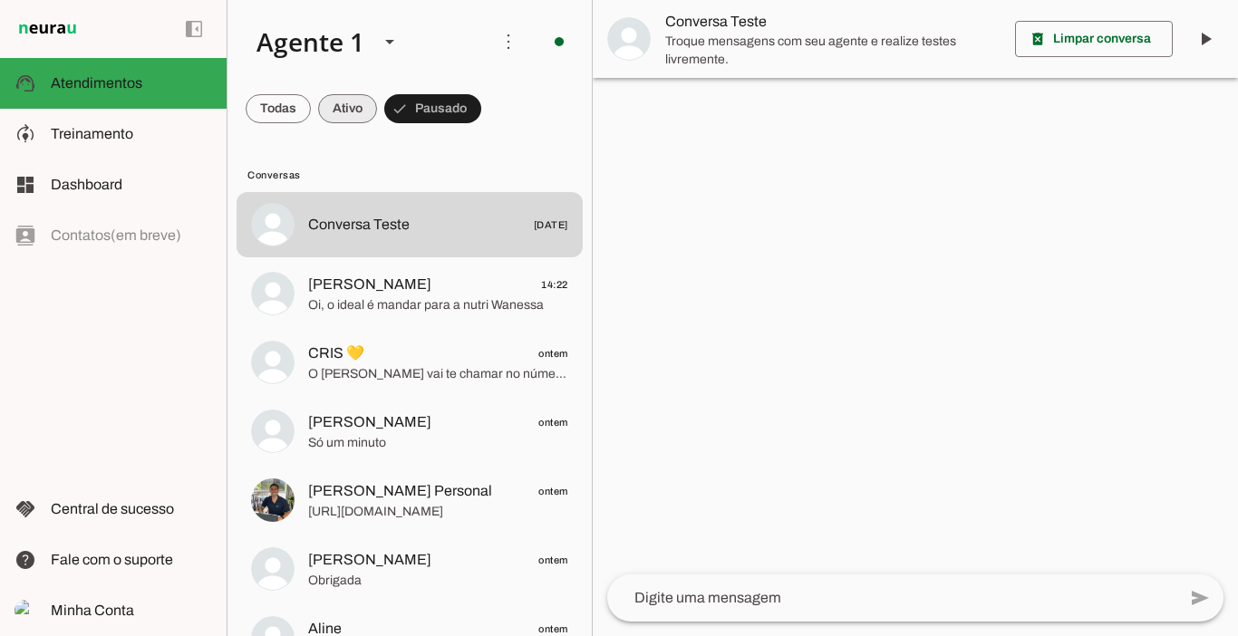
click at [347, 103] on span at bounding box center [347, 109] width 59 height 44
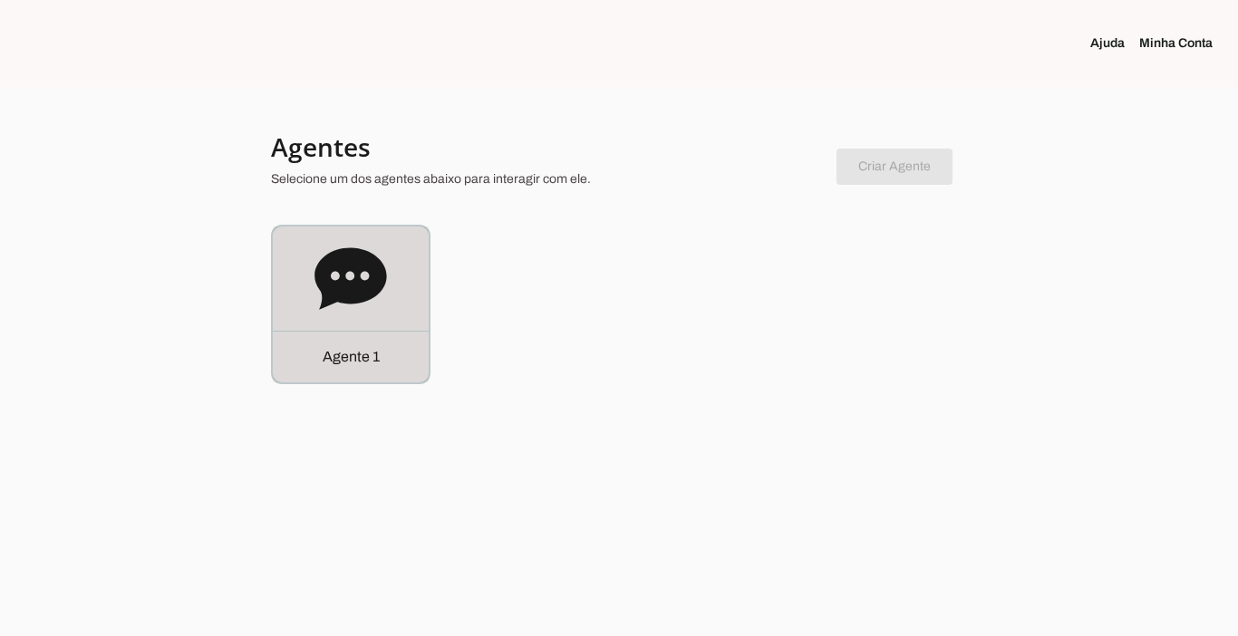
click at [349, 359] on p "Agente 1" at bounding box center [351, 357] width 57 height 22
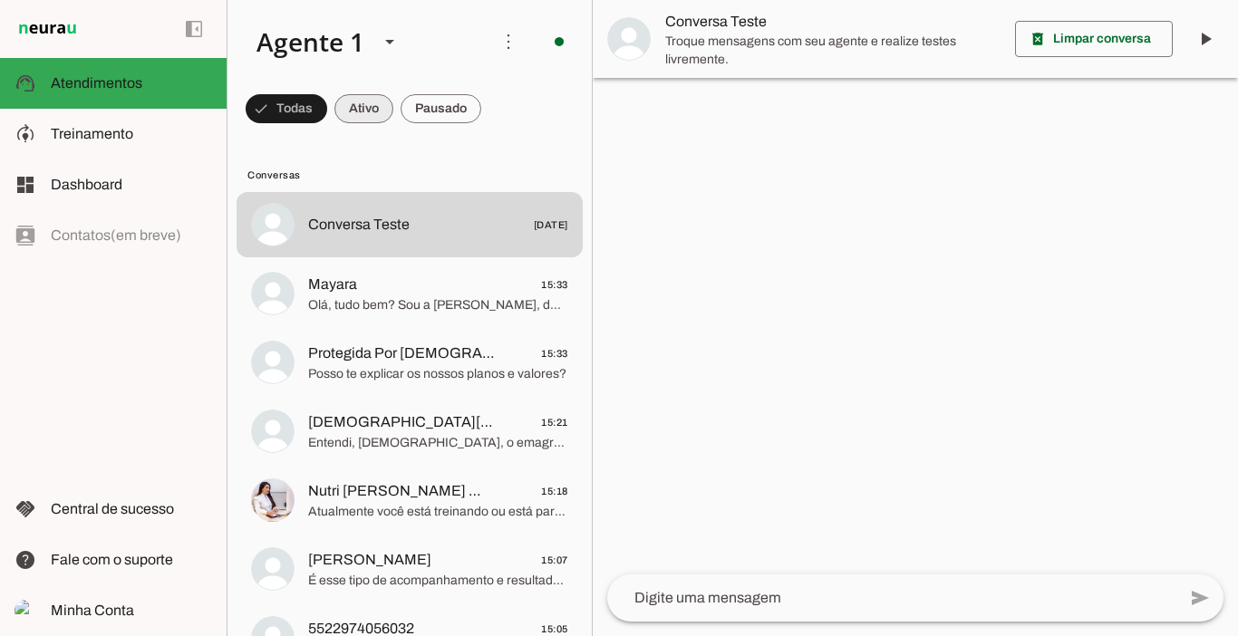
click at [363, 102] on span at bounding box center [364, 109] width 59 height 44
click at [428, 95] on span at bounding box center [441, 109] width 81 height 44
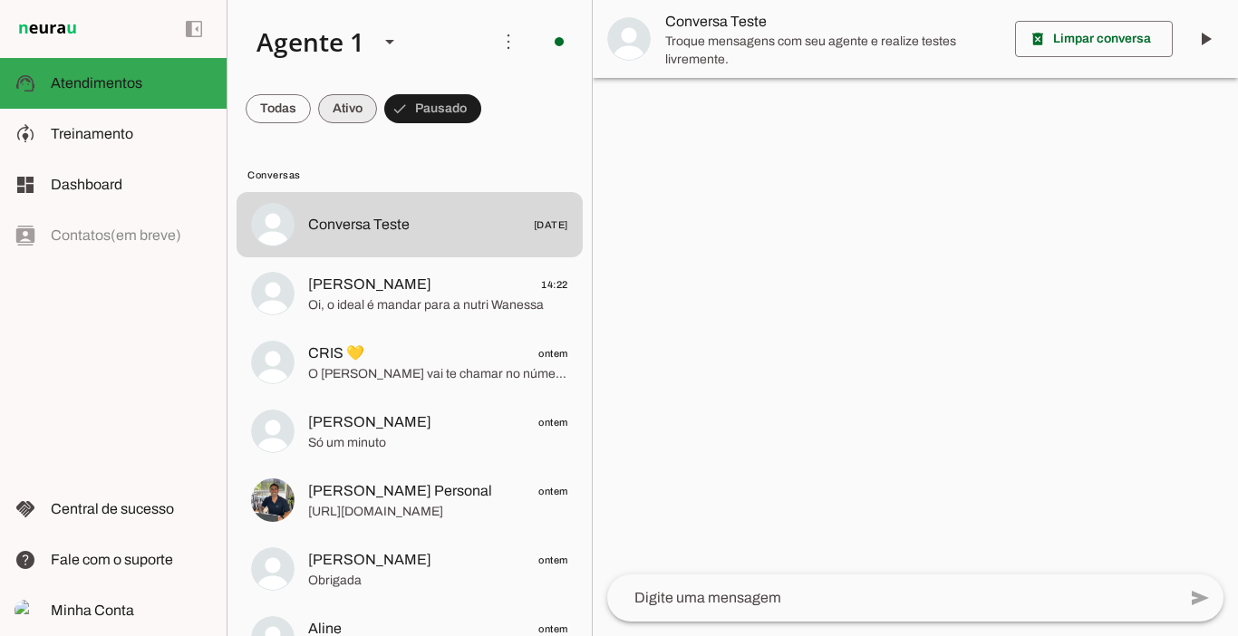
click at [347, 99] on span at bounding box center [347, 109] width 59 height 44
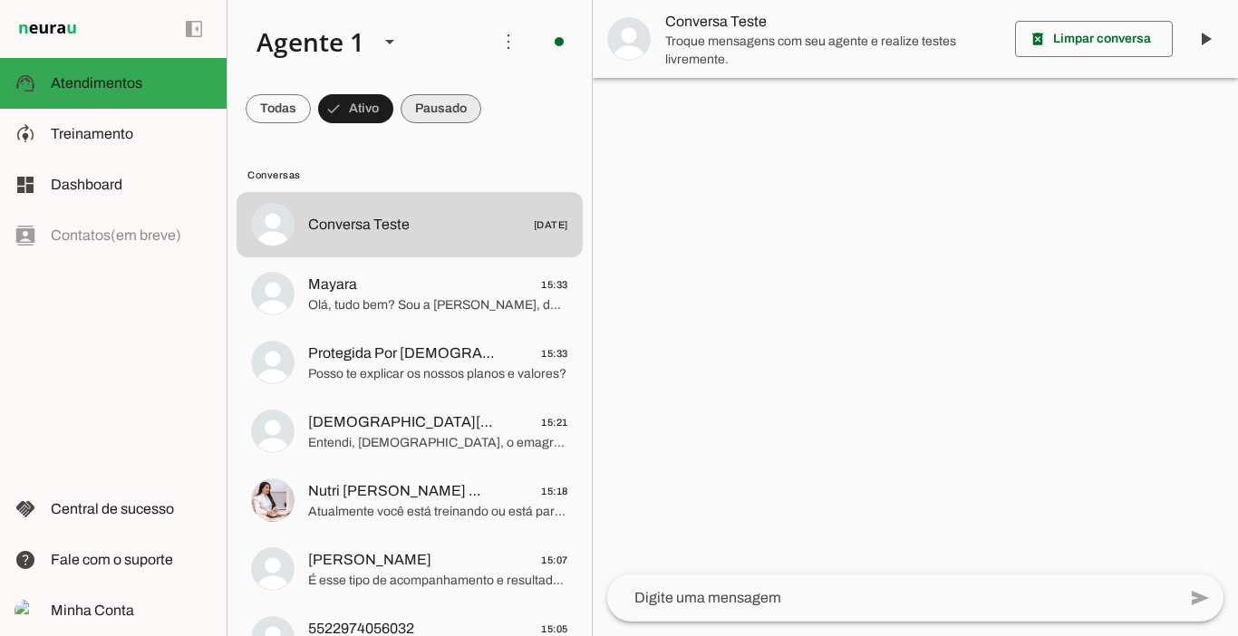
click at [453, 109] on span at bounding box center [441, 109] width 81 height 44
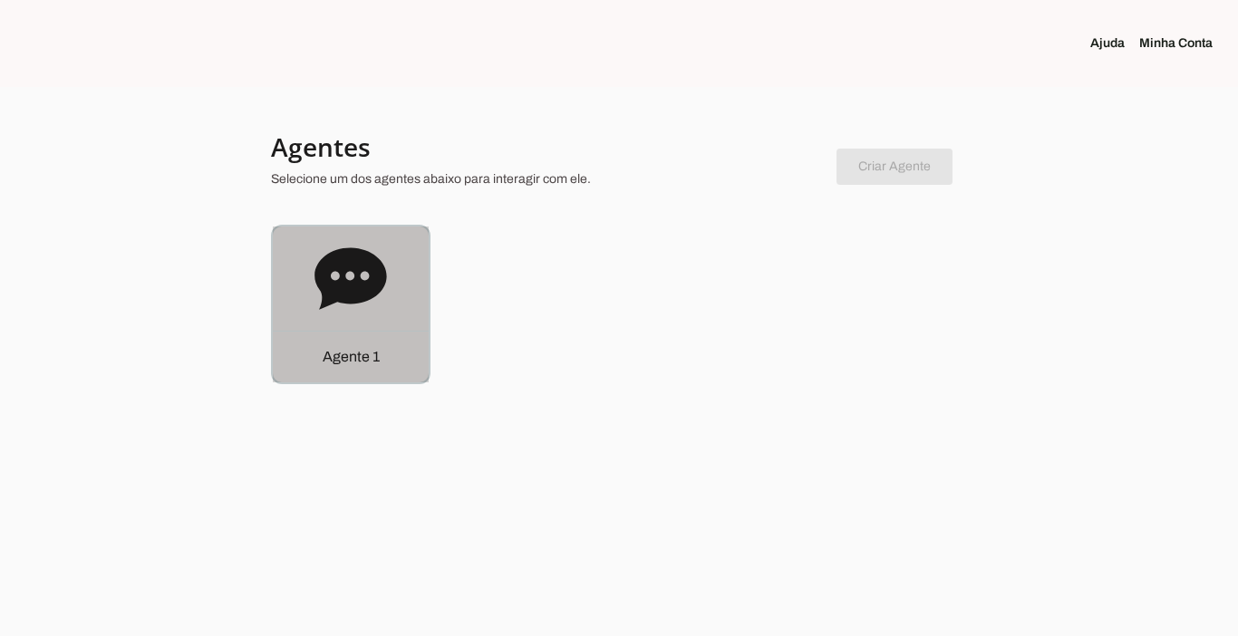
click at [314, 343] on div "Agente 1" at bounding box center [351, 357] width 156 height 52
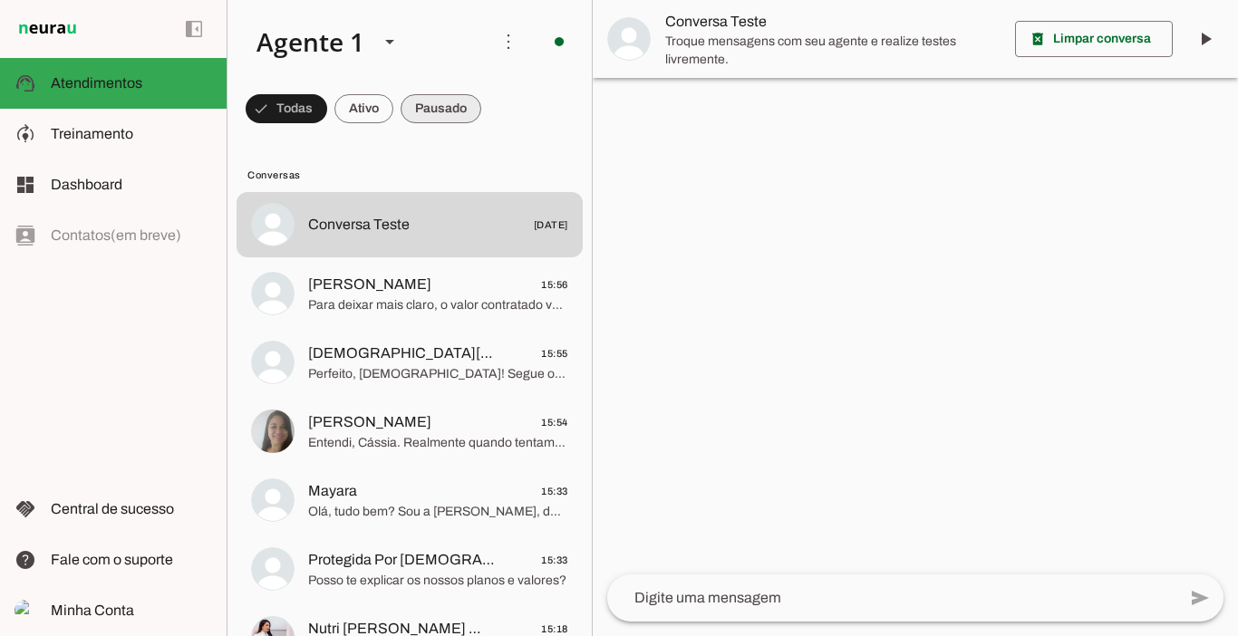
click at [455, 114] on span at bounding box center [441, 109] width 81 height 44
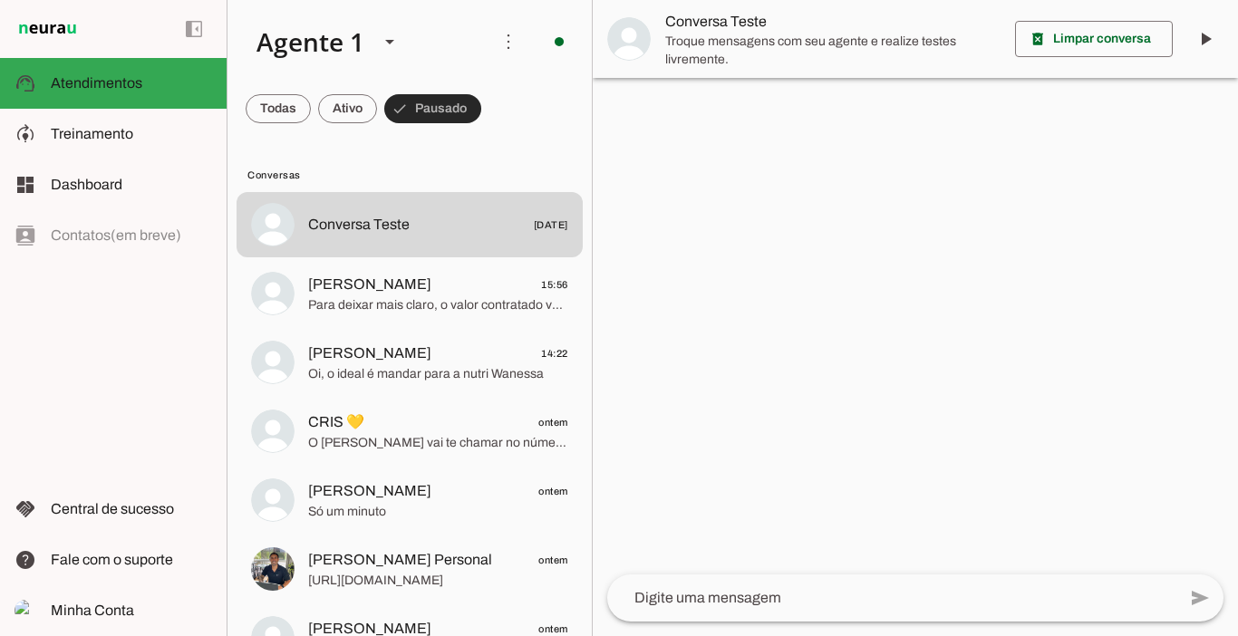
click at [455, 114] on span at bounding box center [432, 109] width 97 height 44
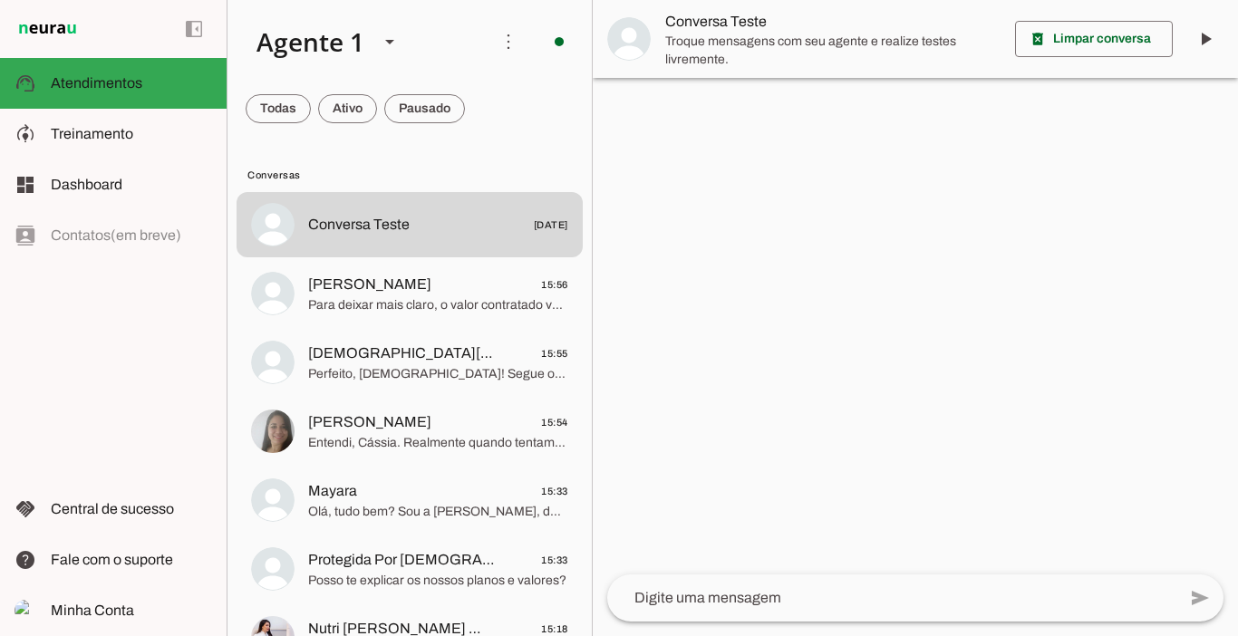
click at [437, 115] on span at bounding box center [424, 109] width 81 height 44
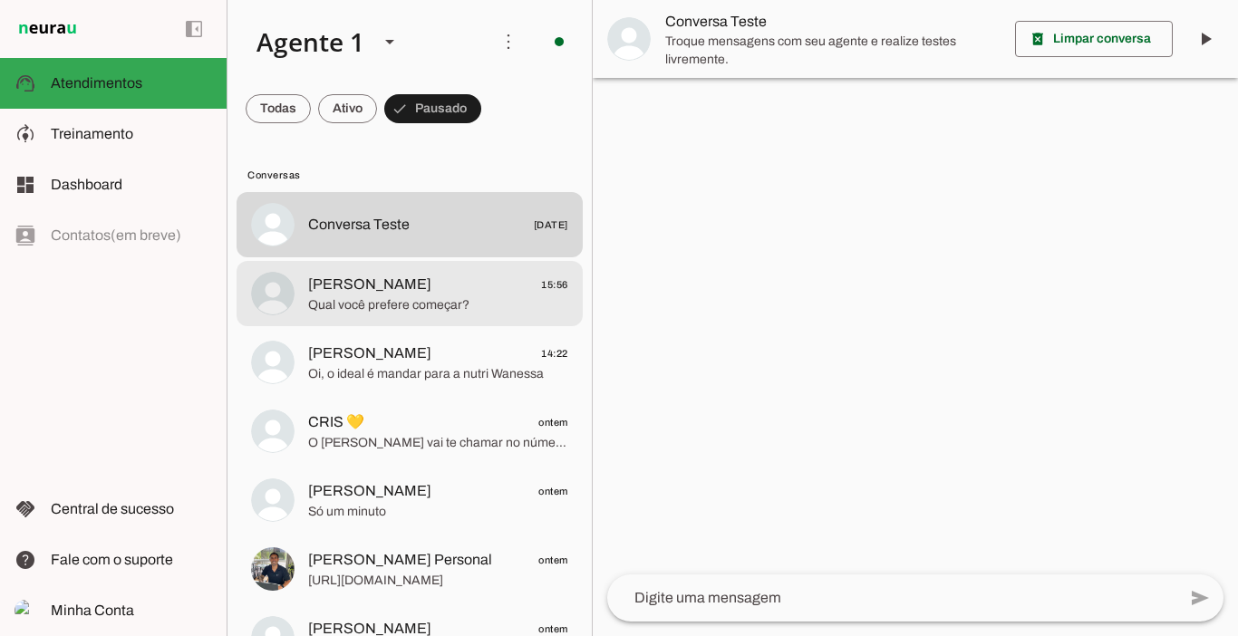
click at [368, 283] on span "[PERSON_NAME]" at bounding box center [369, 285] width 123 height 22
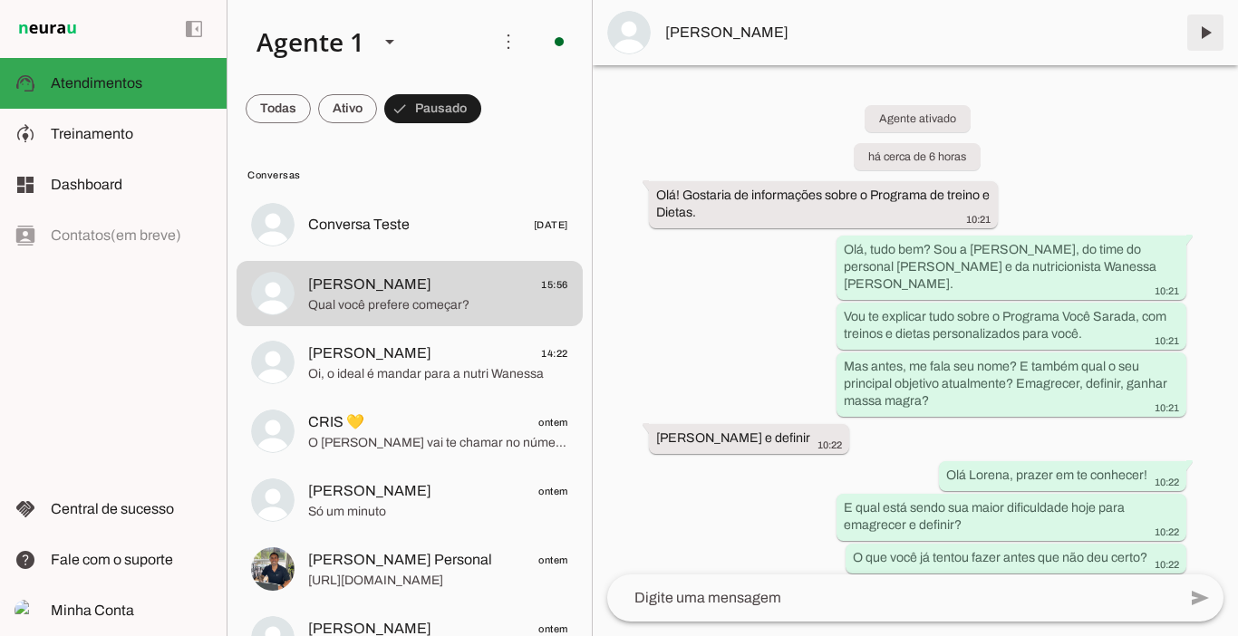
click at [1206, 38] on span at bounding box center [1206, 33] width 44 height 44
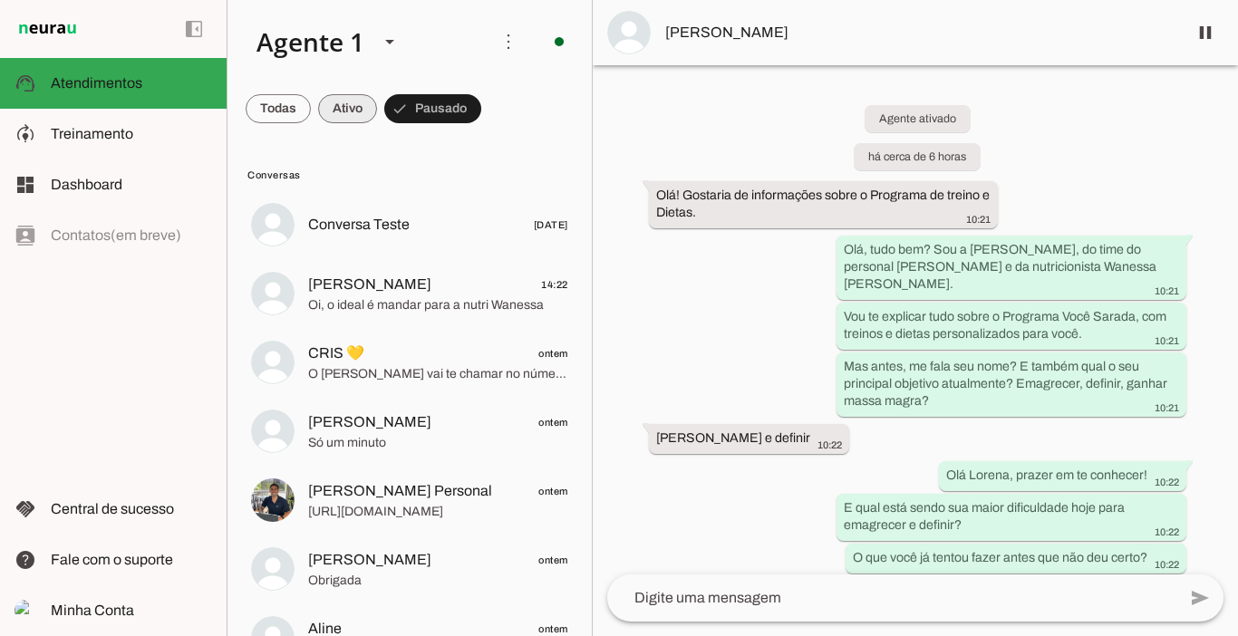
click at [354, 104] on span at bounding box center [347, 109] width 59 height 44
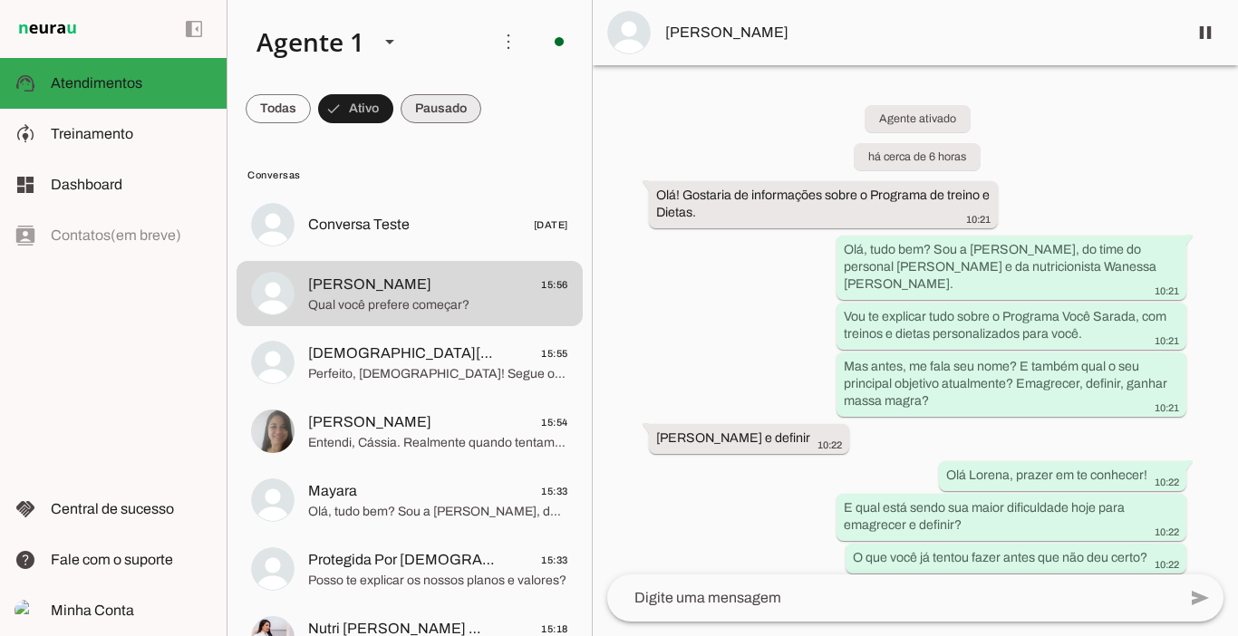
click at [436, 102] on span at bounding box center [441, 109] width 81 height 44
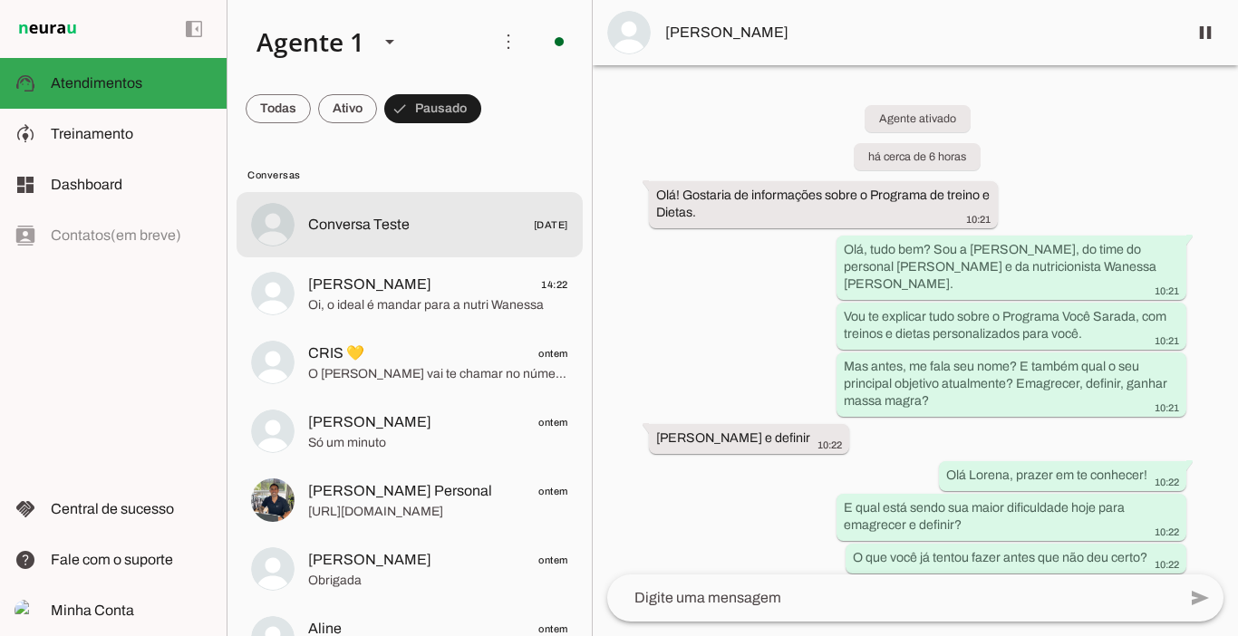
click at [341, 222] on span "Conversa Teste" at bounding box center [359, 225] width 102 height 22
